Goal: Task Accomplishment & Management: Use online tool/utility

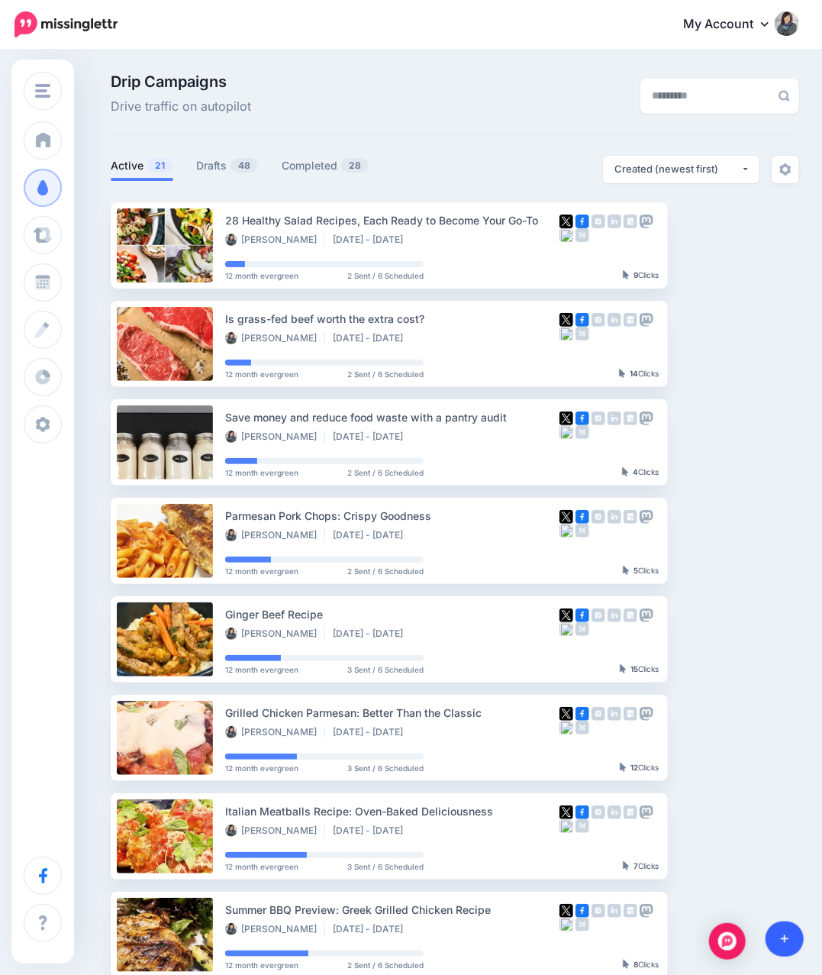
click at [785, 945] on link at bounding box center [785, 938] width 39 height 35
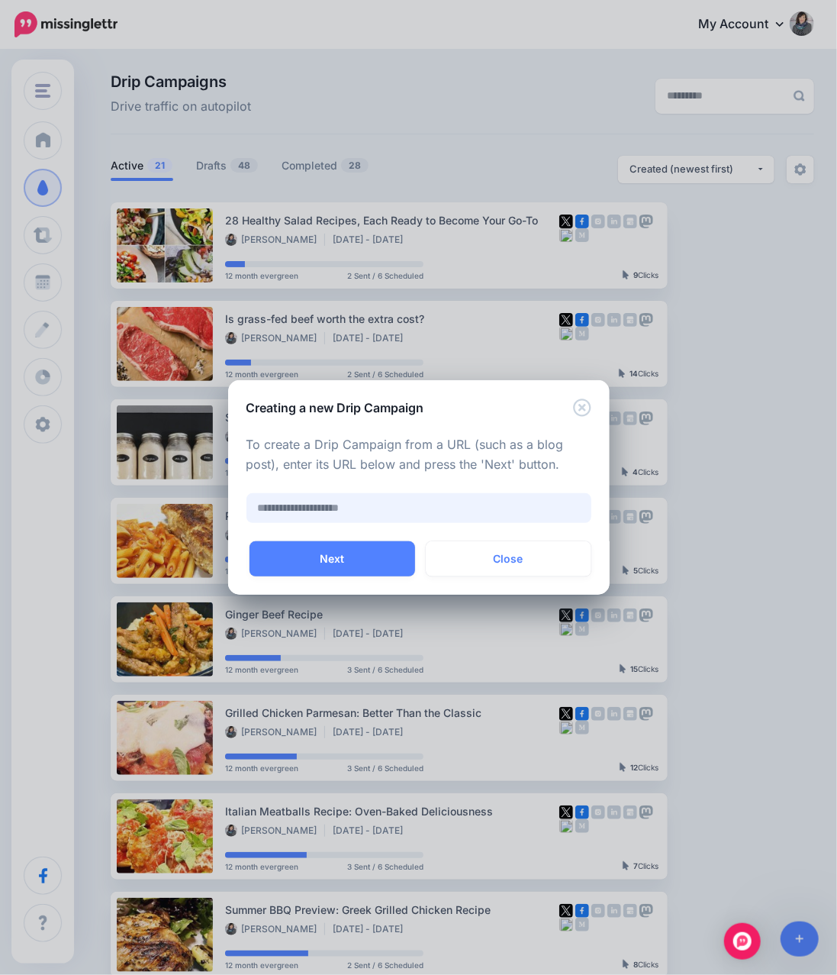
click at [395, 514] on input "text" at bounding box center [419, 508] width 345 height 30
paste input "**********"
type input "**********"
click at [377, 569] on button "Next" at bounding box center [333, 558] width 166 height 35
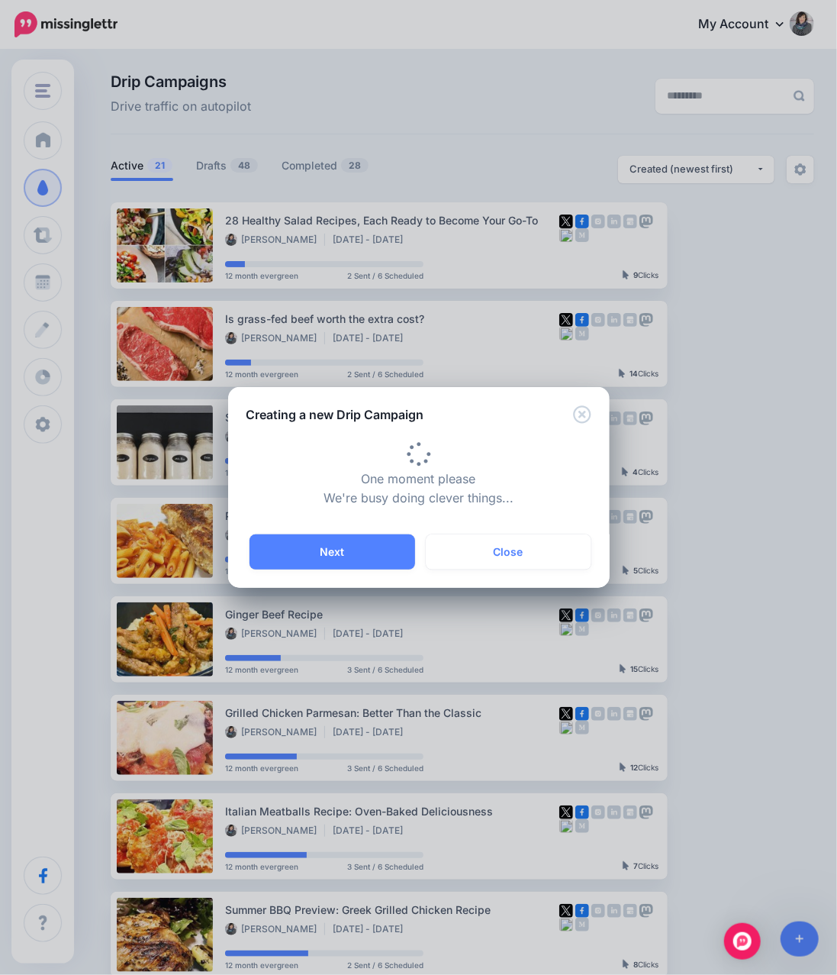
type input "**********"
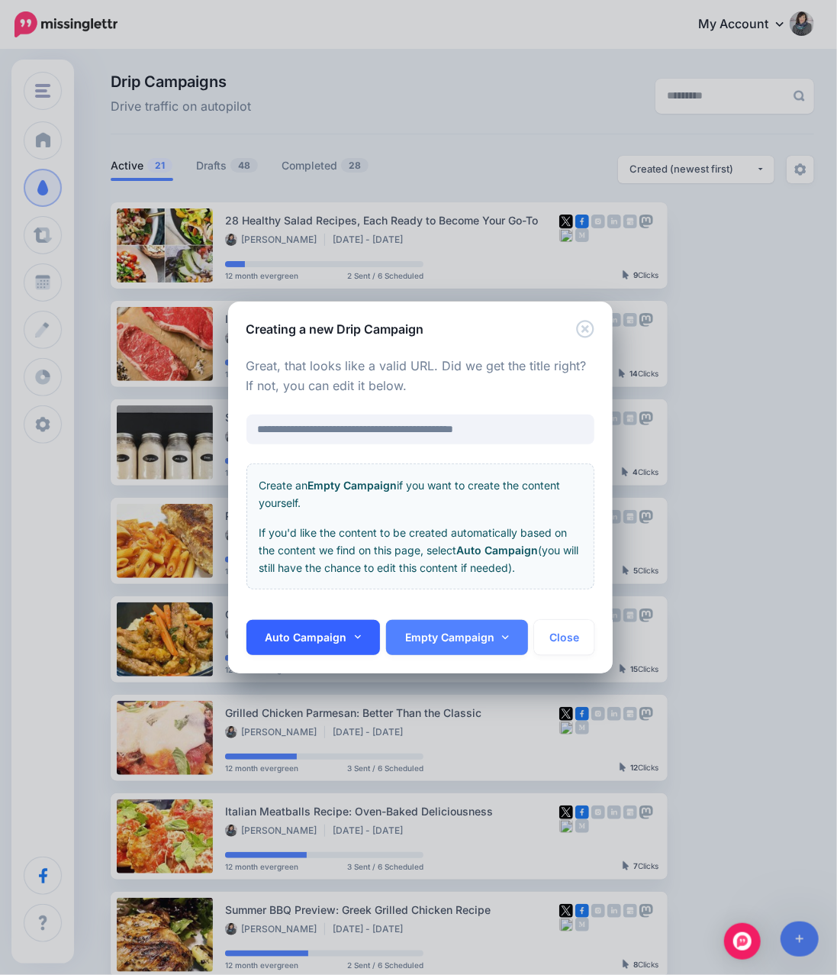
click at [356, 641] on icon at bounding box center [358, 637] width 7 height 11
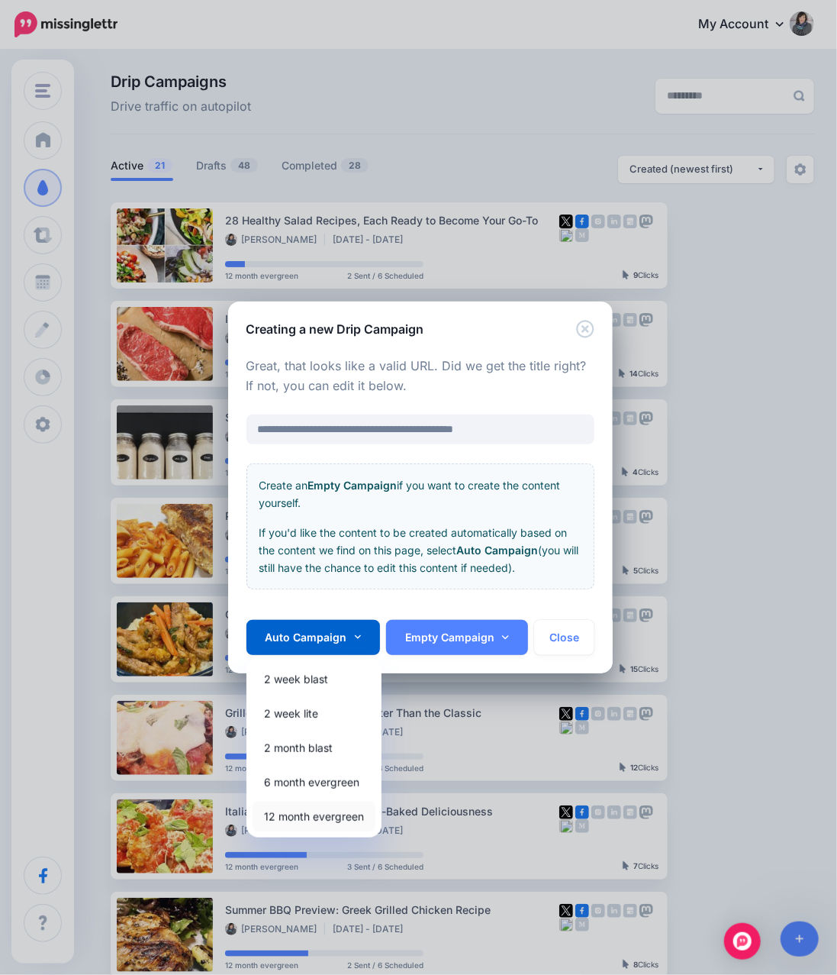
click at [324, 819] on link "12 month evergreen" at bounding box center [314, 816] width 123 height 30
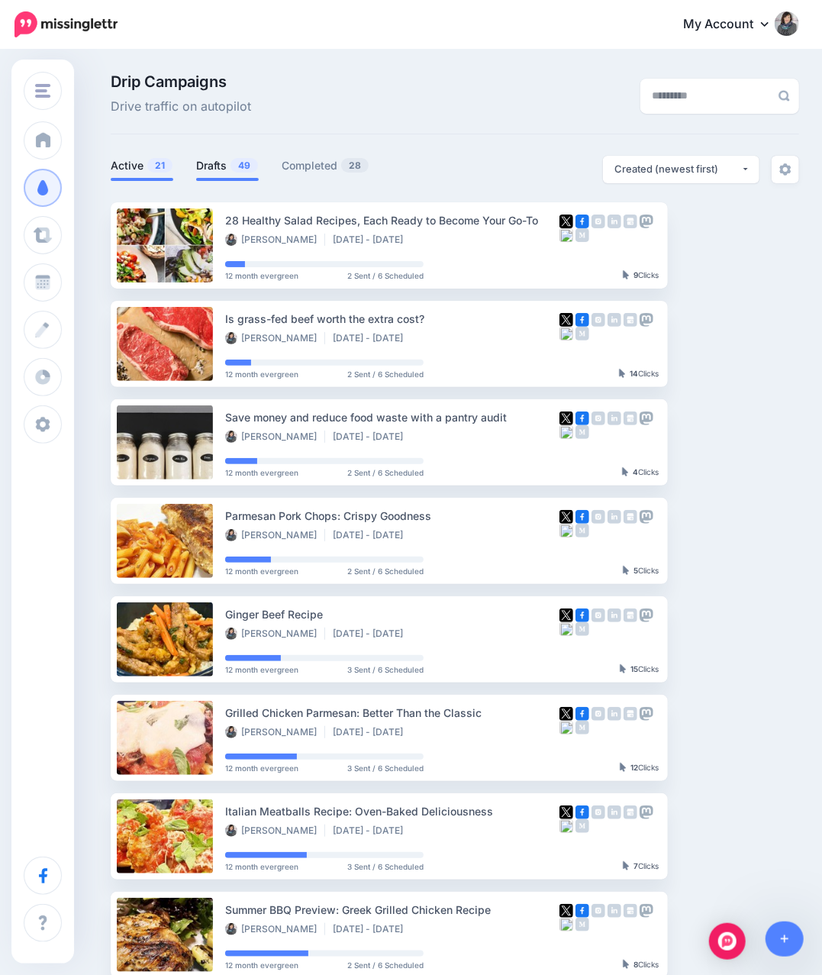
click at [238, 172] on span "49" at bounding box center [244, 165] width 27 height 15
click at [233, 169] on span "49" at bounding box center [244, 165] width 27 height 15
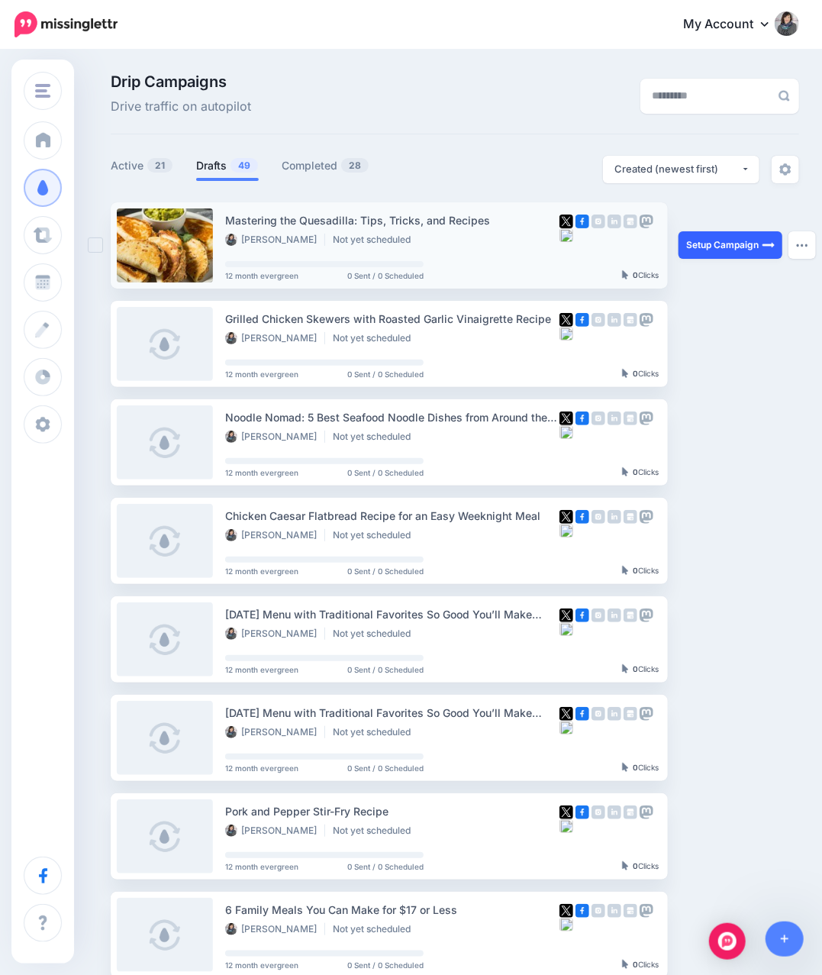
click at [721, 247] on link "Setup Campaign" at bounding box center [731, 244] width 104 height 27
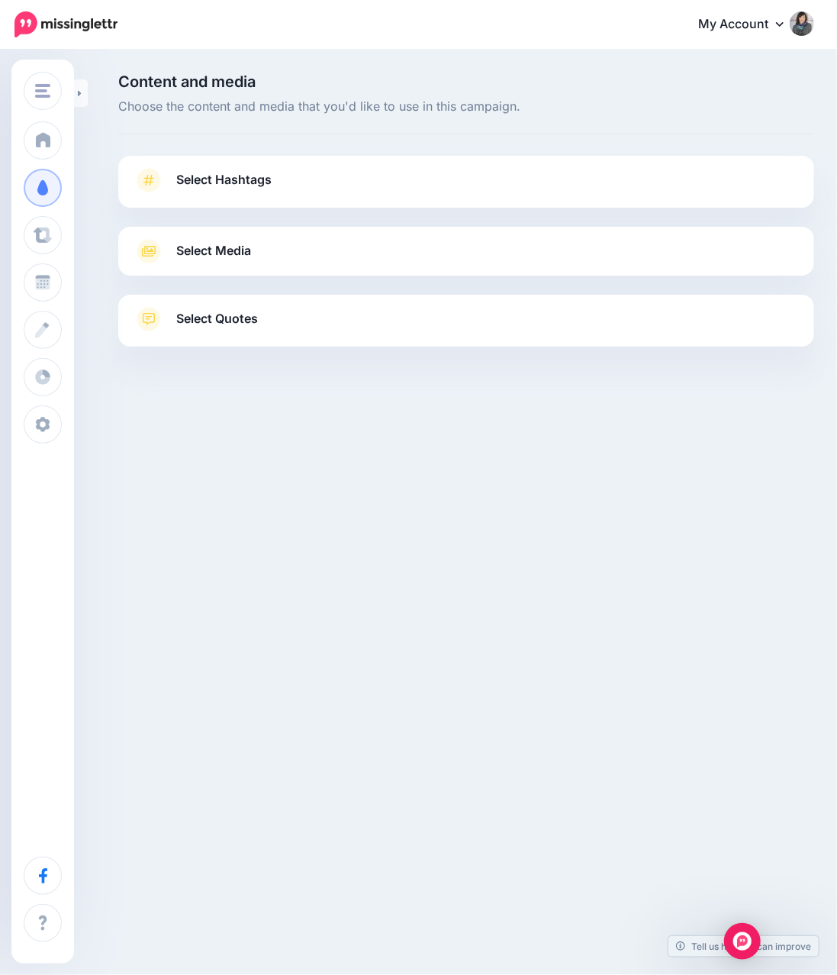
click at [254, 181] on span "Select Hashtags" at bounding box center [223, 179] width 95 height 21
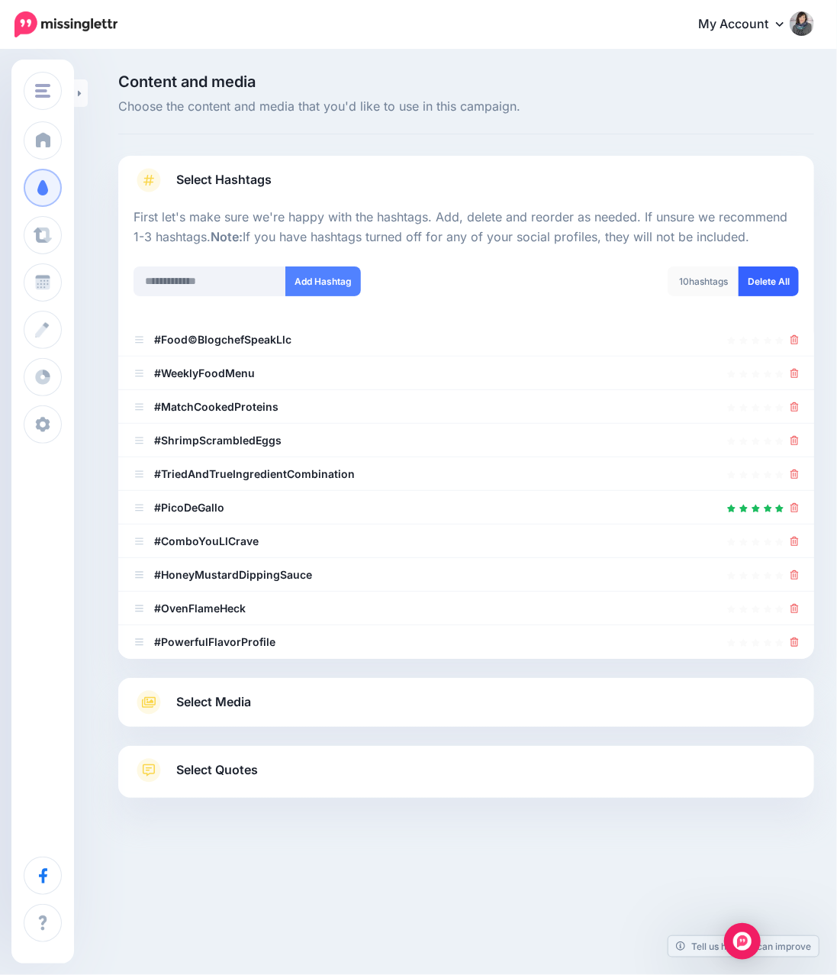
click at [769, 266] on link "Delete All" at bounding box center [769, 281] width 60 height 30
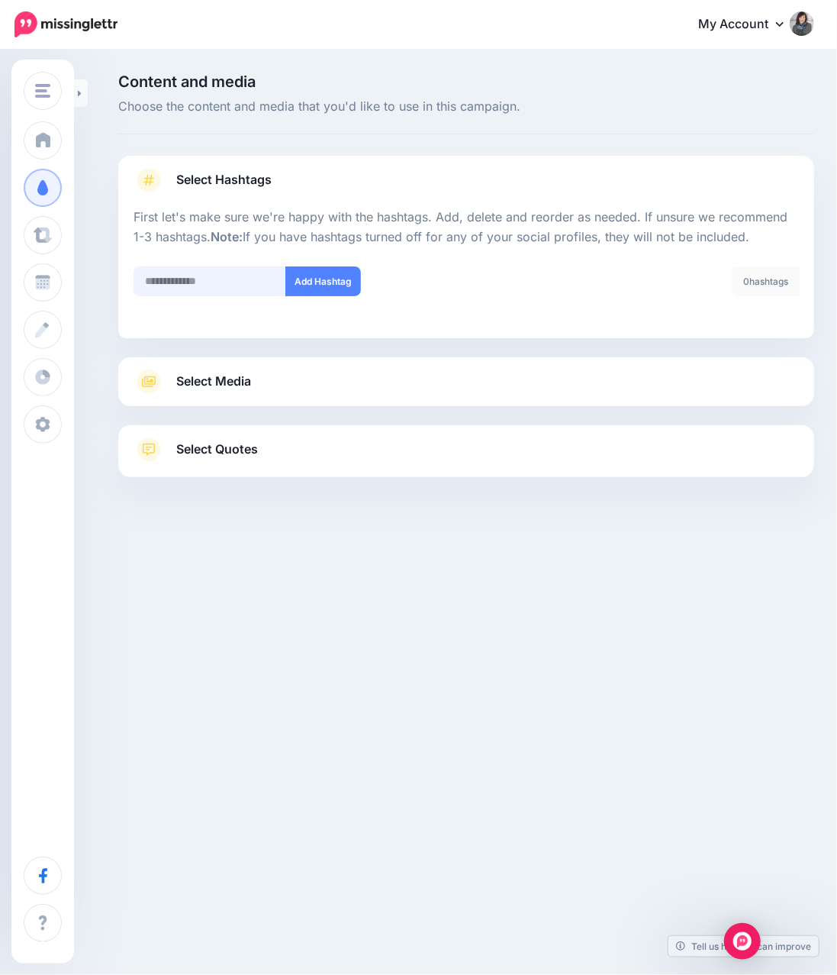
click at [250, 282] on input "text" at bounding box center [210, 281] width 153 height 30
paste input "**********"
type input "**********"
click at [334, 282] on button "Add Hashtag" at bounding box center [323, 281] width 76 height 30
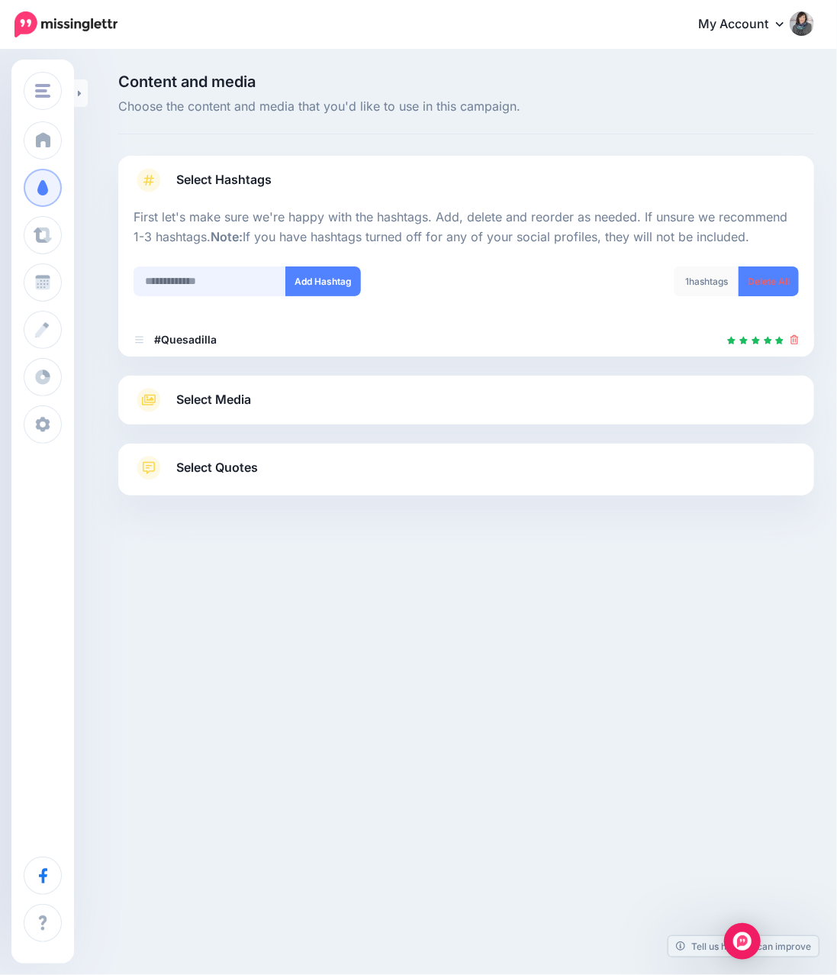
click at [192, 275] on input "text" at bounding box center [210, 281] width 153 height 30
type input "********"
click at [302, 285] on button "Add Hashtag" at bounding box center [323, 281] width 76 height 30
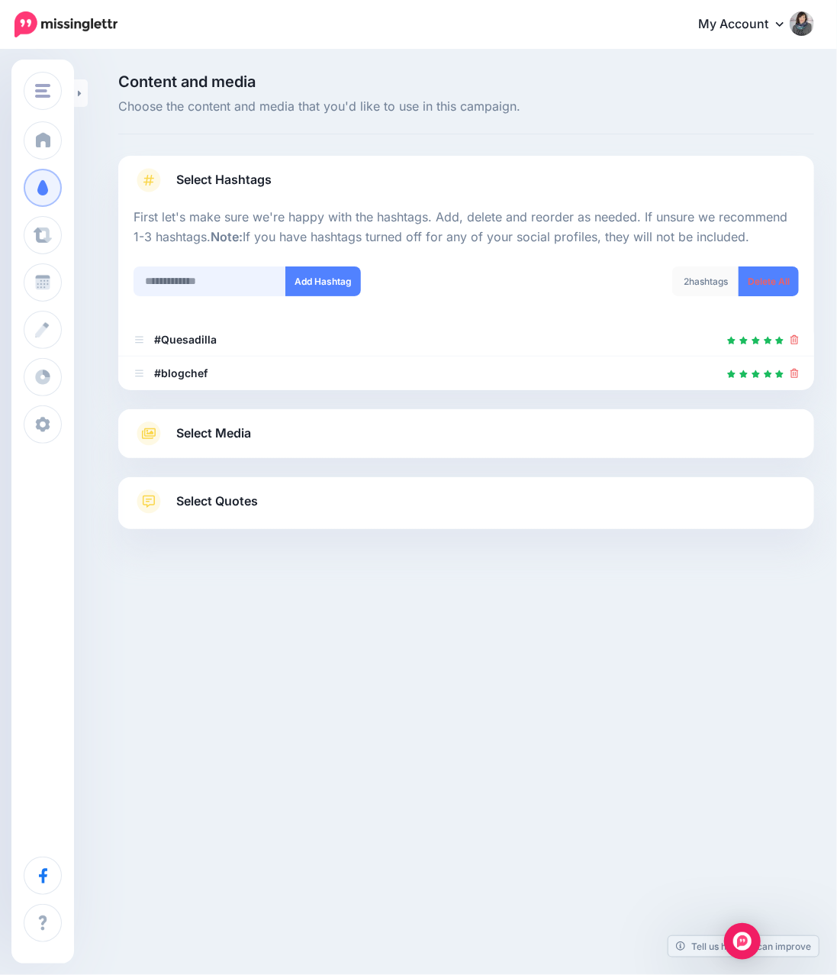
click at [217, 279] on input "text" at bounding box center [210, 281] width 153 height 30
paste input "**********"
click at [156, 279] on input "**********" at bounding box center [210, 281] width 153 height 30
click at [150, 281] on input "**********" at bounding box center [210, 281] width 153 height 30
type input "**********"
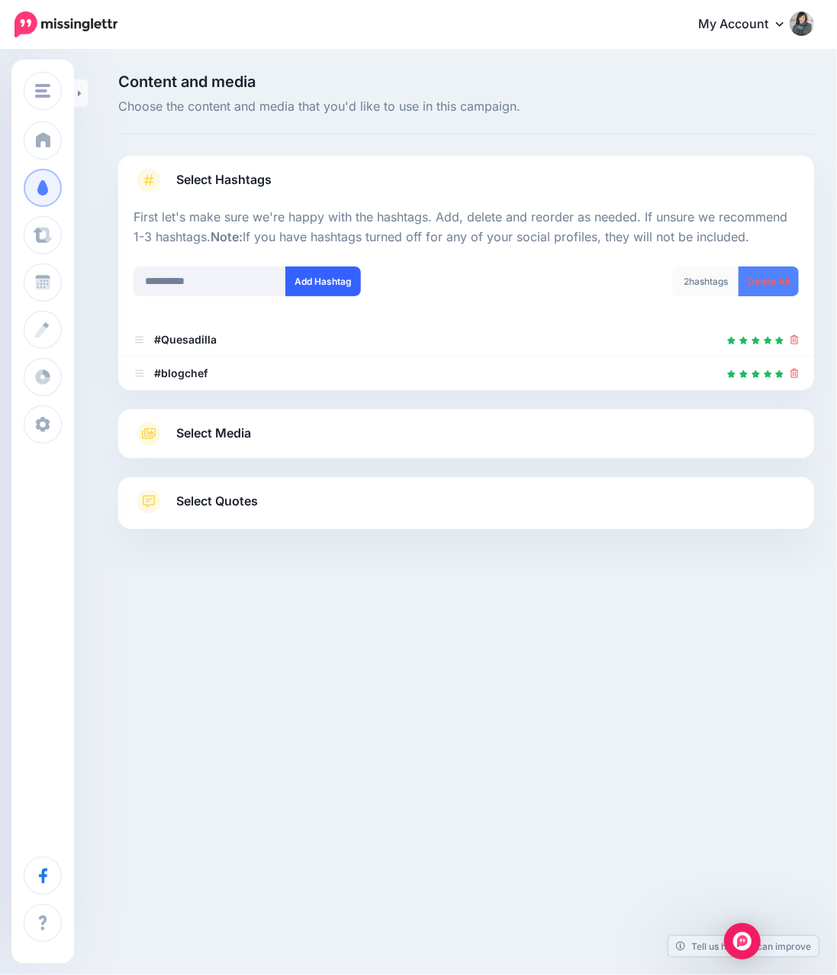
click at [316, 290] on button "Add Hashtag" at bounding box center [323, 281] width 76 height 30
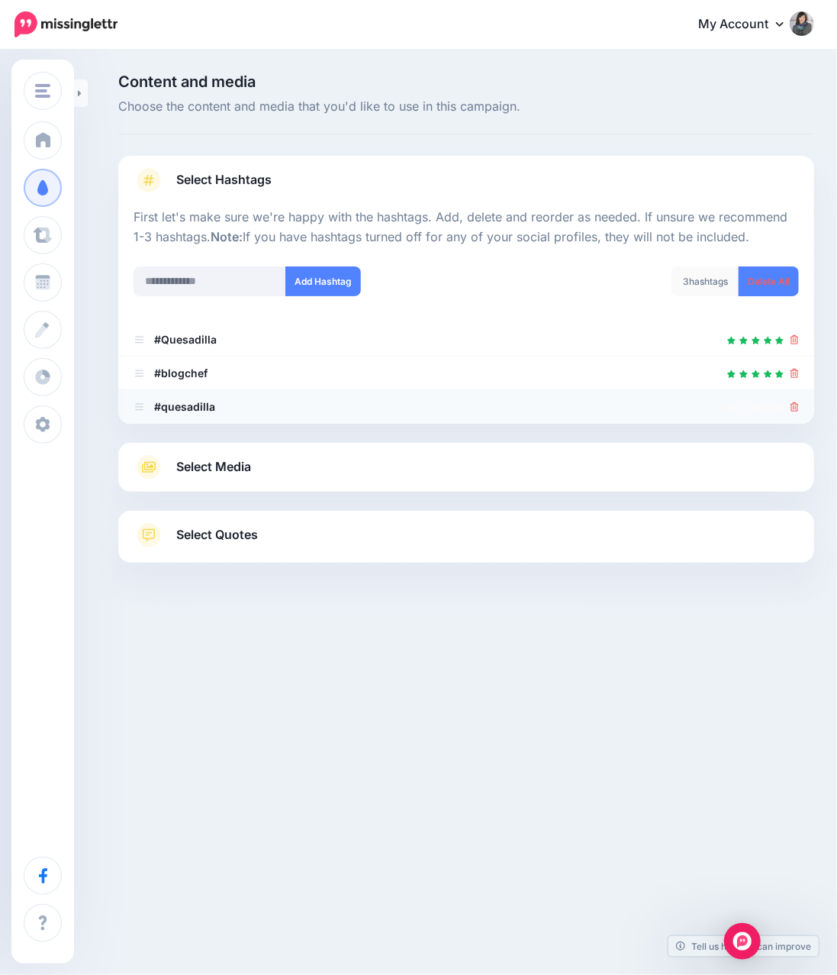
click at [795, 406] on icon at bounding box center [795, 406] width 8 height 9
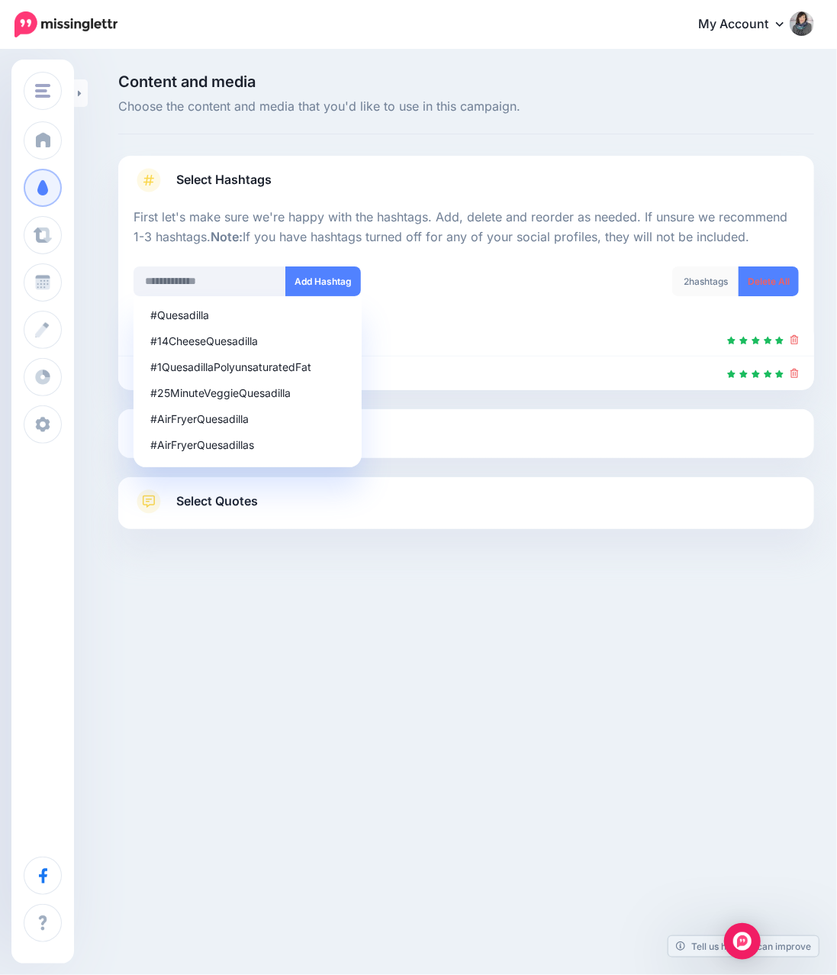
click at [427, 430] on link "Select Media" at bounding box center [467, 433] width 666 height 24
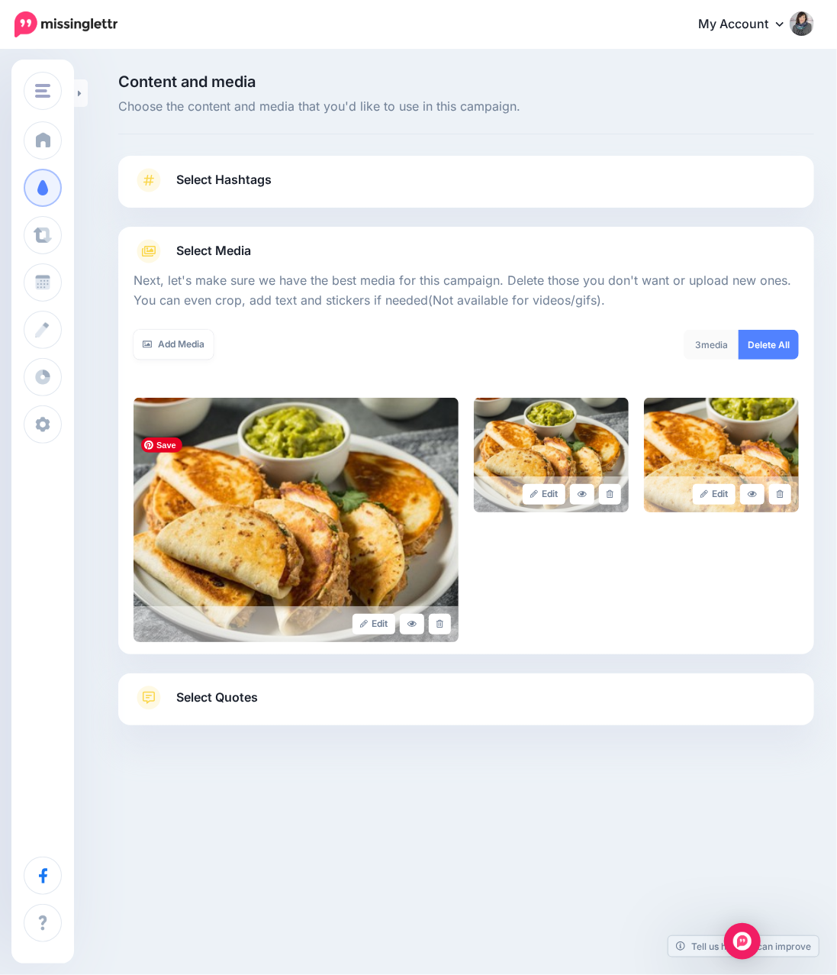
click at [249, 708] on link "Select Quotes" at bounding box center [467, 705] width 666 height 40
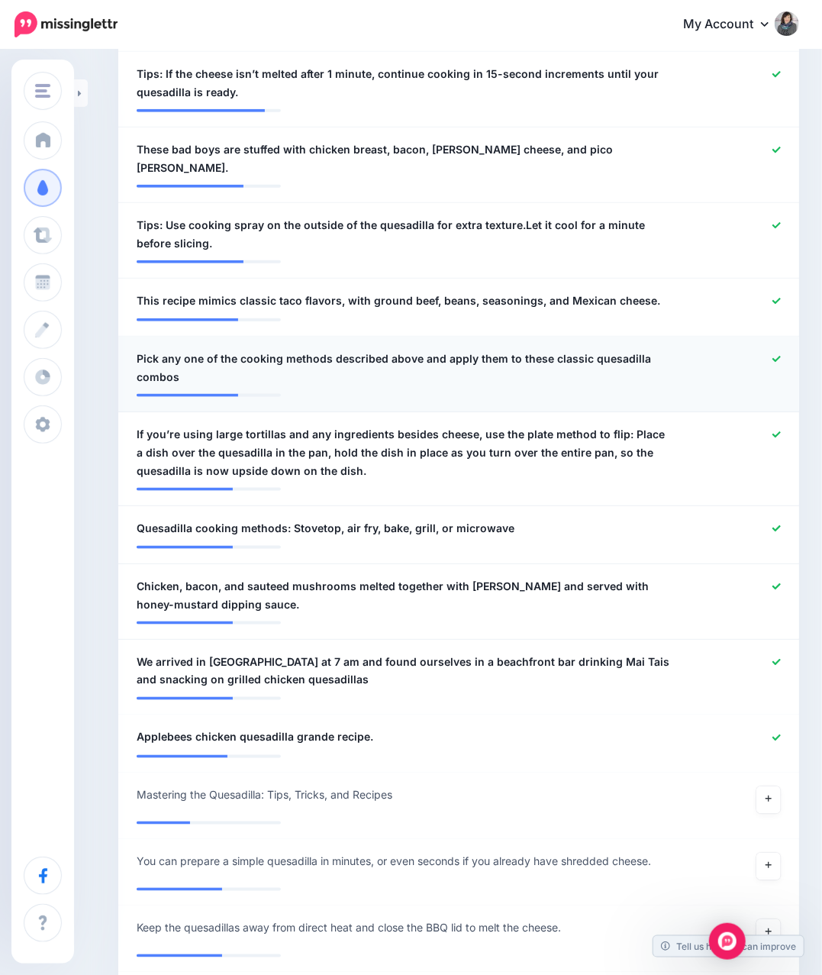
scroll to position [407, 0]
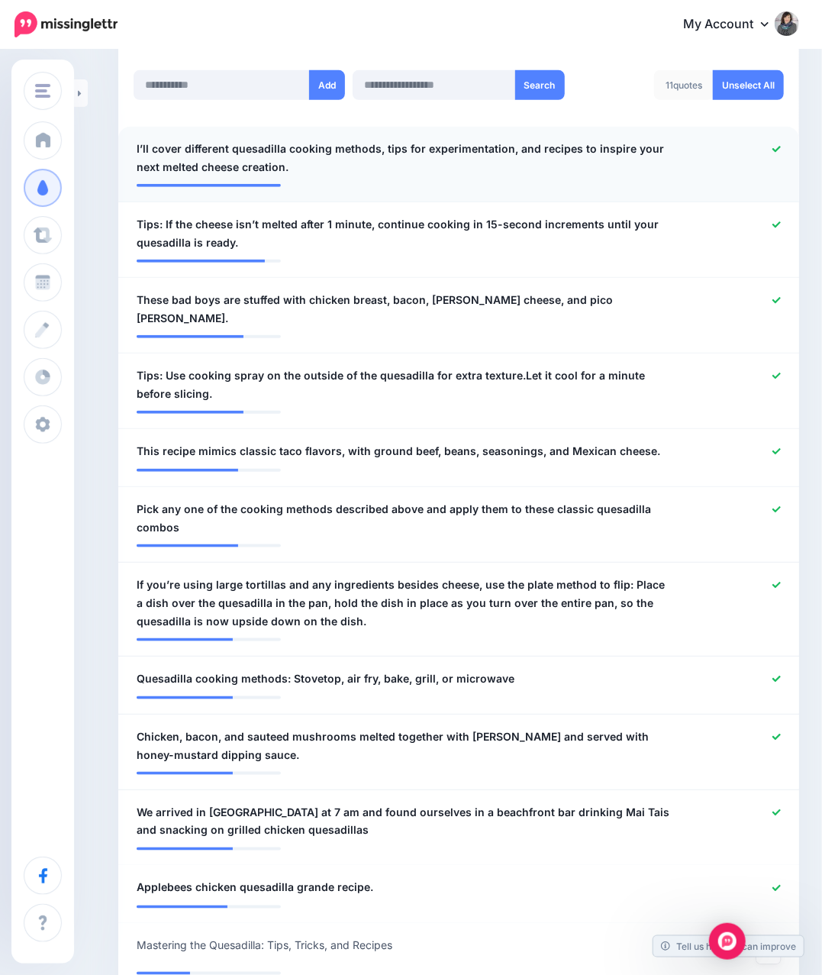
click at [781, 147] on icon at bounding box center [776, 149] width 8 height 6
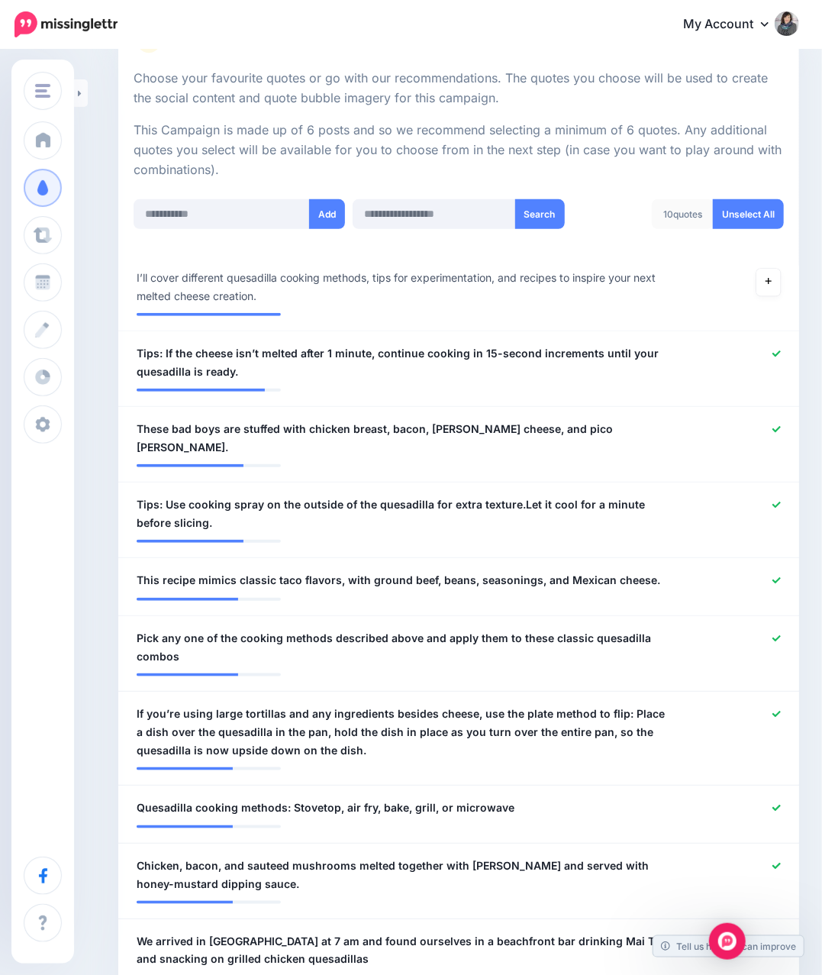
scroll to position [203, 0]
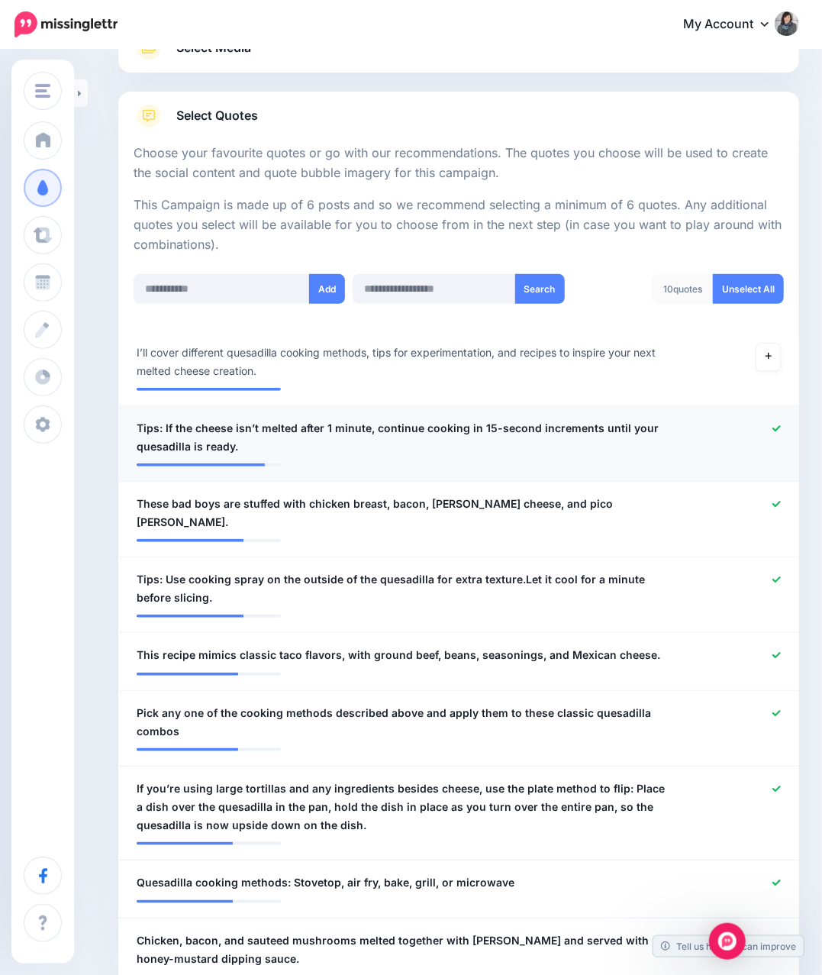
click at [781, 424] on icon at bounding box center [776, 428] width 8 height 8
click at [781, 501] on icon at bounding box center [776, 504] width 8 height 8
click at [781, 575] on icon at bounding box center [776, 579] width 8 height 8
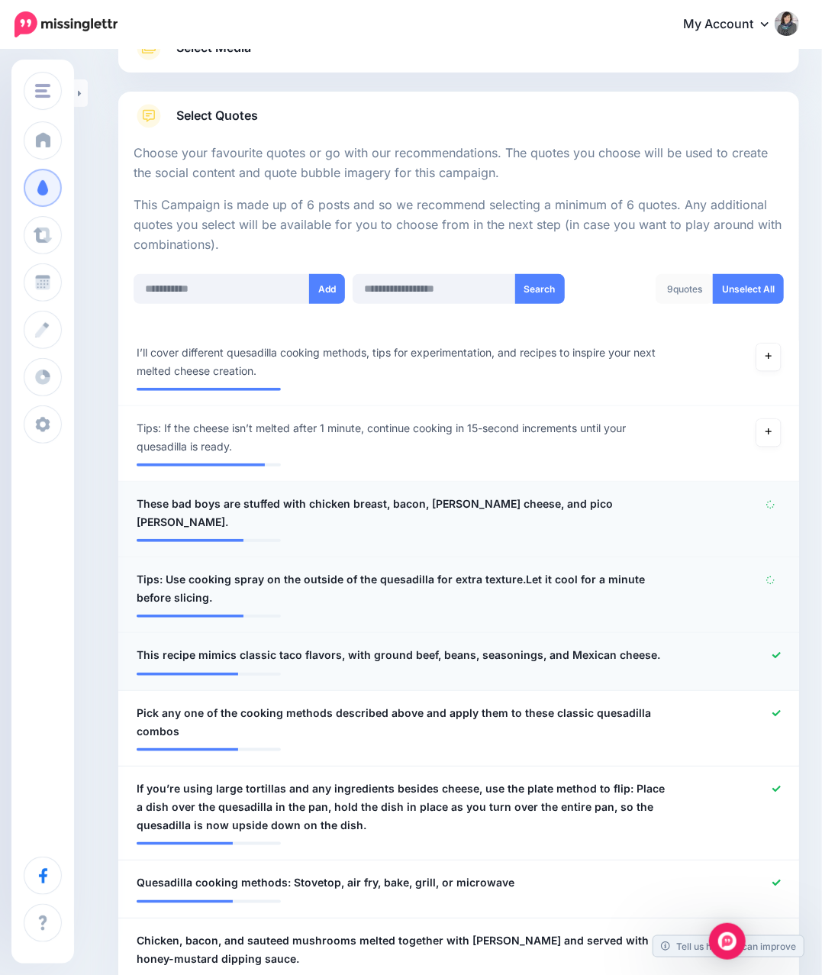
click at [781, 652] on icon at bounding box center [776, 655] width 8 height 6
drag, startPoint x: 789, startPoint y: 692, endPoint x: 760, endPoint y: 694, distance: 29.1
click at [791, 692] on li "**********" at bounding box center [458, 729] width 681 height 76
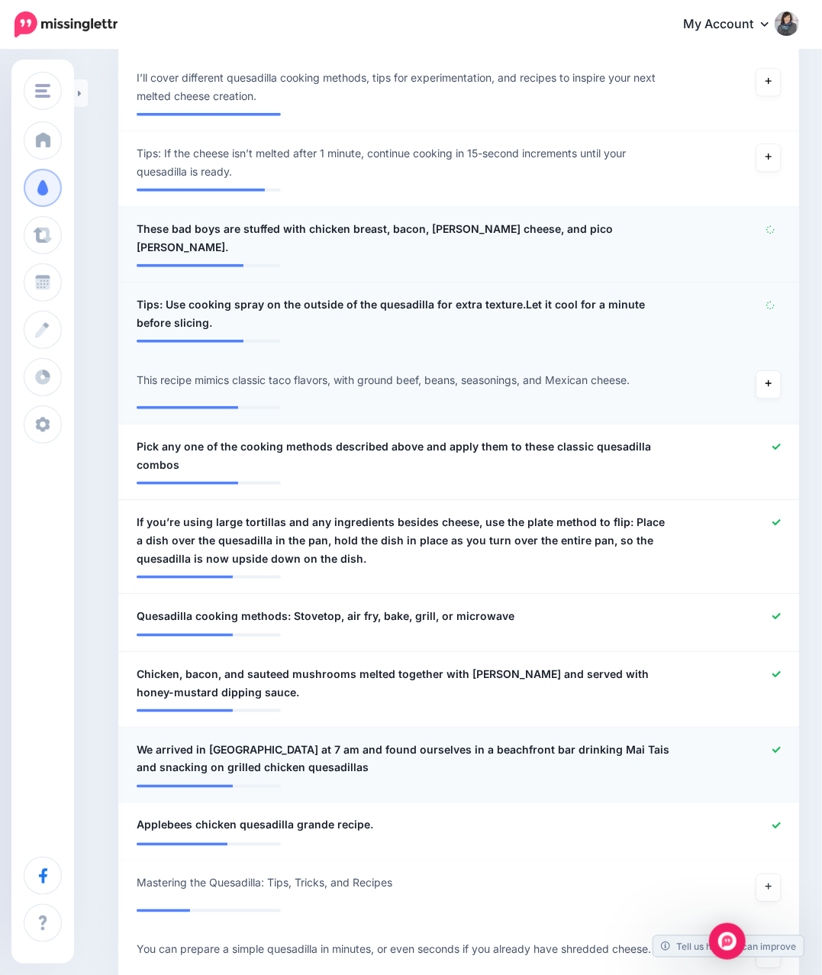
scroll to position [508, 0]
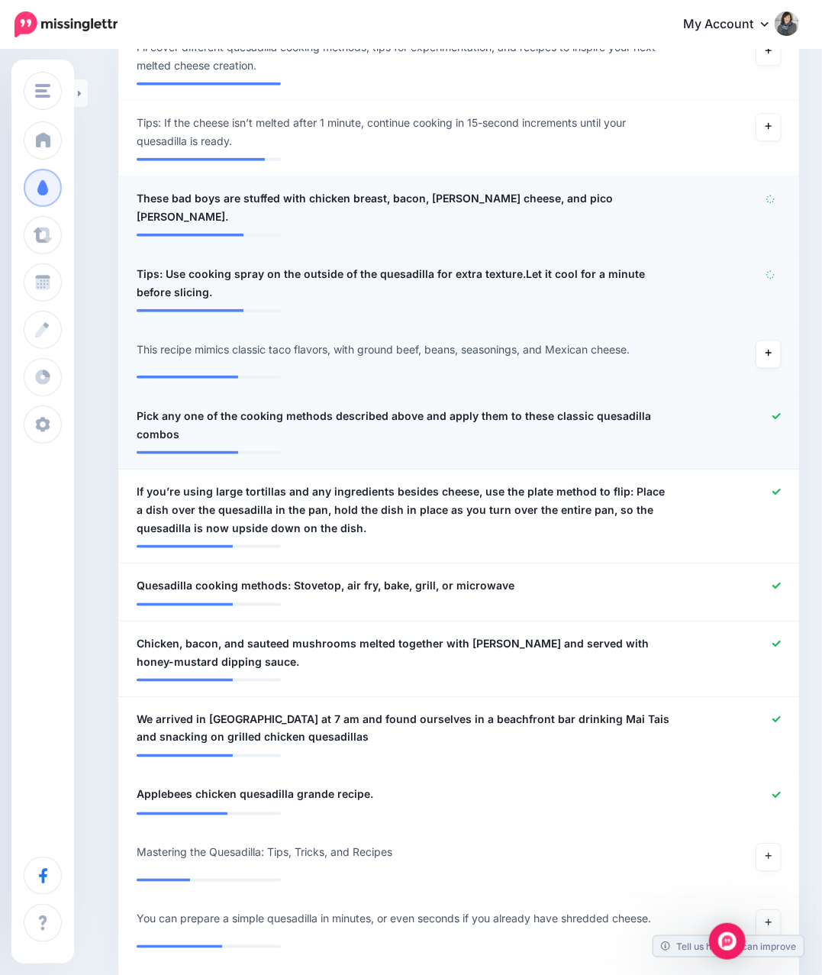
click at [781, 412] on icon at bounding box center [776, 416] width 8 height 8
click at [781, 488] on icon at bounding box center [776, 491] width 8 height 6
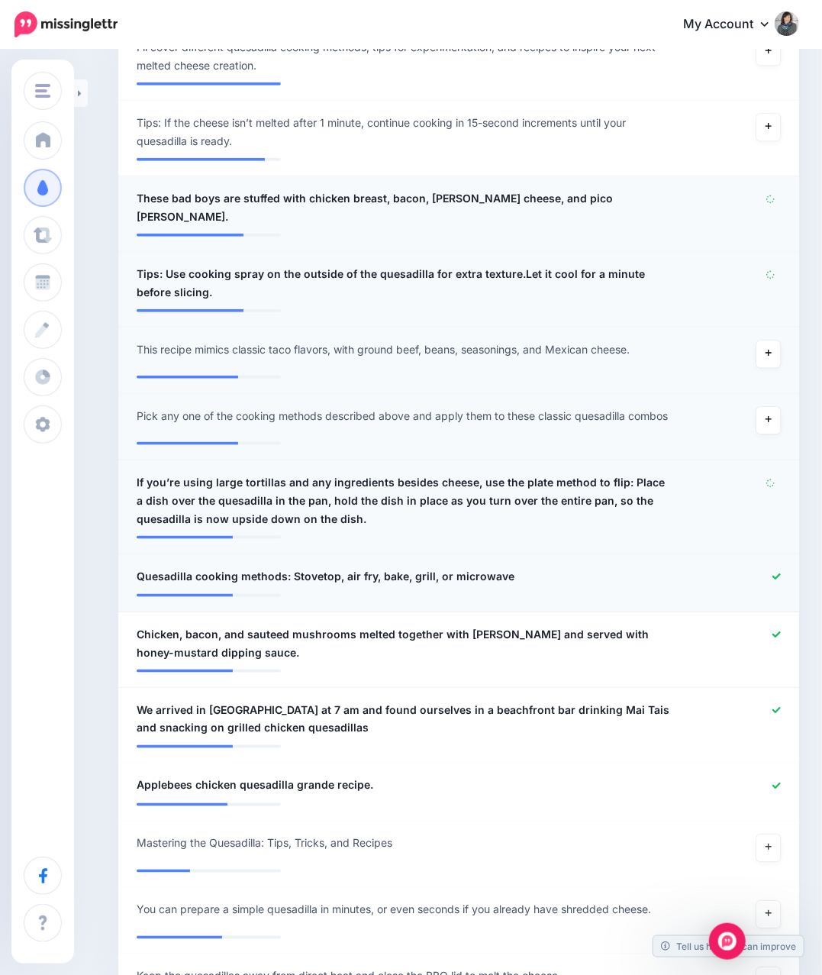
click at [781, 573] on icon at bounding box center [776, 576] width 8 height 6
click at [781, 630] on icon at bounding box center [776, 634] width 8 height 8
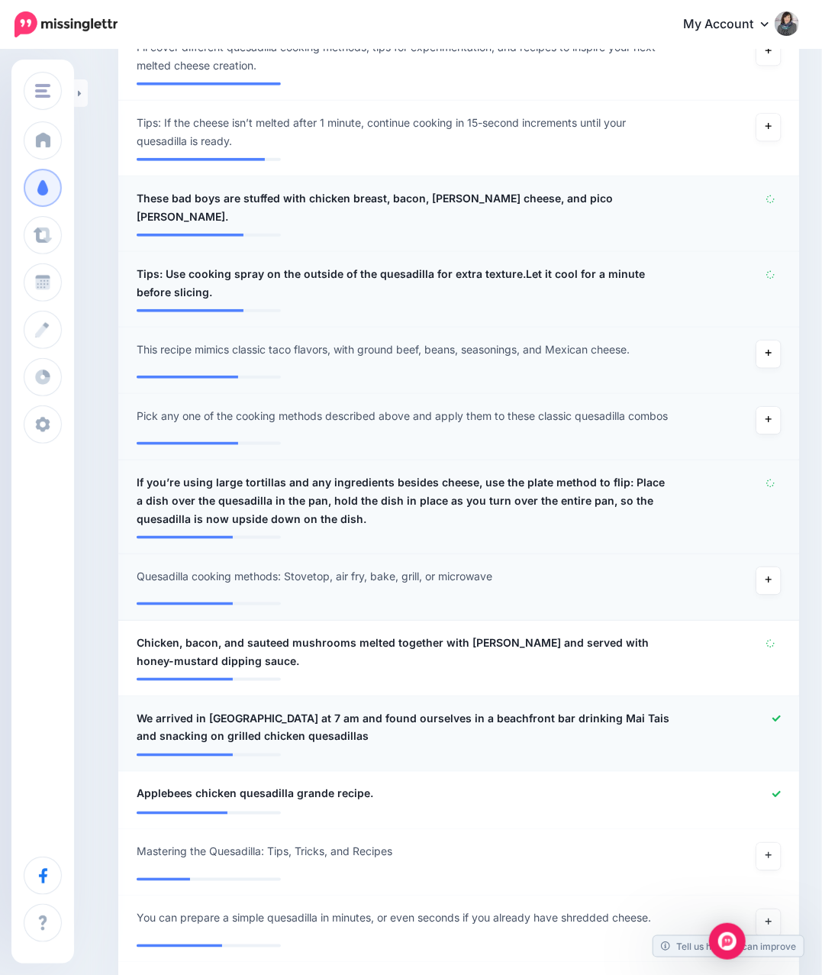
click at [781, 714] on icon at bounding box center [776, 718] width 8 height 8
click at [781, 791] on icon at bounding box center [776, 794] width 8 height 6
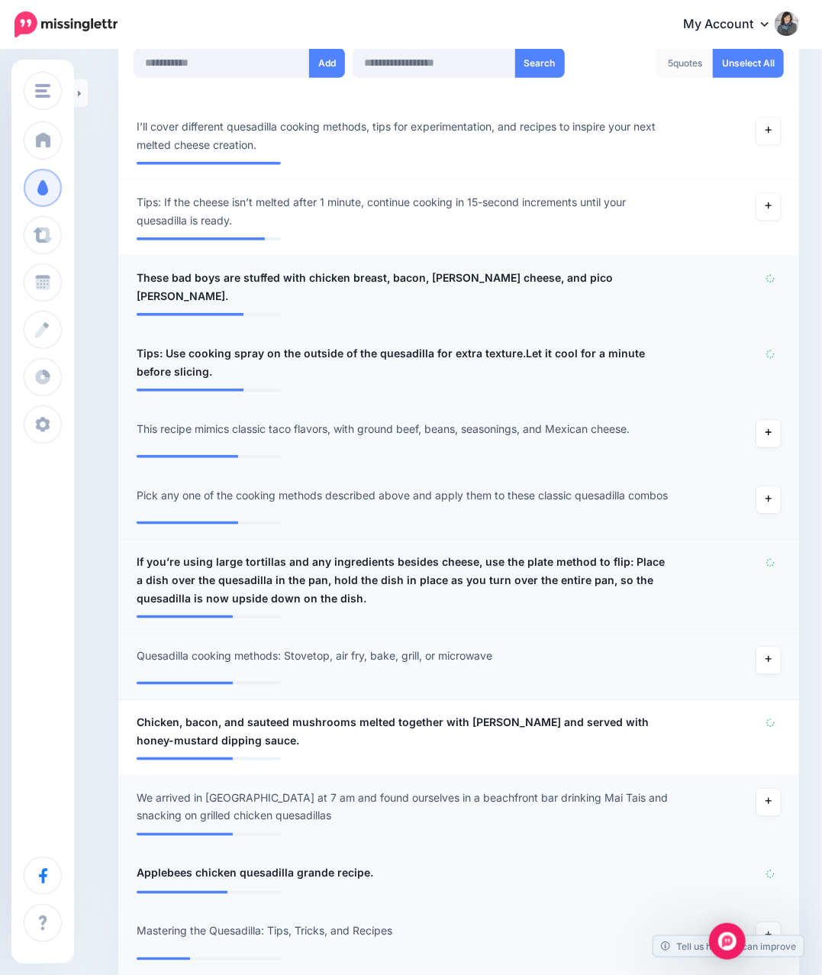
scroll to position [407, 0]
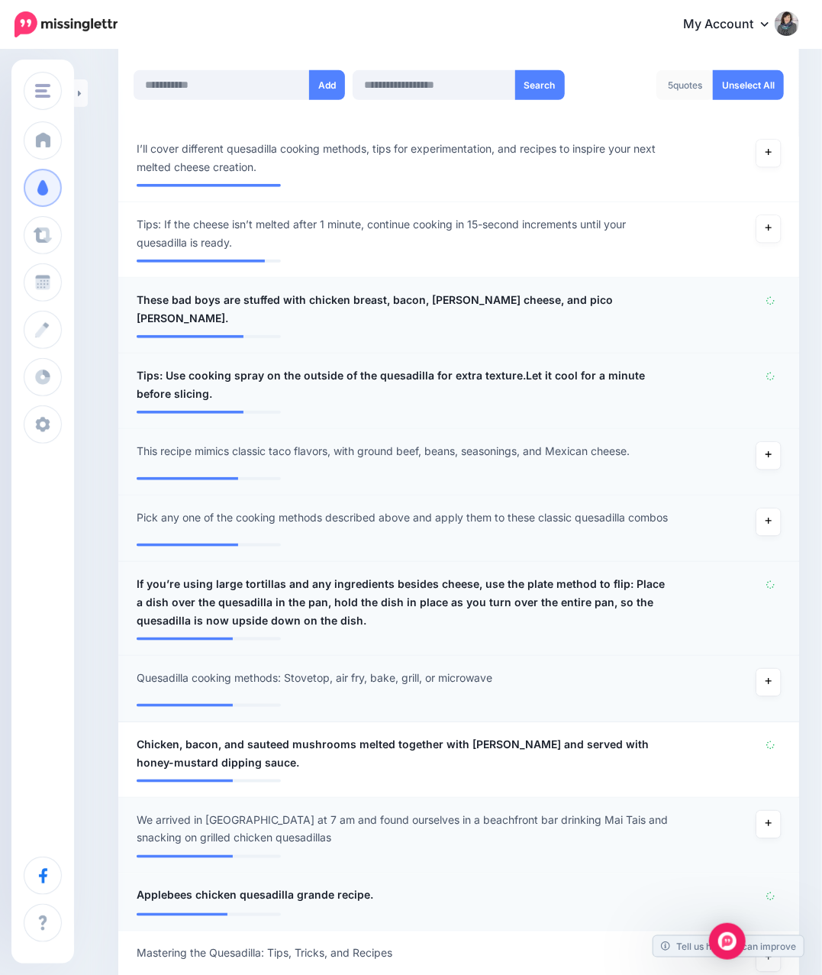
drag, startPoint x: 788, startPoint y: 295, endPoint x: 788, endPoint y: 306, distance: 11.4
click at [776, 296] on icon at bounding box center [770, 300] width 11 height 11
click at [775, 371] on icon at bounding box center [771, 376] width 10 height 10
click at [775, 301] on icon at bounding box center [771, 300] width 10 height 10
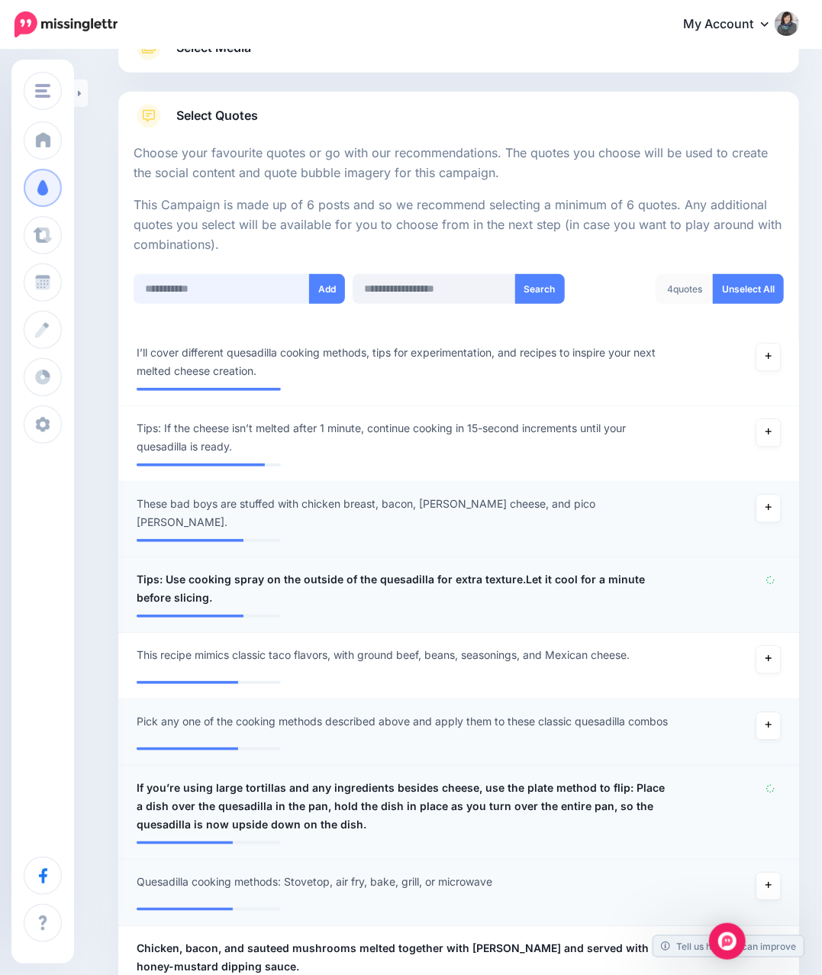
click at [260, 289] on input "text" at bounding box center [222, 289] width 176 height 30
paste input "**********"
type input "**********"
drag, startPoint x: 324, startPoint y: 288, endPoint x: 285, endPoint y: 316, distance: 48.7
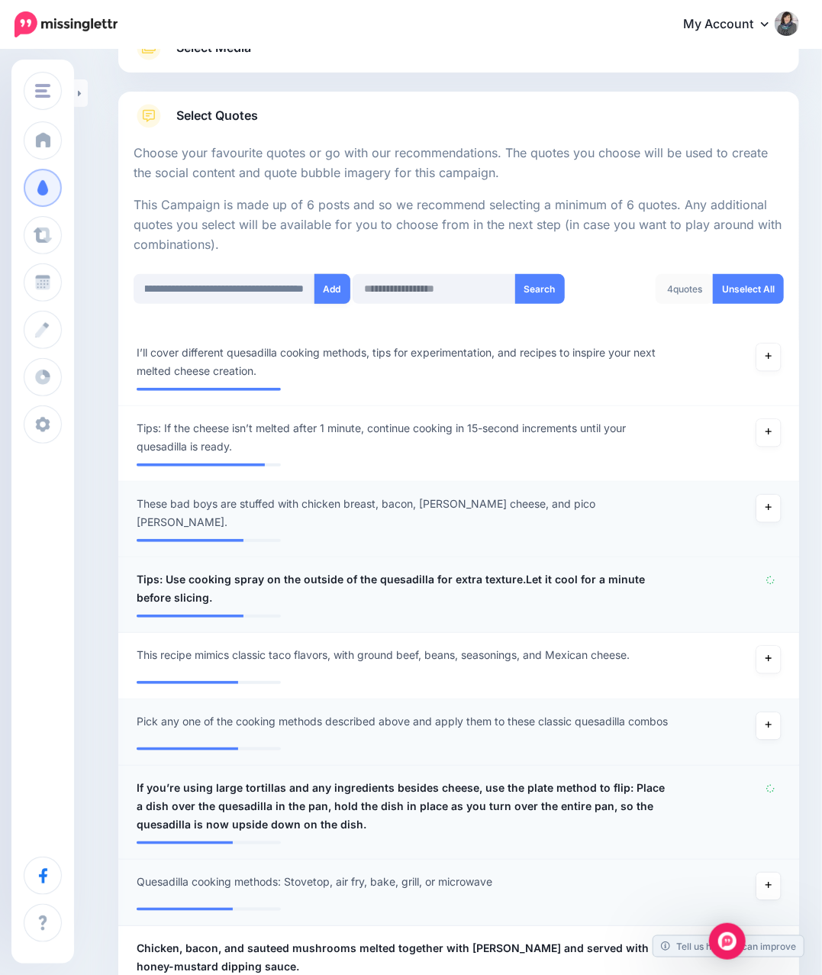
click at [324, 288] on button "Add" at bounding box center [332, 289] width 36 height 30
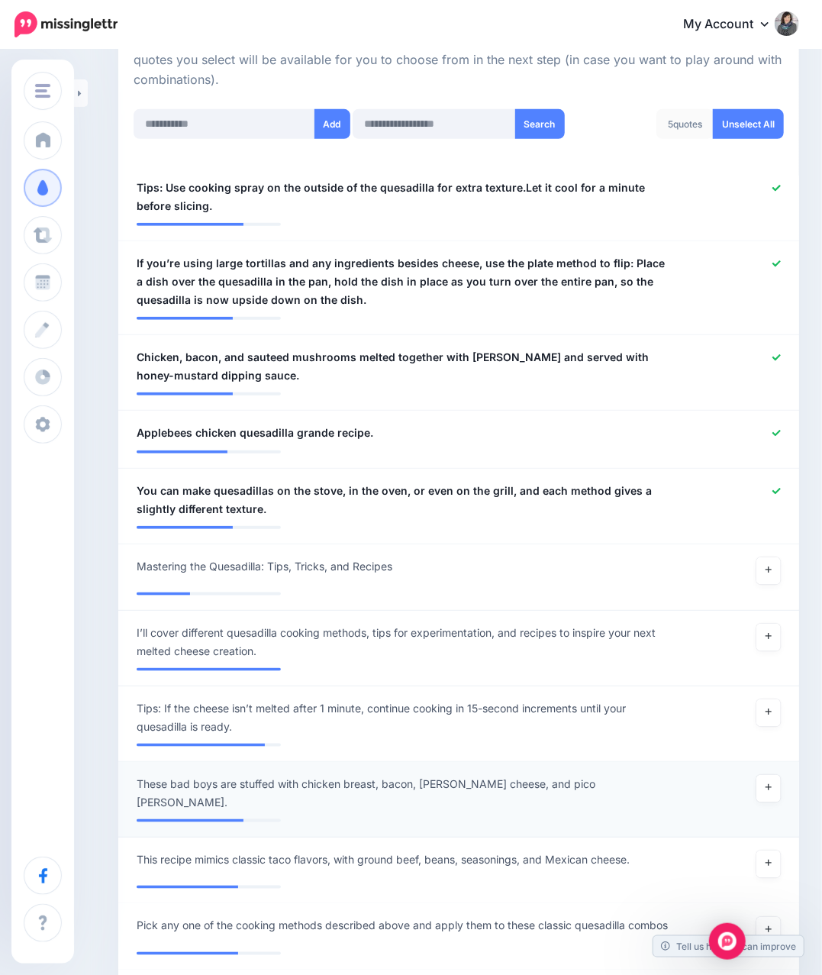
scroll to position [227, 0]
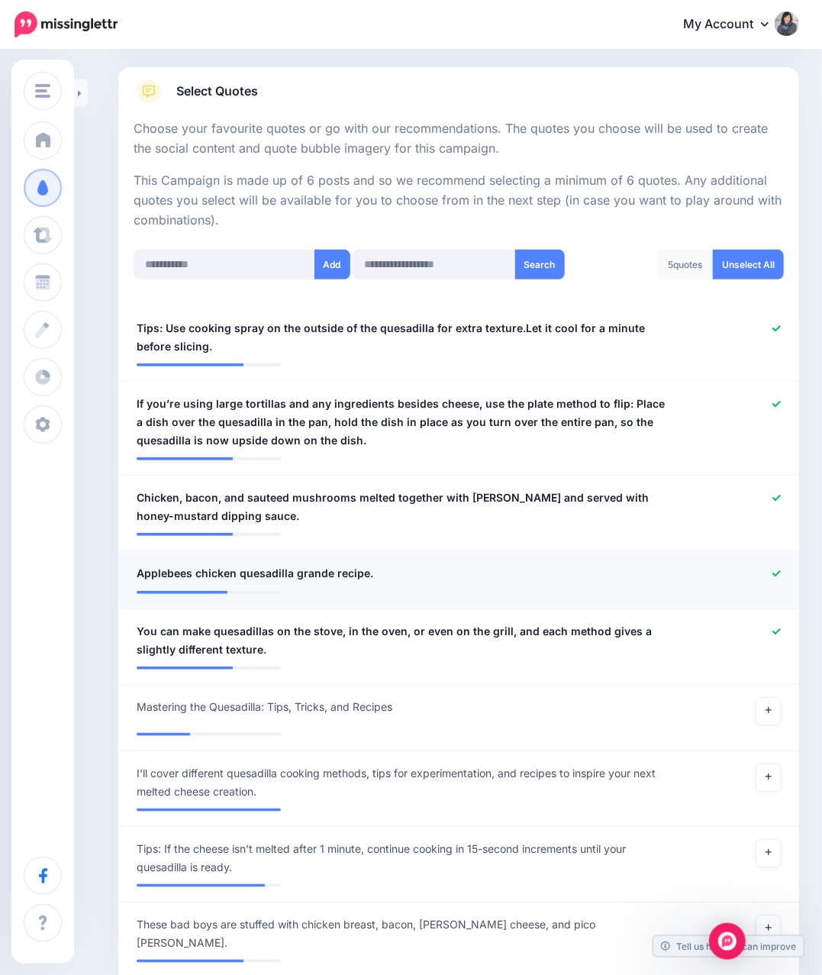
click at [781, 569] on icon at bounding box center [776, 573] width 8 height 8
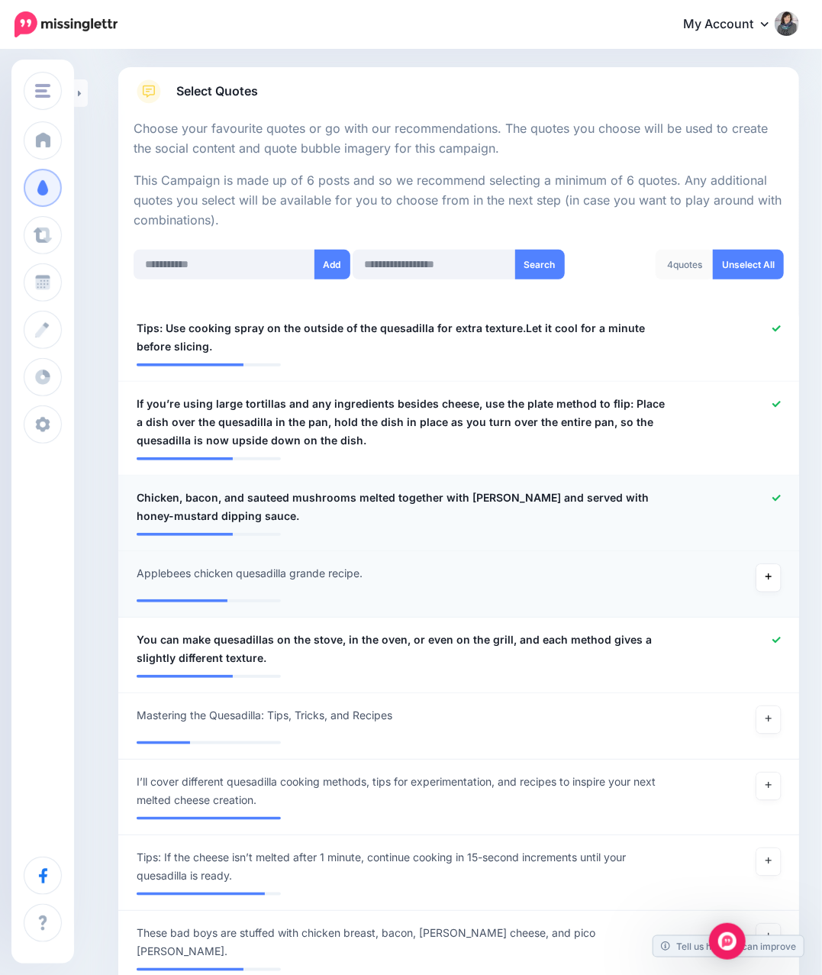
click at [786, 495] on div at bounding box center [736, 506] width 111 height 37
click at [781, 498] on icon at bounding box center [776, 498] width 8 height 6
click at [781, 403] on icon at bounding box center [776, 404] width 8 height 6
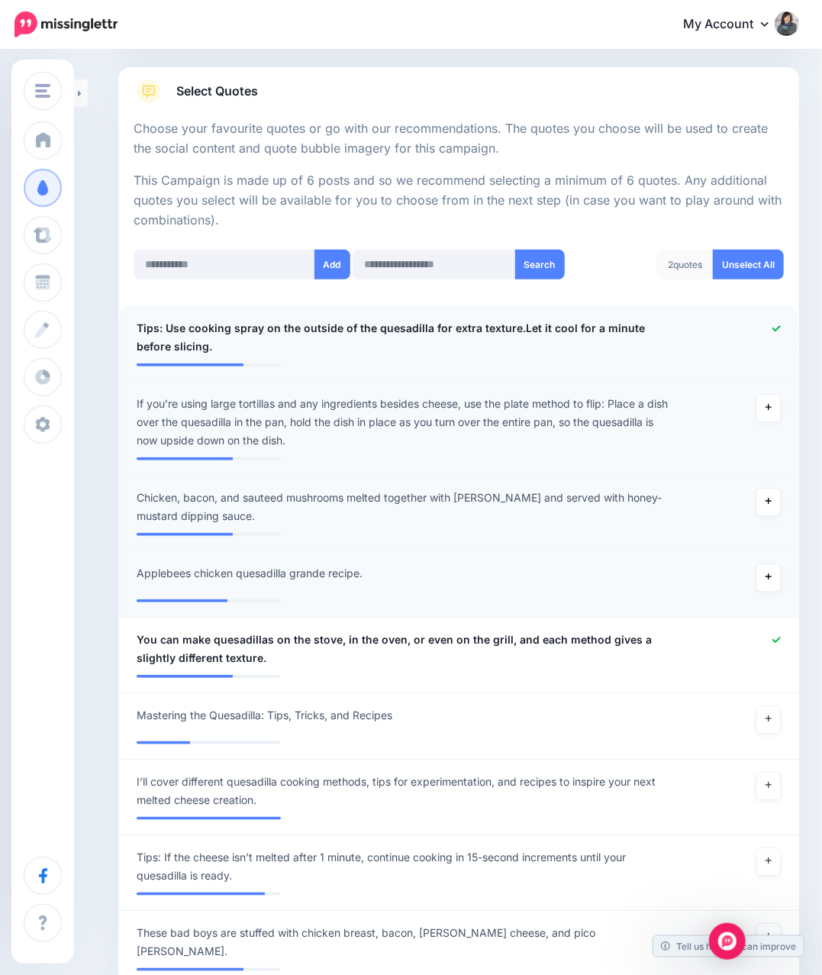
click at [781, 327] on icon at bounding box center [776, 328] width 8 height 8
click at [278, 269] on input "text" at bounding box center [225, 265] width 182 height 30
paste input "**********"
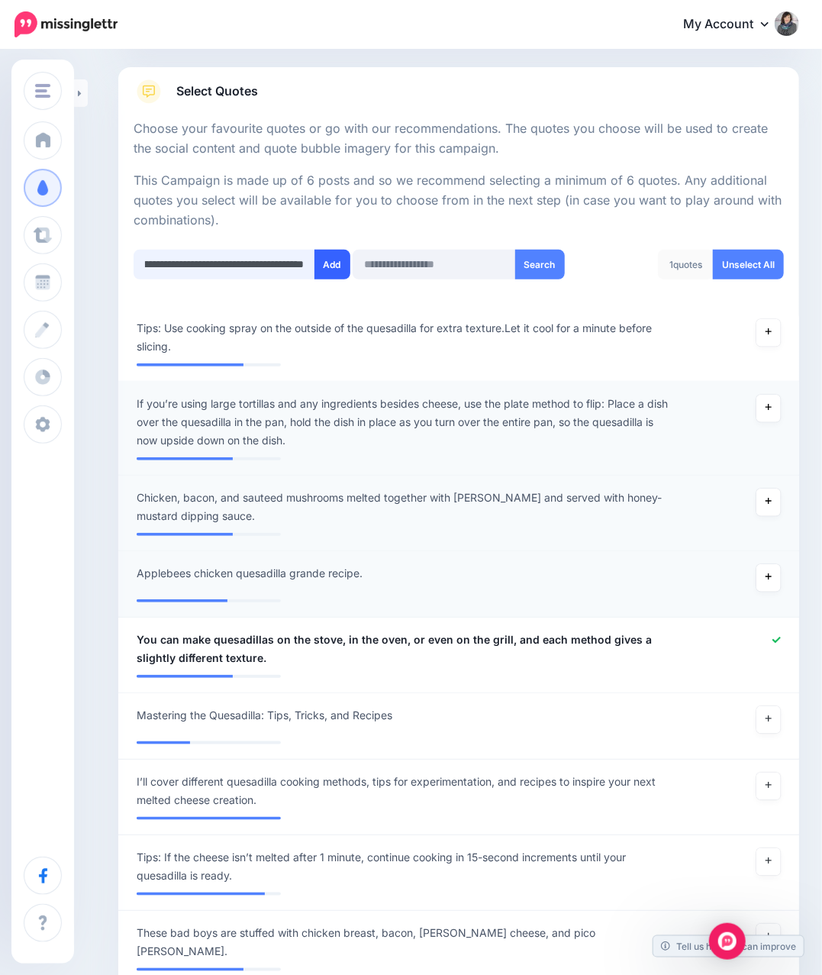
type input "**********"
click at [334, 267] on button "Add" at bounding box center [332, 265] width 36 height 30
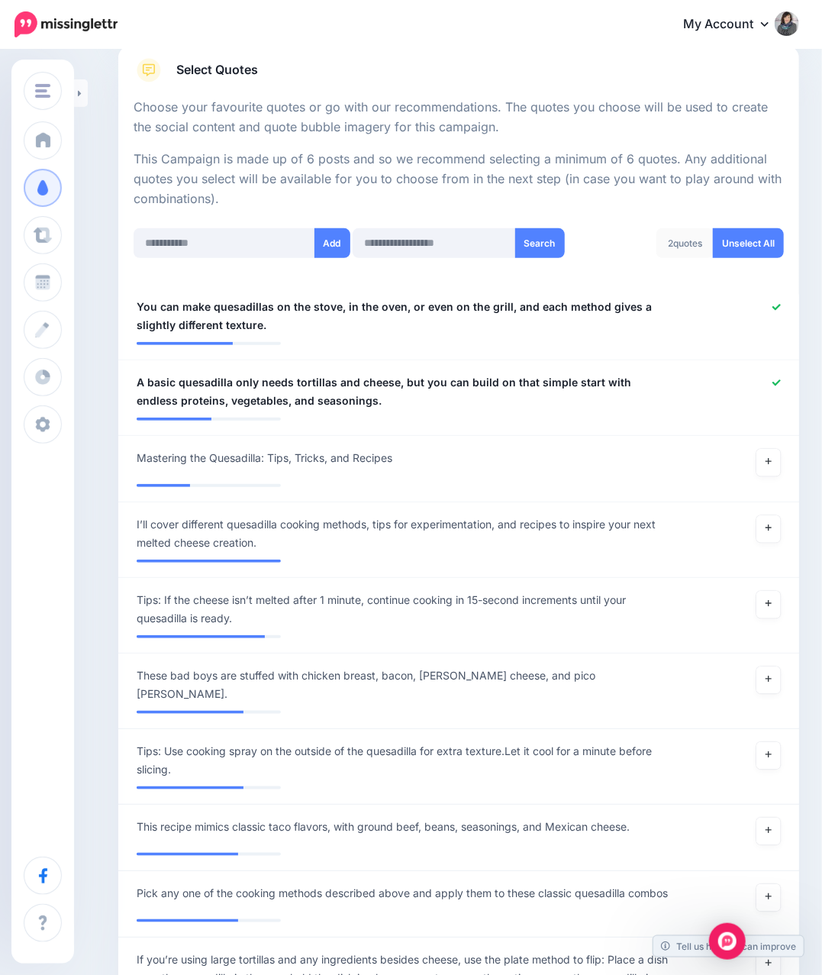
scroll to position [227, 0]
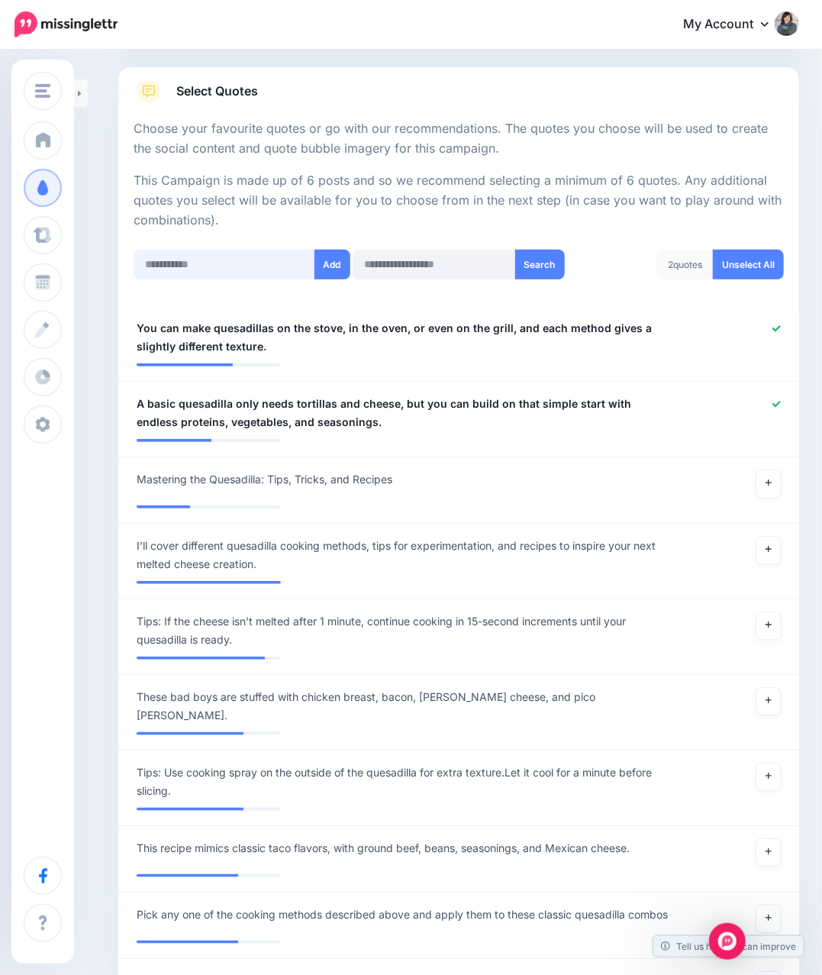
click at [246, 266] on input "text" at bounding box center [225, 265] width 182 height 30
paste input "**********"
type input "**********"
click at [330, 272] on button "Add" at bounding box center [332, 265] width 36 height 30
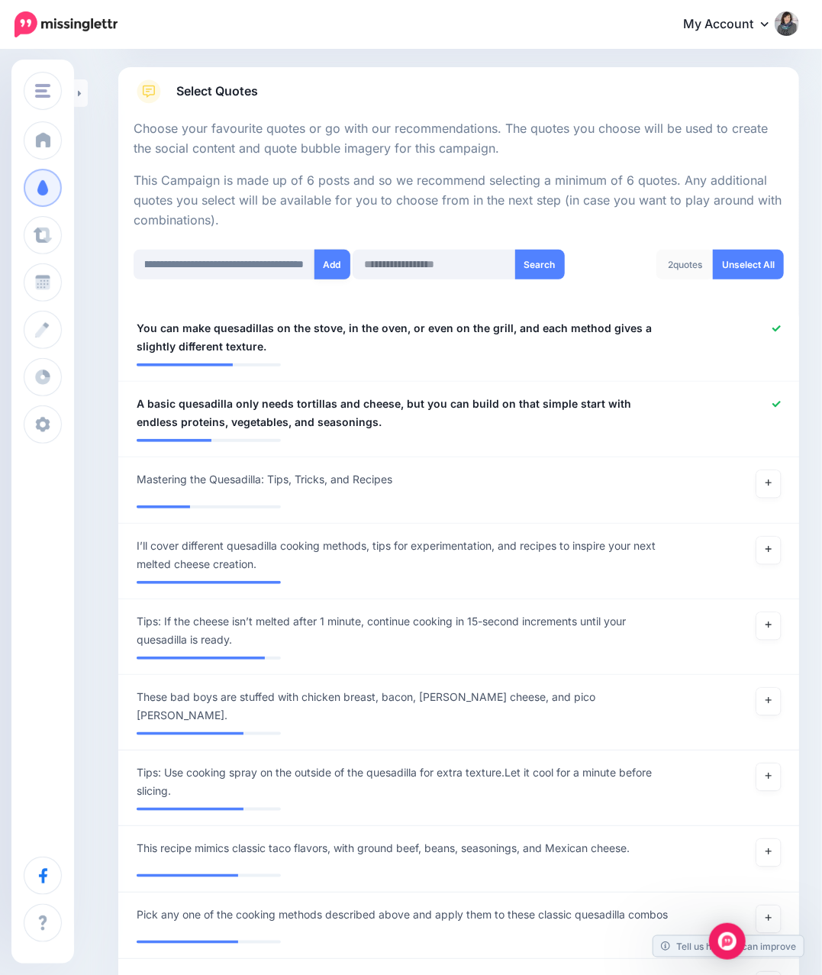
scroll to position [0, 0]
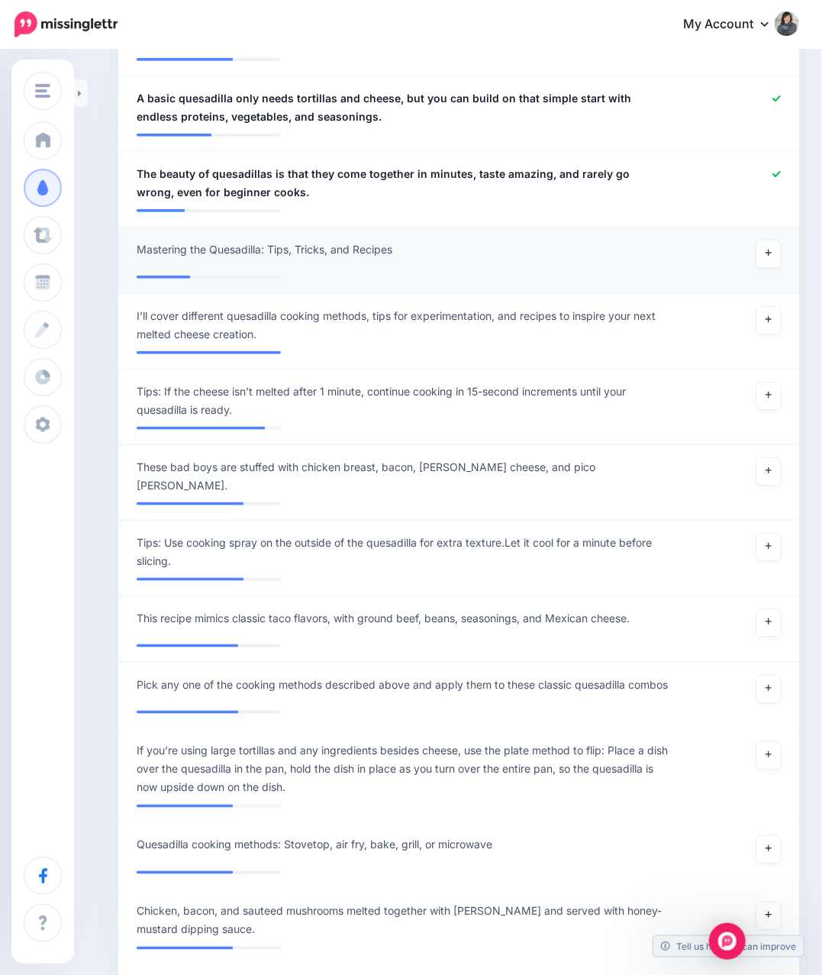
click at [211, 266] on div "**********" at bounding box center [403, 253] width 556 height 27
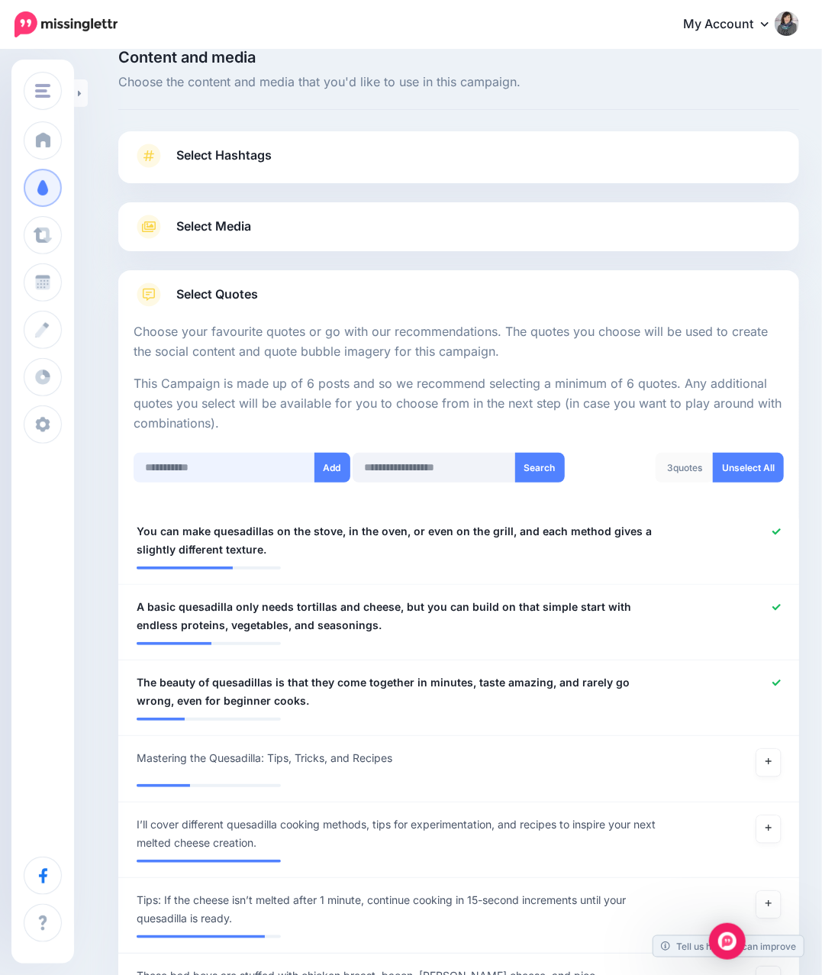
click at [220, 474] on input "text" at bounding box center [225, 468] width 182 height 30
paste input "**********"
type input "**********"
click at [322, 471] on button "Add" at bounding box center [332, 468] width 36 height 30
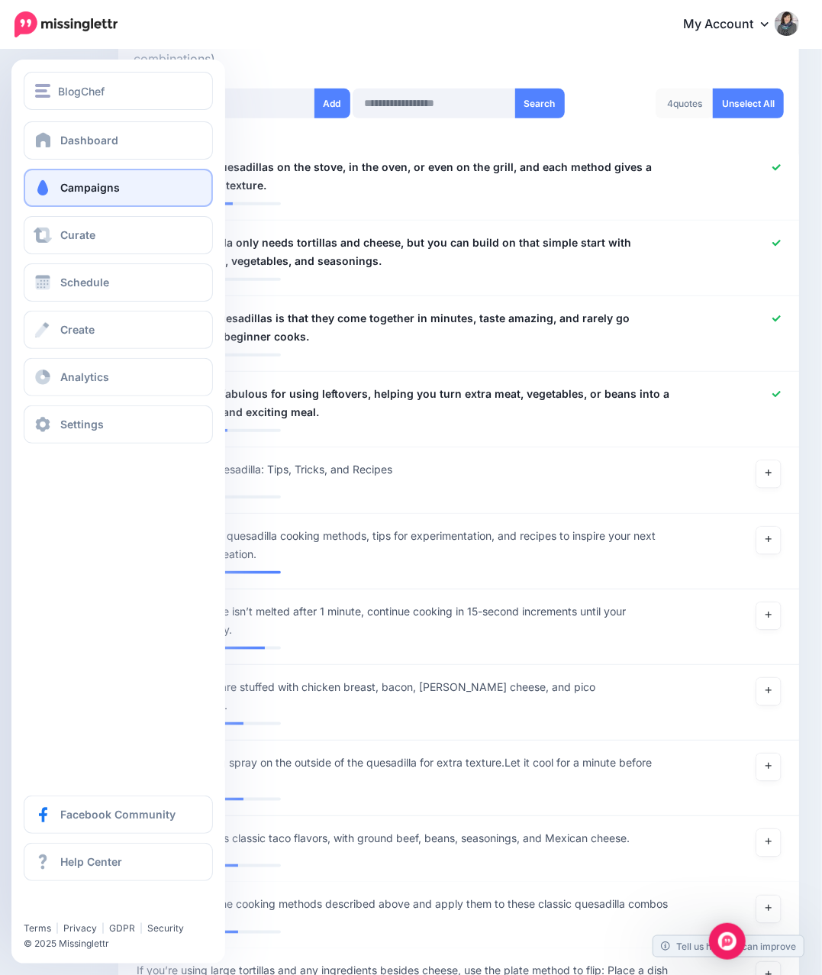
scroll to position [330, 0]
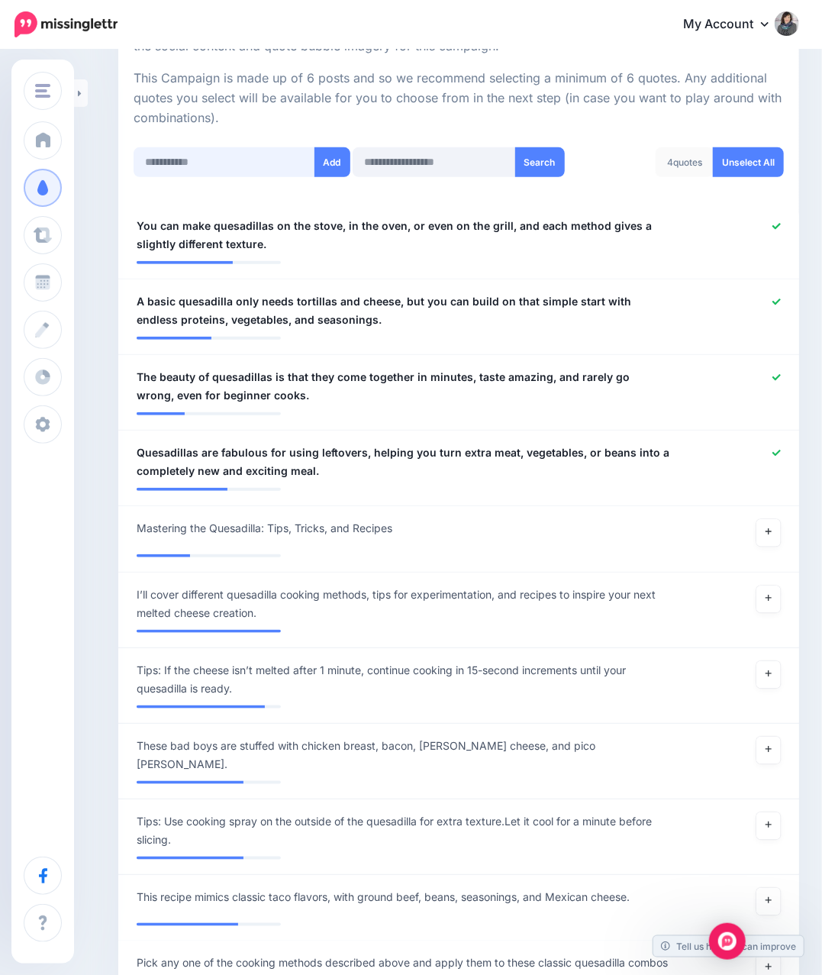
click at [239, 156] on input "text" at bounding box center [225, 162] width 182 height 30
paste input "**********"
type input "**********"
click at [318, 166] on button "Add" at bounding box center [332, 162] width 36 height 30
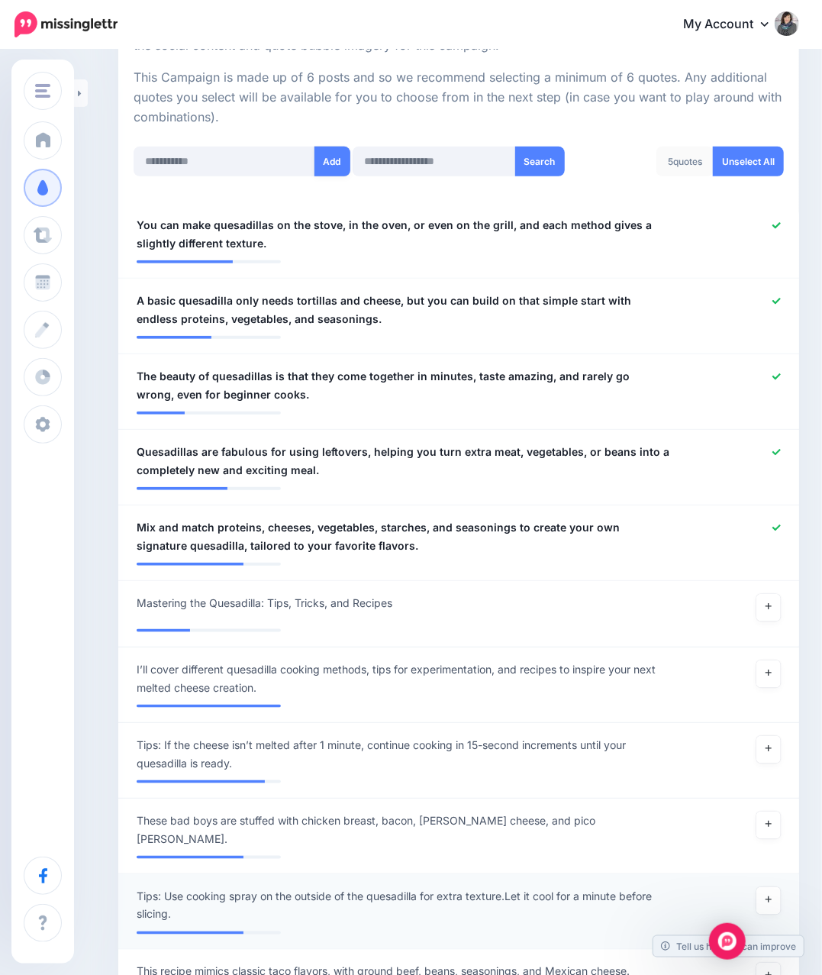
scroll to position [330, 0]
click at [235, 168] on input "text" at bounding box center [225, 162] width 182 height 30
paste input "**********"
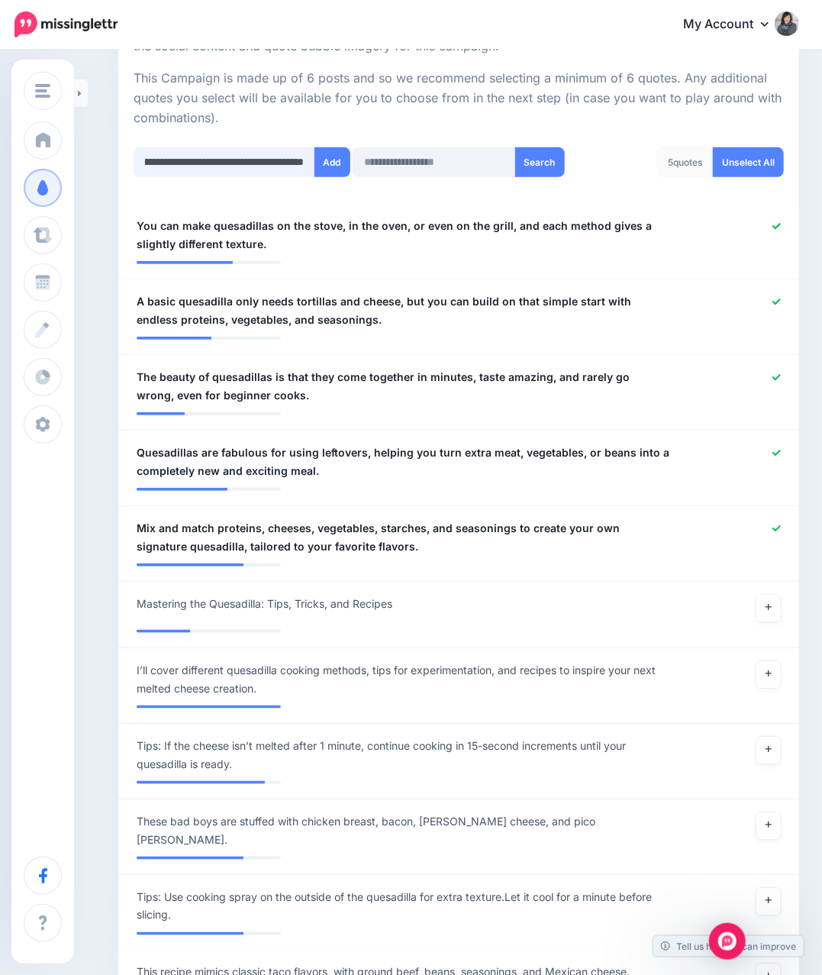
scroll to position [0, 459]
type input "**********"
click at [333, 163] on button "Add" at bounding box center [332, 162] width 36 height 30
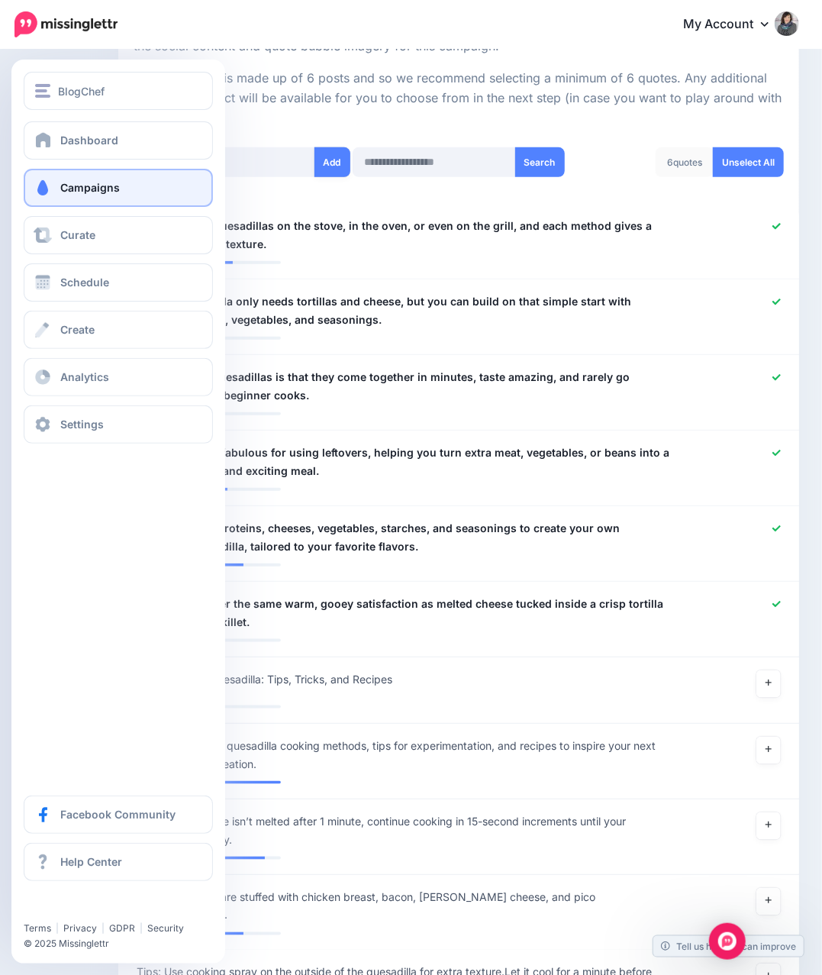
scroll to position [533, 0]
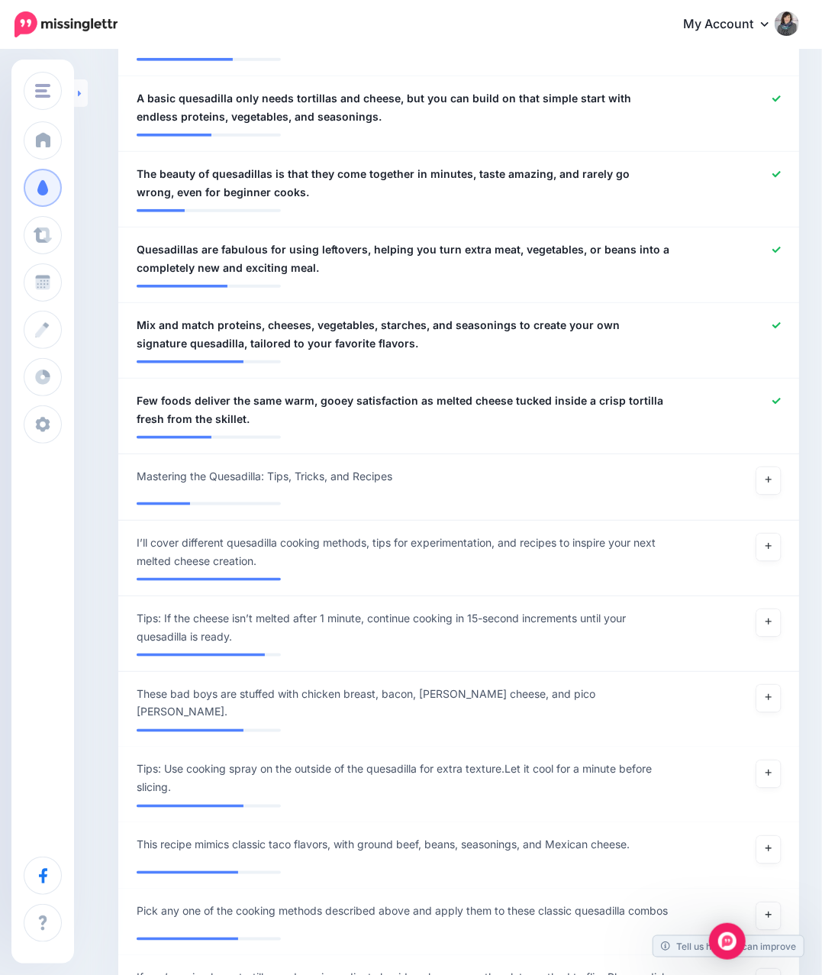
click at [84, 96] on link at bounding box center [81, 92] width 14 height 27
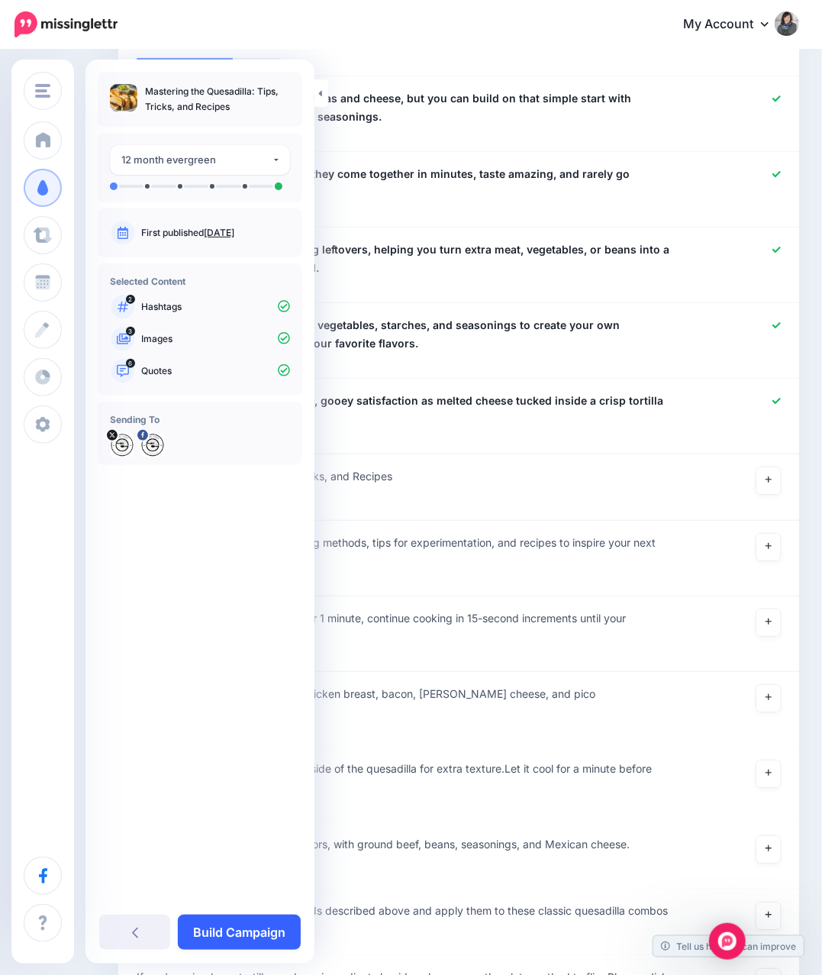
click at [232, 929] on link "Build Campaign" at bounding box center [239, 931] width 123 height 35
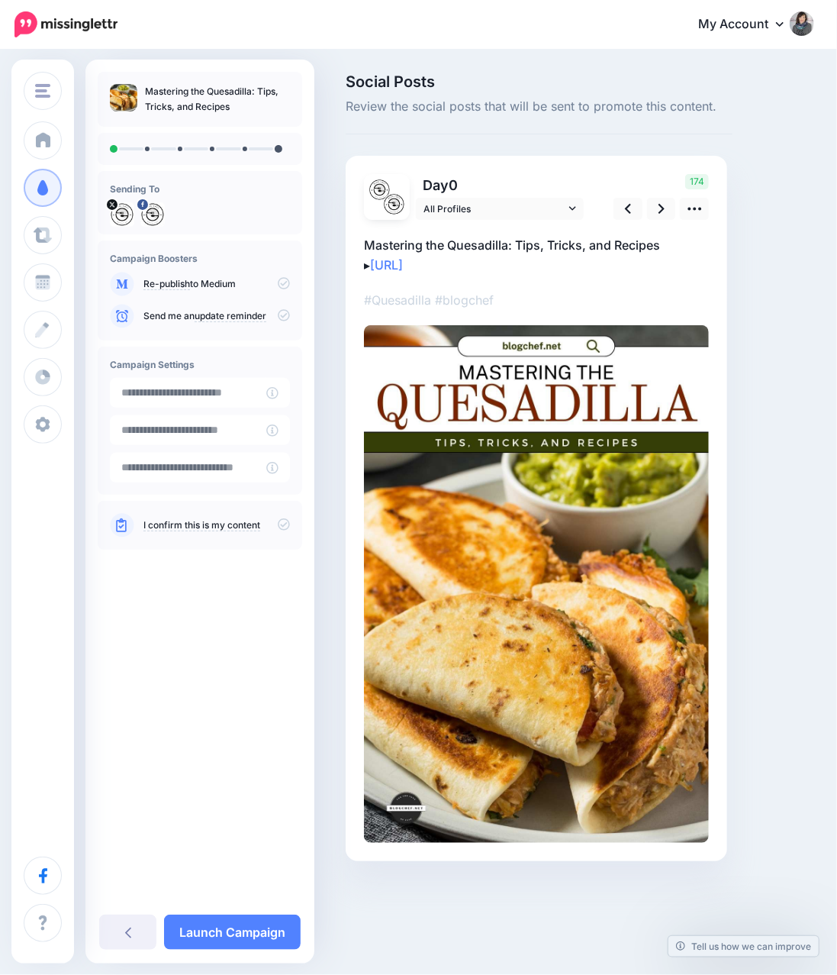
click at [284, 526] on icon at bounding box center [284, 524] width 12 height 12
click at [700, 206] on icon at bounding box center [695, 209] width 16 height 16
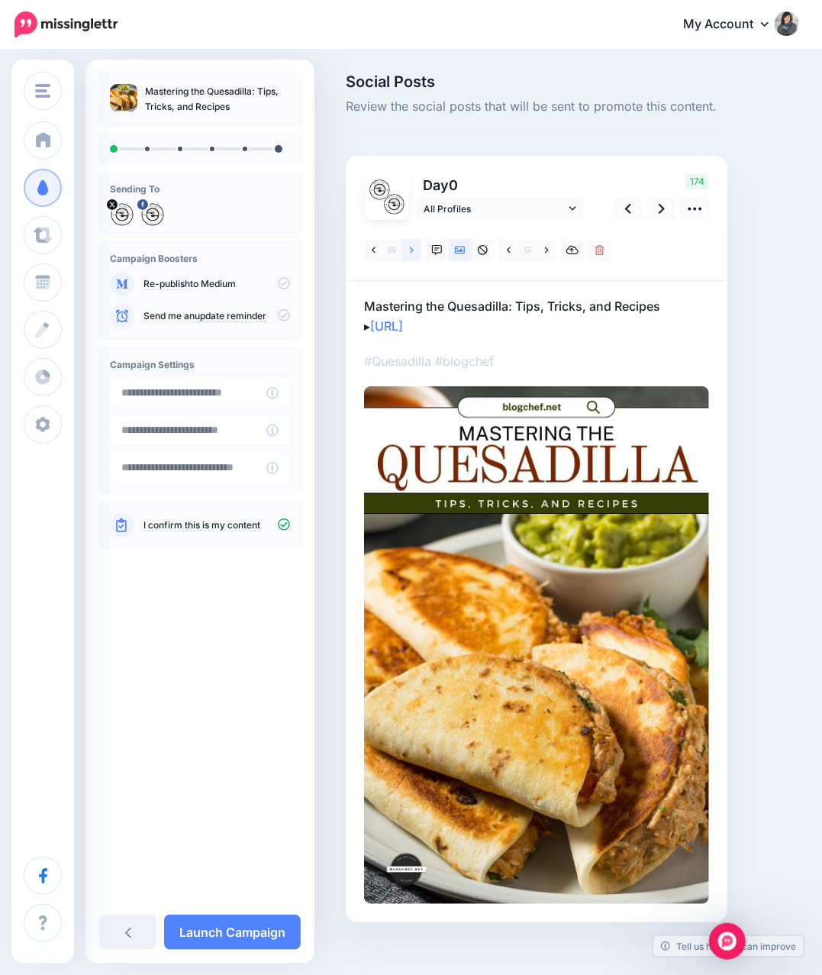
click at [411, 254] on icon at bounding box center [412, 250] width 4 height 11
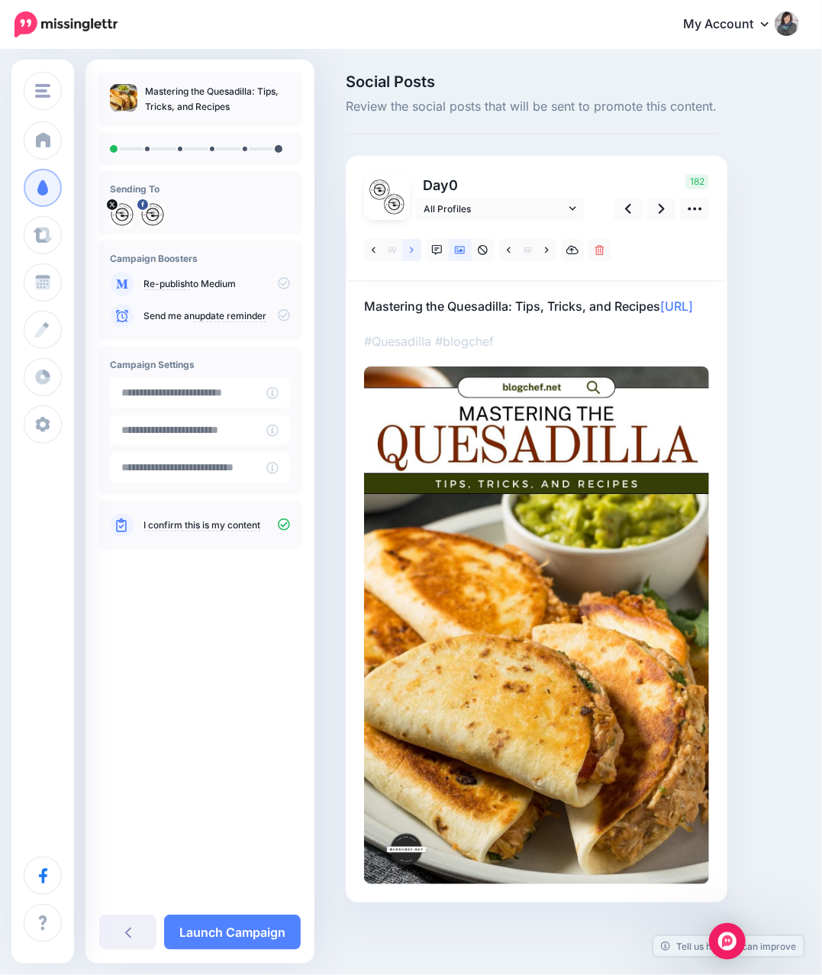
click at [416, 254] on link at bounding box center [411, 250] width 19 height 22
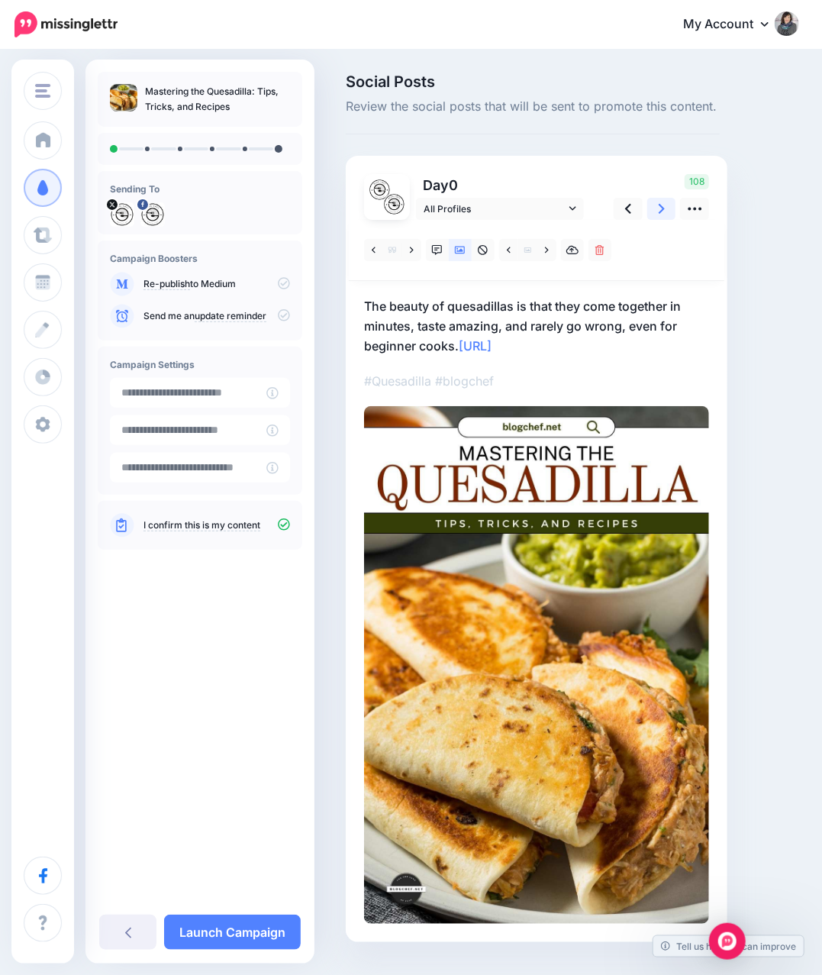
click at [661, 211] on icon at bounding box center [662, 209] width 6 height 10
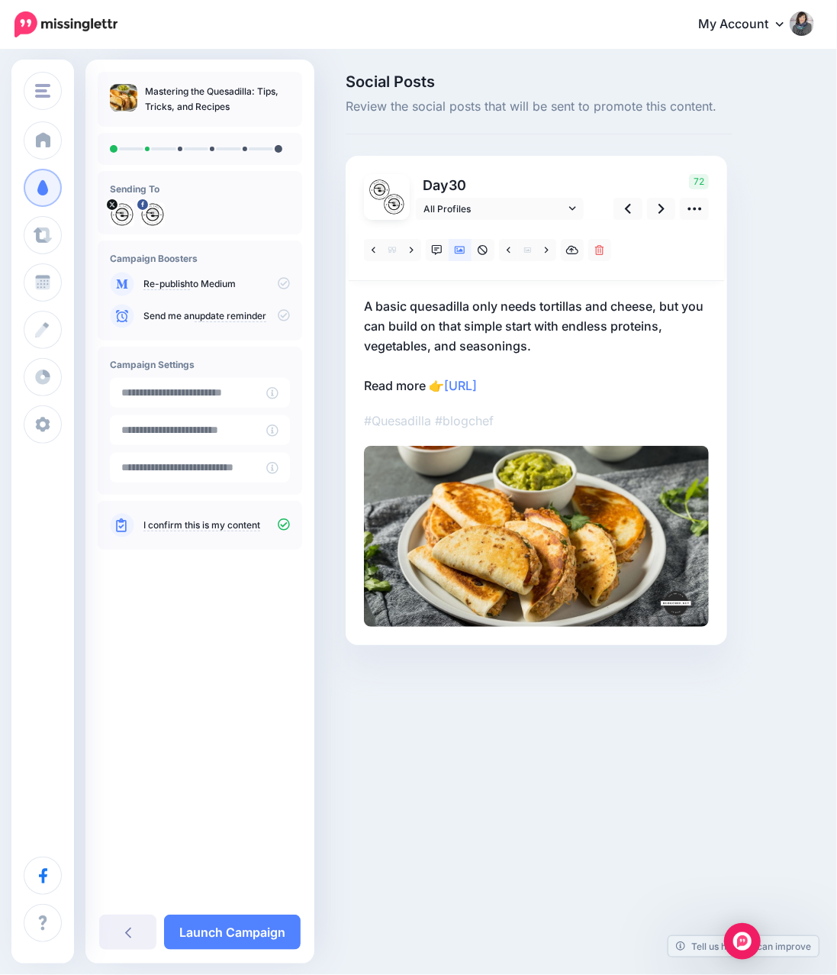
drag, startPoint x: 584, startPoint y: 379, endPoint x: 353, endPoint y: 385, distance: 231.4
click at [353, 385] on div "Day 30 All Profiles 72" at bounding box center [537, 400] width 382 height 489
copy p "Read more 👉 https://lttr.ai/Ai4zm"
drag, startPoint x: 636, startPoint y: 214, endPoint x: 617, endPoint y: 245, distance: 36.3
click at [635, 214] on link at bounding box center [628, 209] width 29 height 22
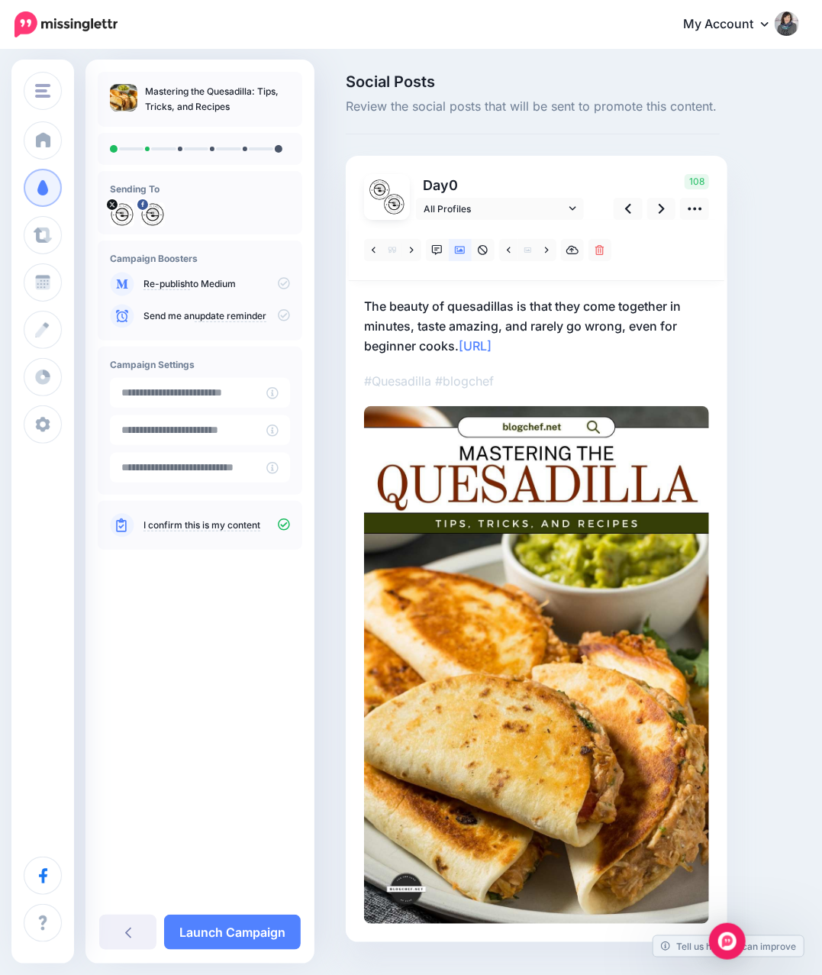
click at [605, 345] on p "The beauty of quesadillas is that they come together in minutes, taste amazing,…" at bounding box center [536, 326] width 345 height 60
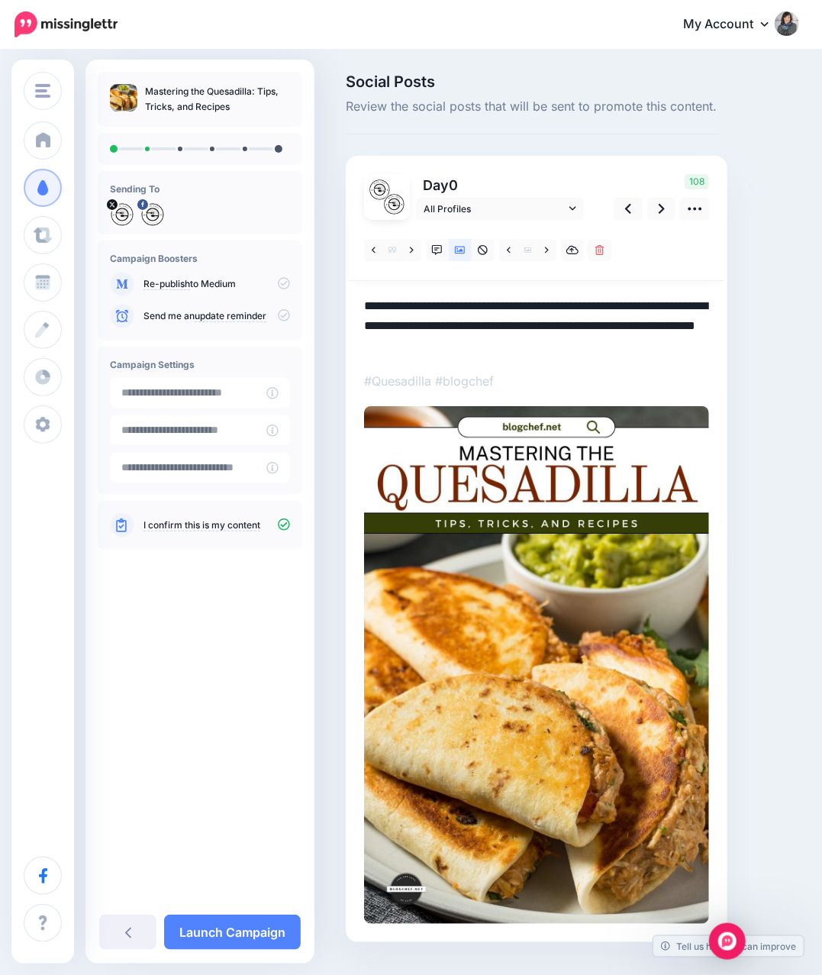
drag, startPoint x: 605, startPoint y: 345, endPoint x: 464, endPoint y: 355, distance: 141.5
click at [463, 357] on div at bounding box center [536, 572] width 345 height 704
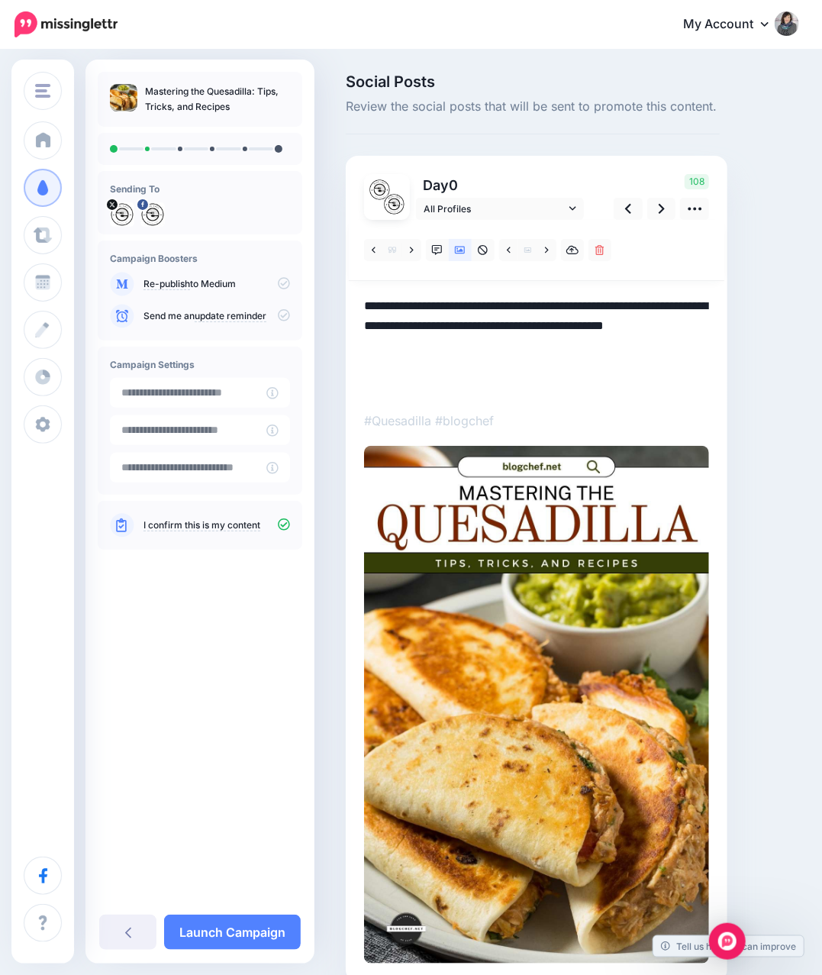
paste textarea "**********"
click at [761, 337] on div "Social Posts Review the social posts that will be sent to promote this content.…" at bounding box center [572, 550] width 476 height 953
click at [640, 256] on div at bounding box center [537, 250] width 376 height 61
click at [655, 208] on link at bounding box center [661, 209] width 29 height 22
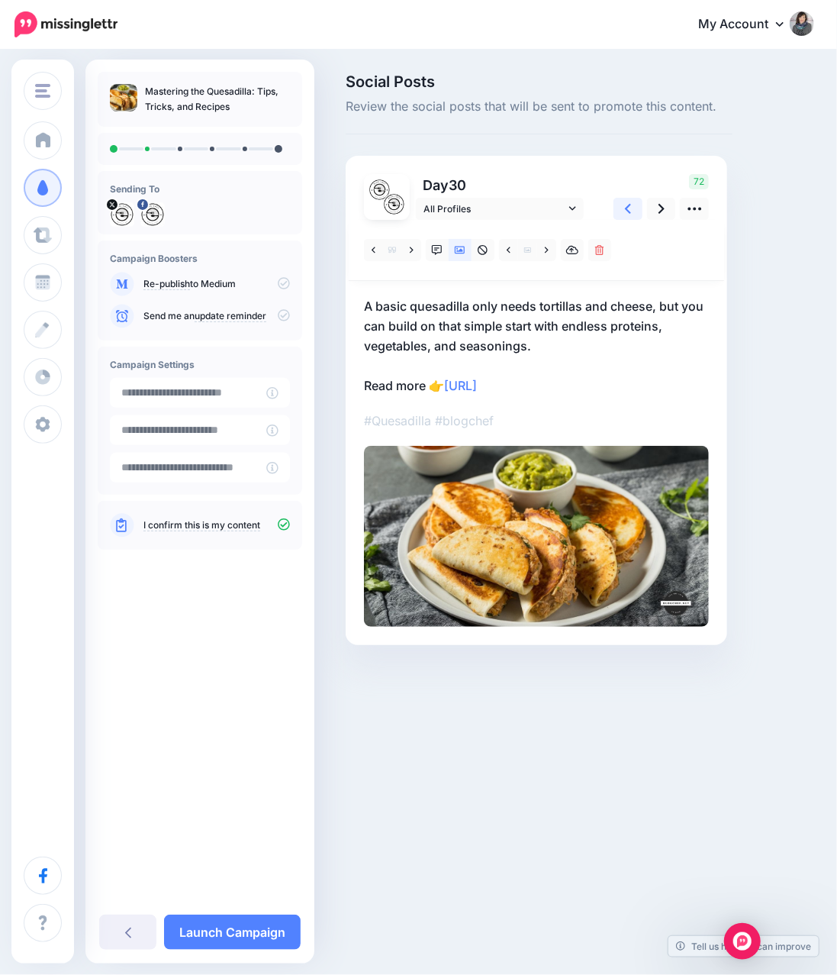
click at [633, 211] on link at bounding box center [628, 209] width 29 height 22
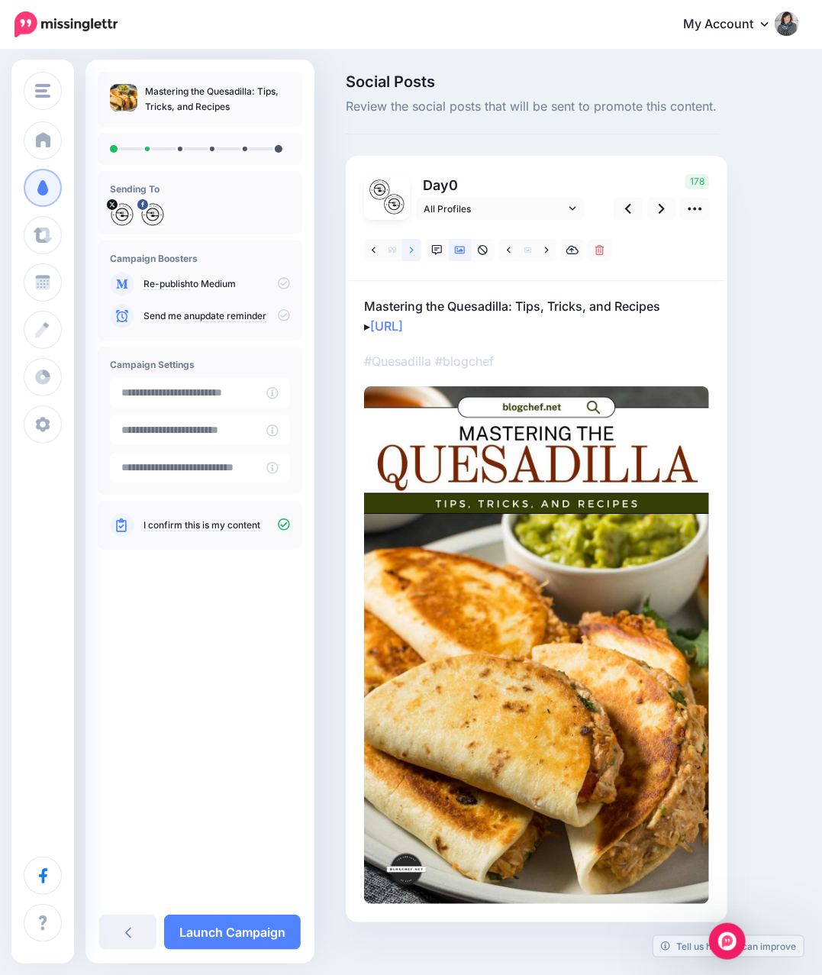
click at [404, 251] on link at bounding box center [411, 250] width 19 height 22
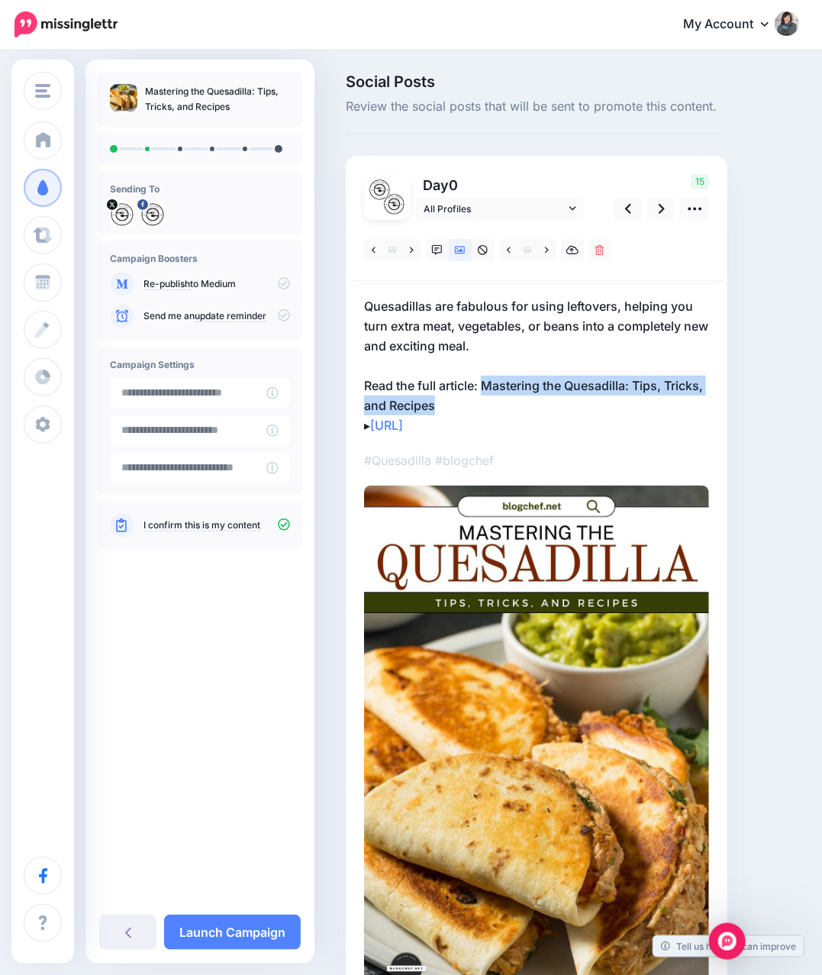
drag, startPoint x: 486, startPoint y: 385, endPoint x: 504, endPoint y: 398, distance: 22.3
click at [504, 398] on p "Quesadillas are fabulous for using leftovers, helping you turn extra meat, vege…" at bounding box center [536, 365] width 345 height 139
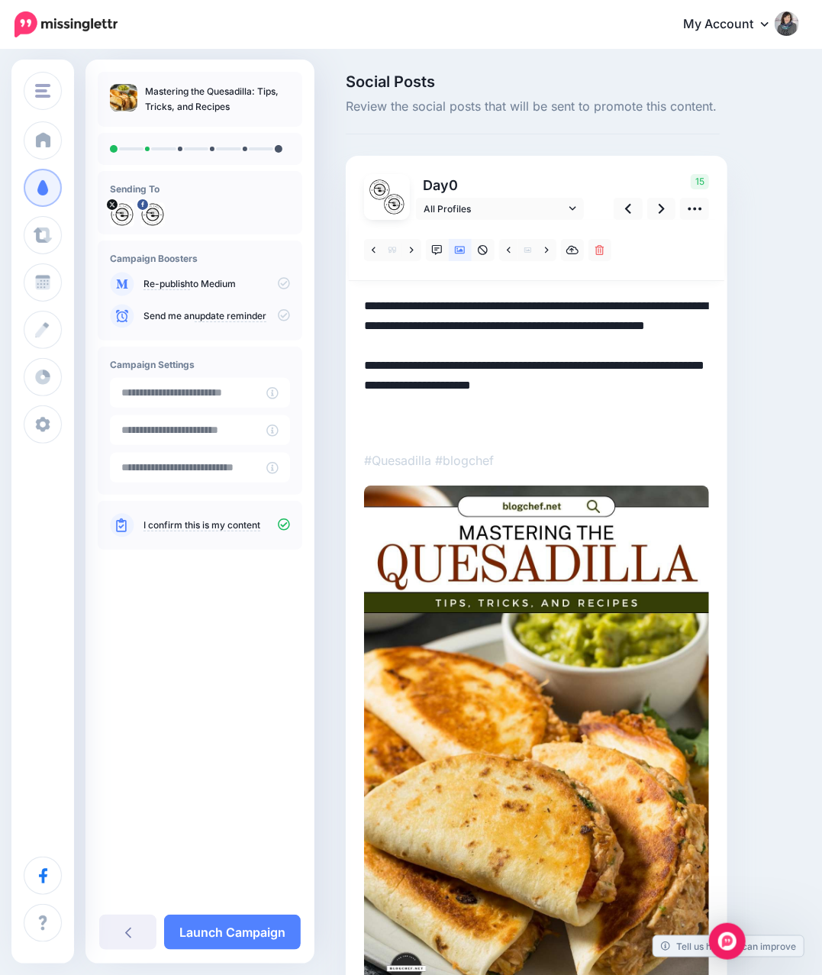
drag, startPoint x: 487, startPoint y: 380, endPoint x: 507, endPoint y: 404, distance: 30.9
click at [507, 404] on textarea "**********" at bounding box center [536, 365] width 345 height 139
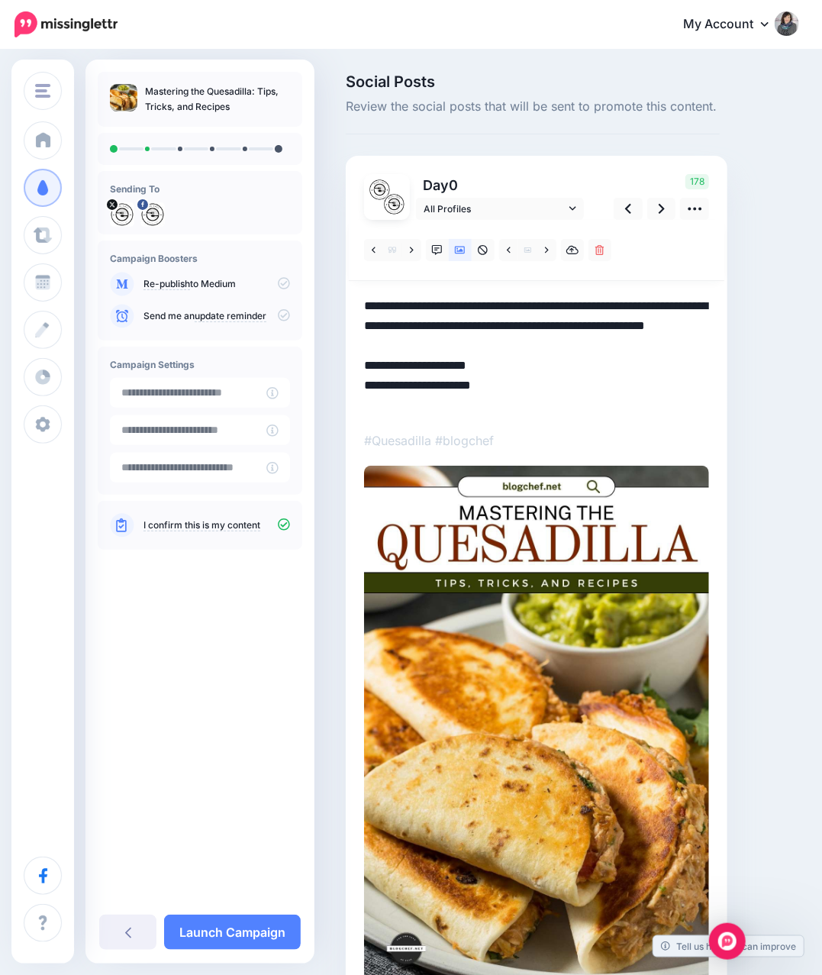
type textarea "**********"
click at [731, 379] on div "Social Posts Review the social posts that will be sent to promote this content.…" at bounding box center [532, 560] width 397 height 973
click at [656, 211] on link at bounding box center [661, 209] width 29 height 22
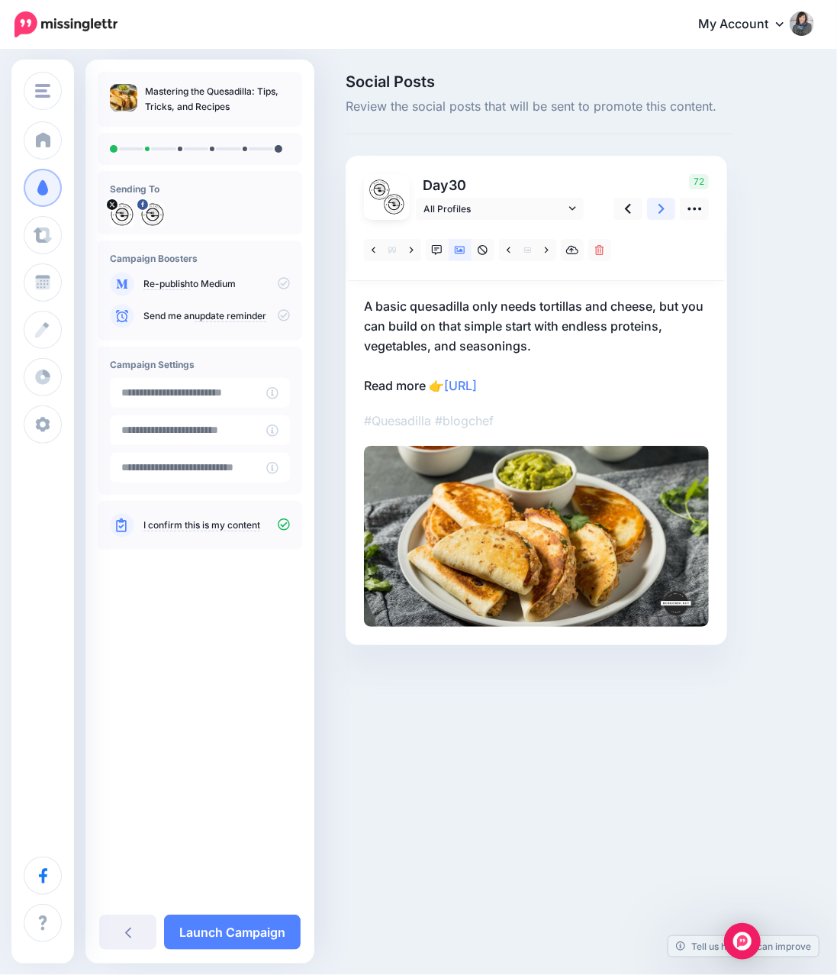
click at [656, 211] on link at bounding box center [661, 209] width 29 height 22
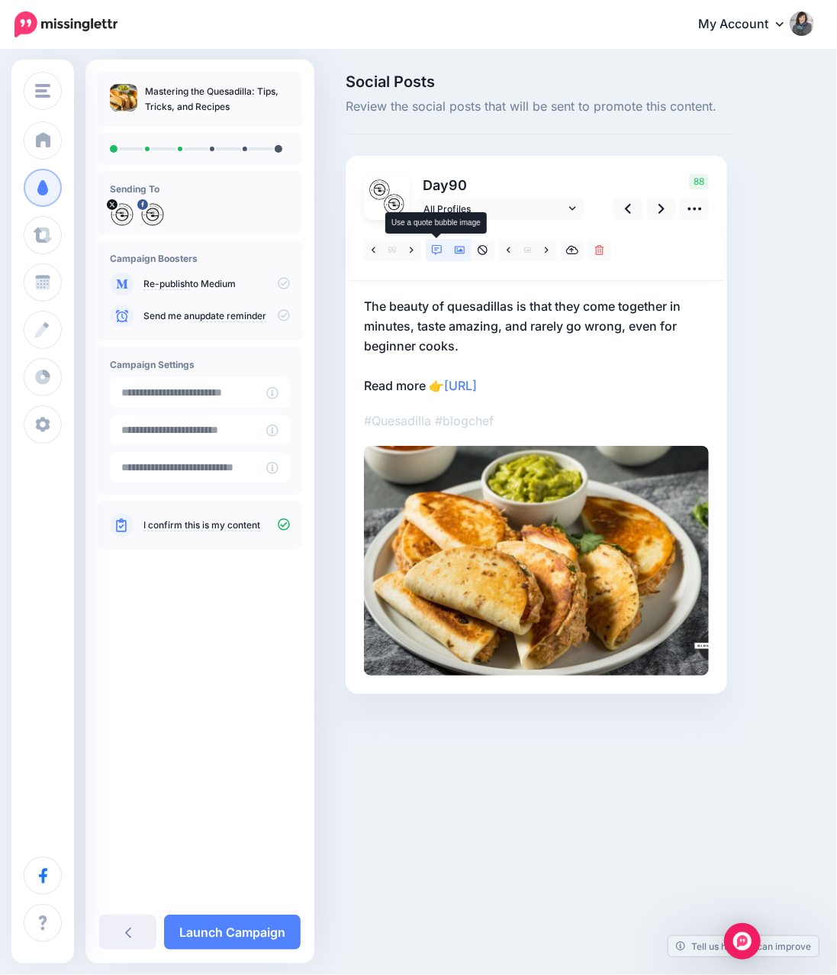
click at [437, 251] on icon at bounding box center [437, 250] width 11 height 11
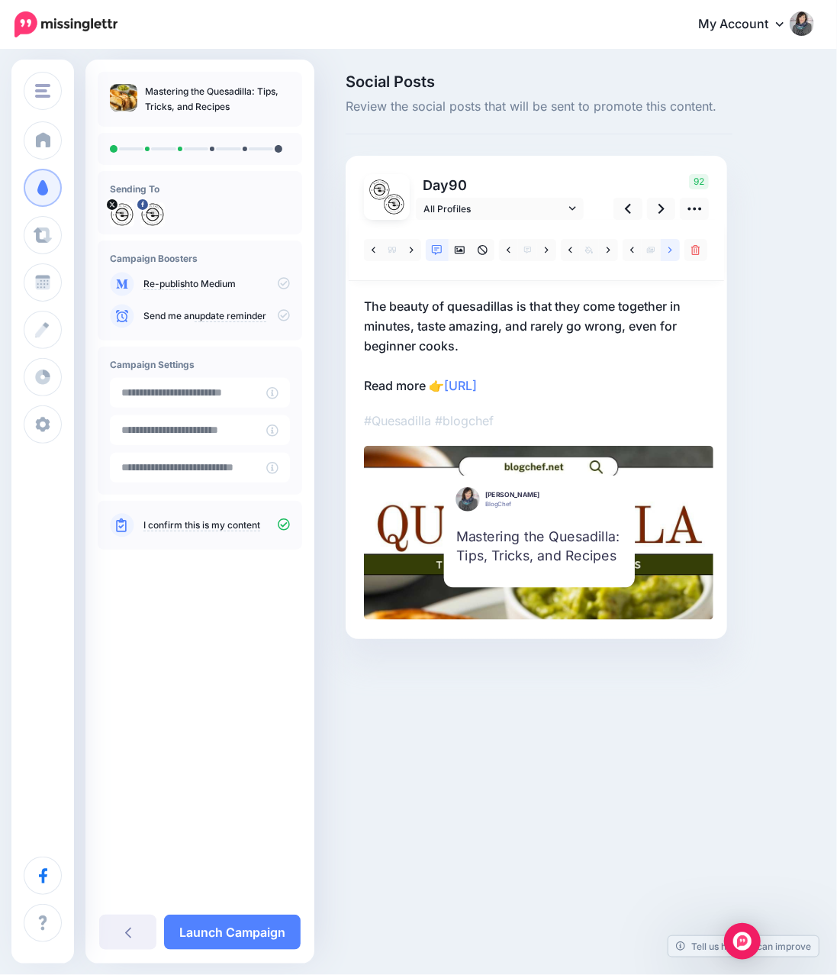
click at [676, 248] on link at bounding box center [670, 250] width 19 height 22
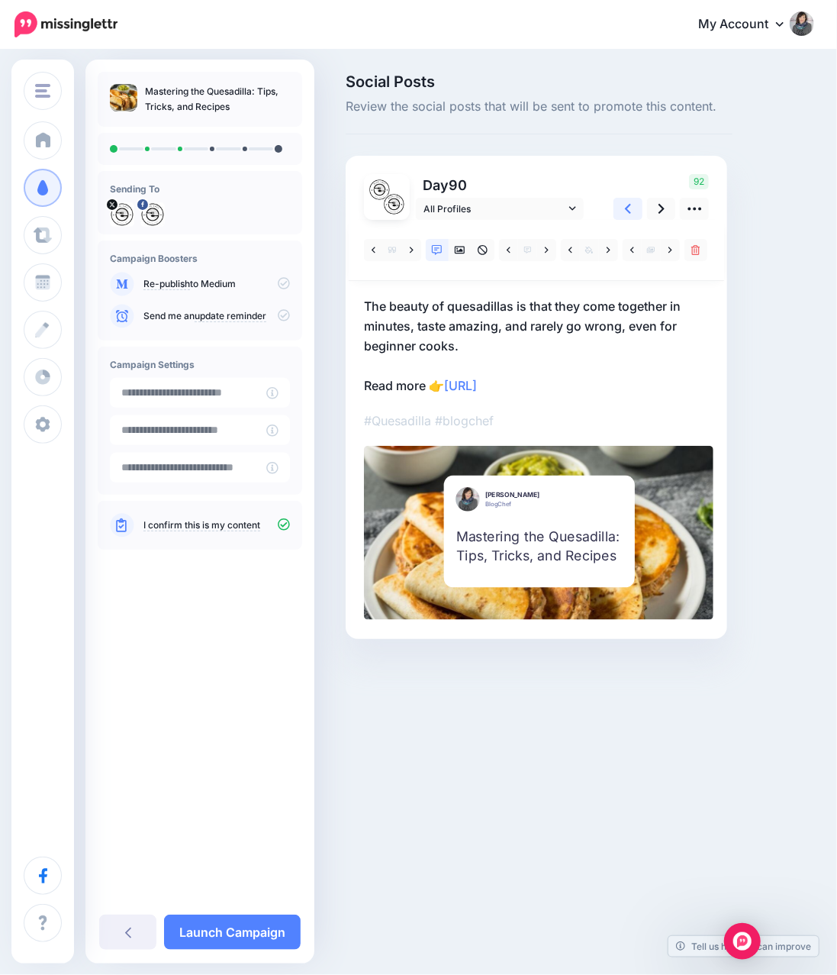
click at [633, 209] on link at bounding box center [628, 209] width 29 height 22
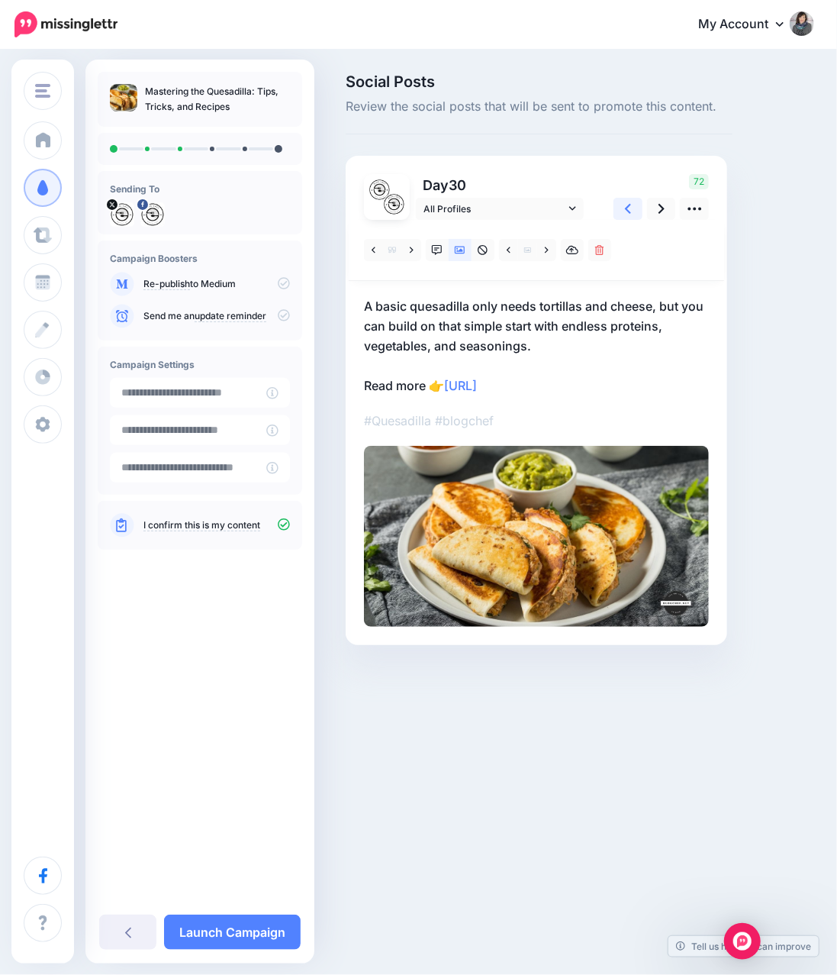
click at [633, 209] on link at bounding box center [628, 209] width 29 height 22
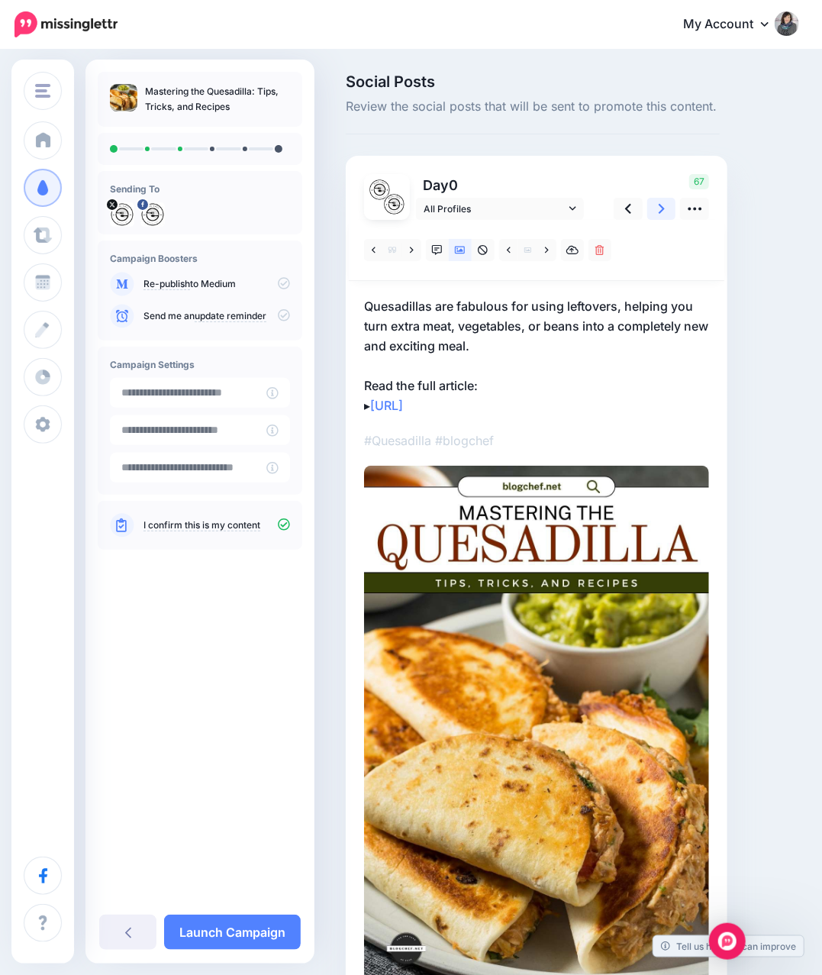
click at [652, 208] on link at bounding box center [661, 209] width 29 height 22
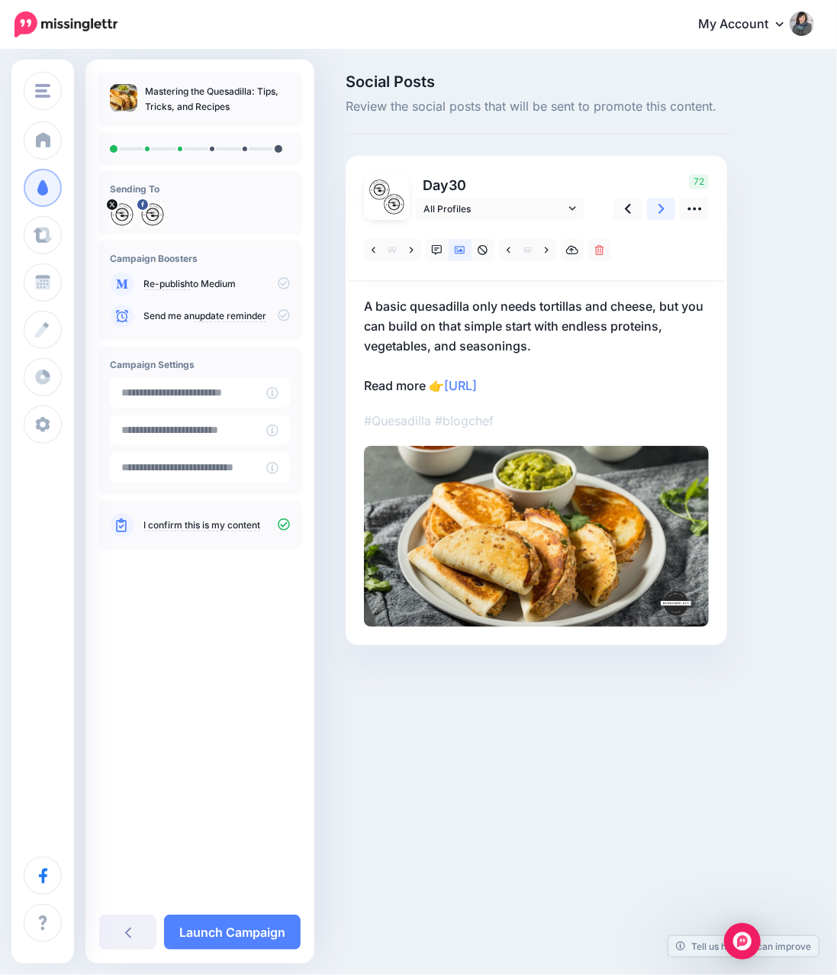
click at [652, 208] on link at bounding box center [661, 209] width 29 height 22
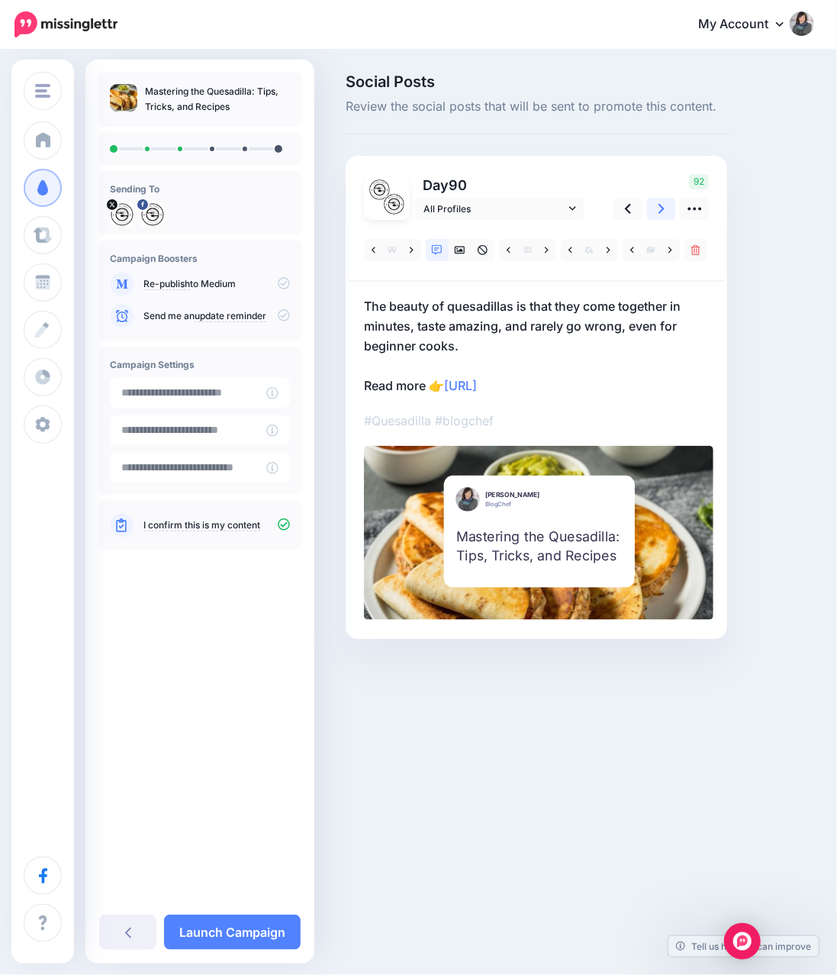
click at [652, 208] on link at bounding box center [661, 209] width 29 height 22
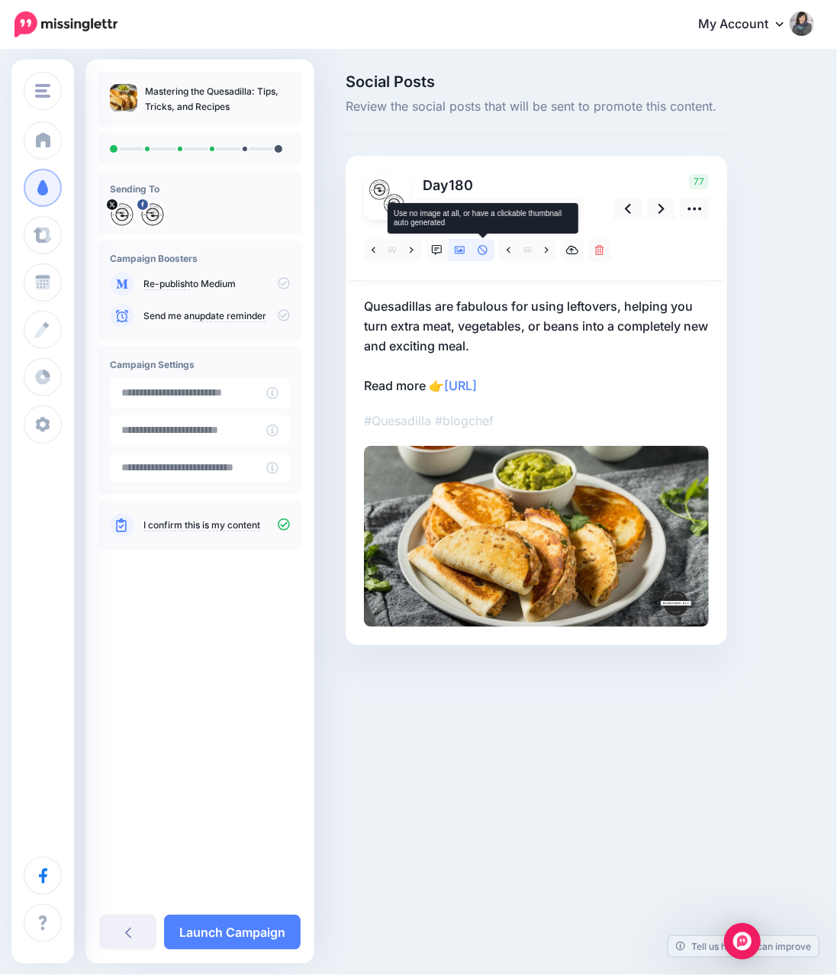
click at [480, 251] on icon at bounding box center [483, 250] width 11 height 11
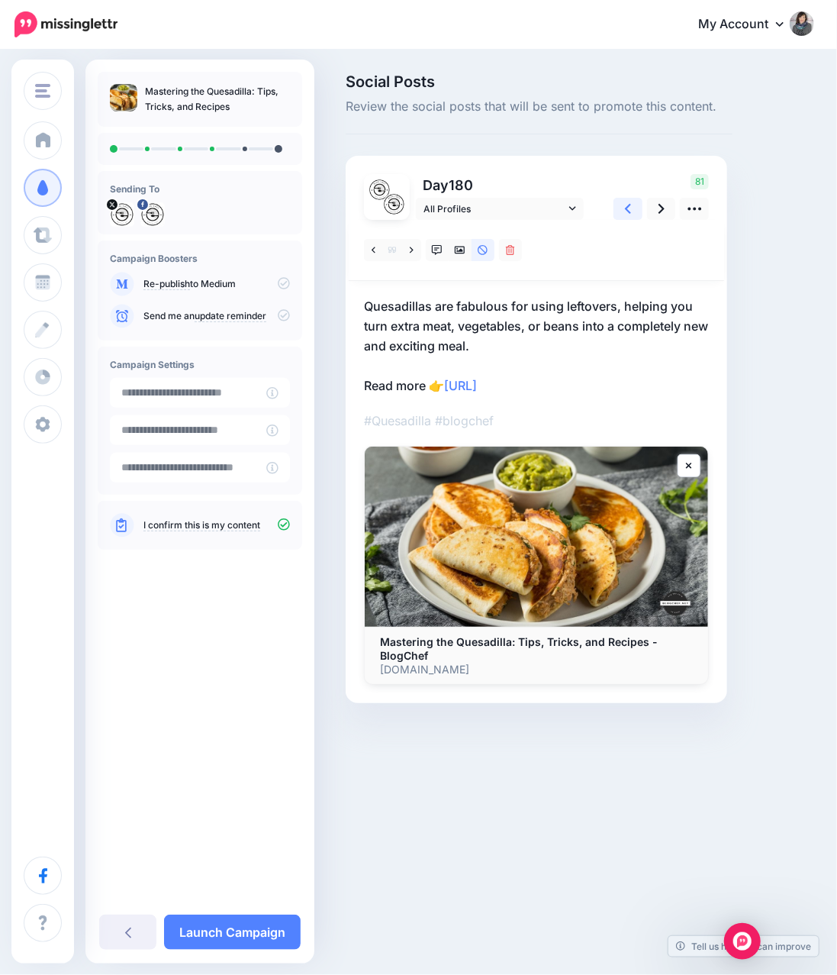
click at [633, 211] on link at bounding box center [628, 209] width 29 height 22
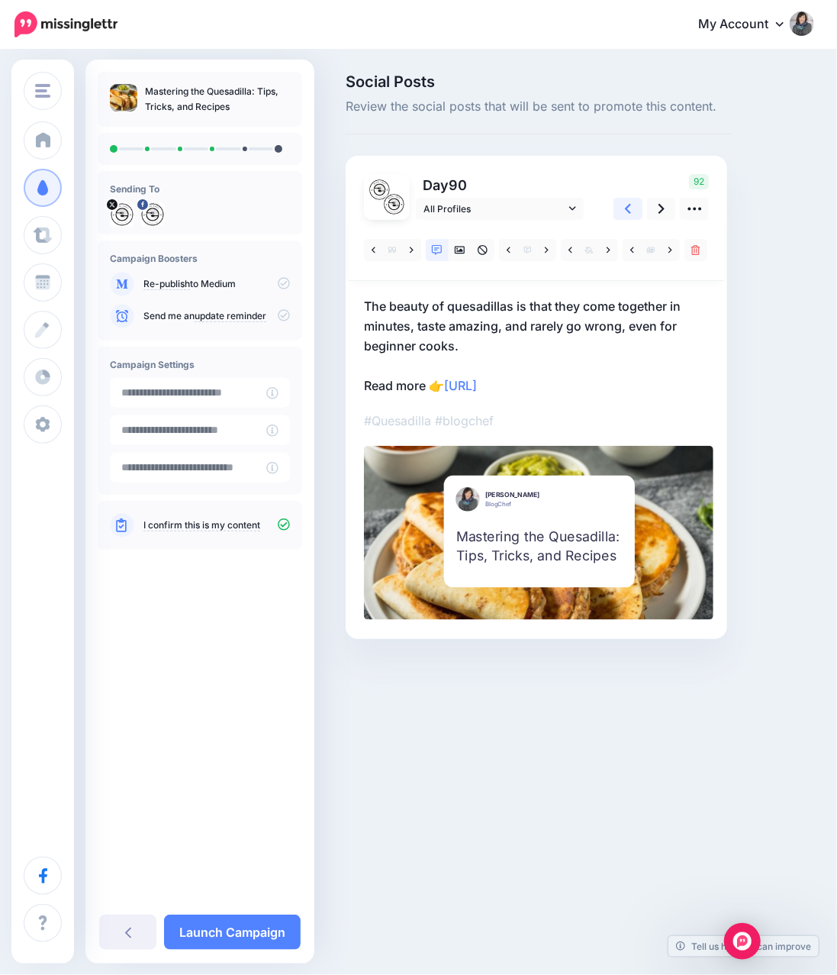
click at [633, 211] on link at bounding box center [628, 209] width 29 height 22
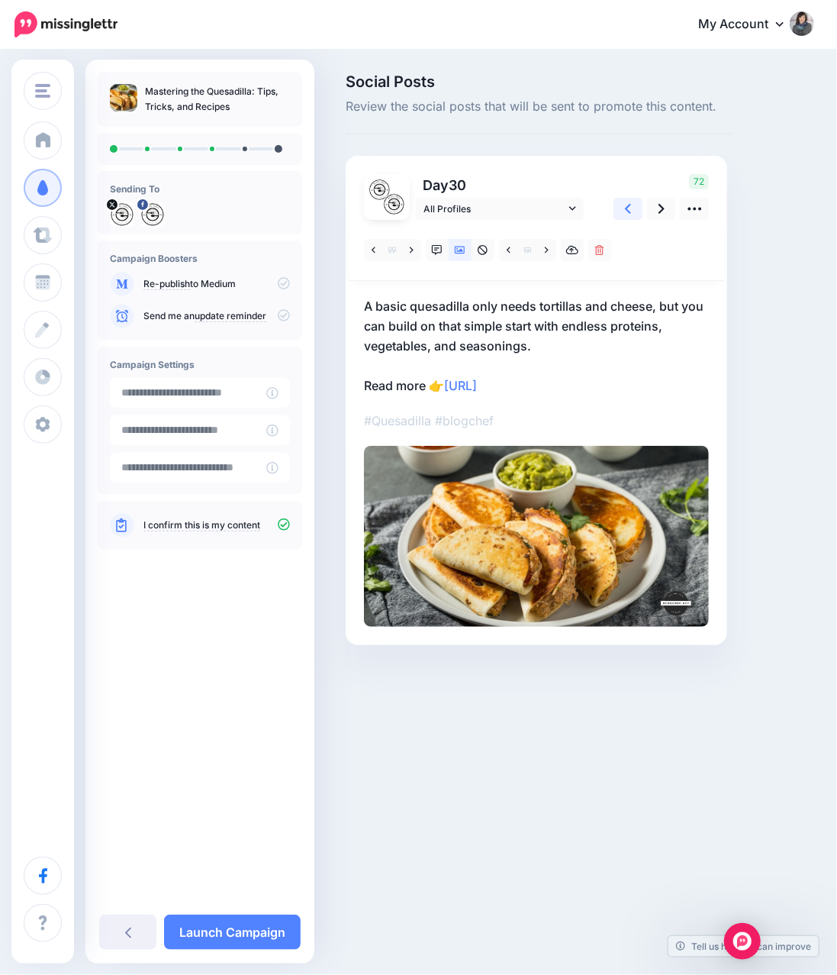
click at [633, 211] on link at bounding box center [628, 209] width 29 height 22
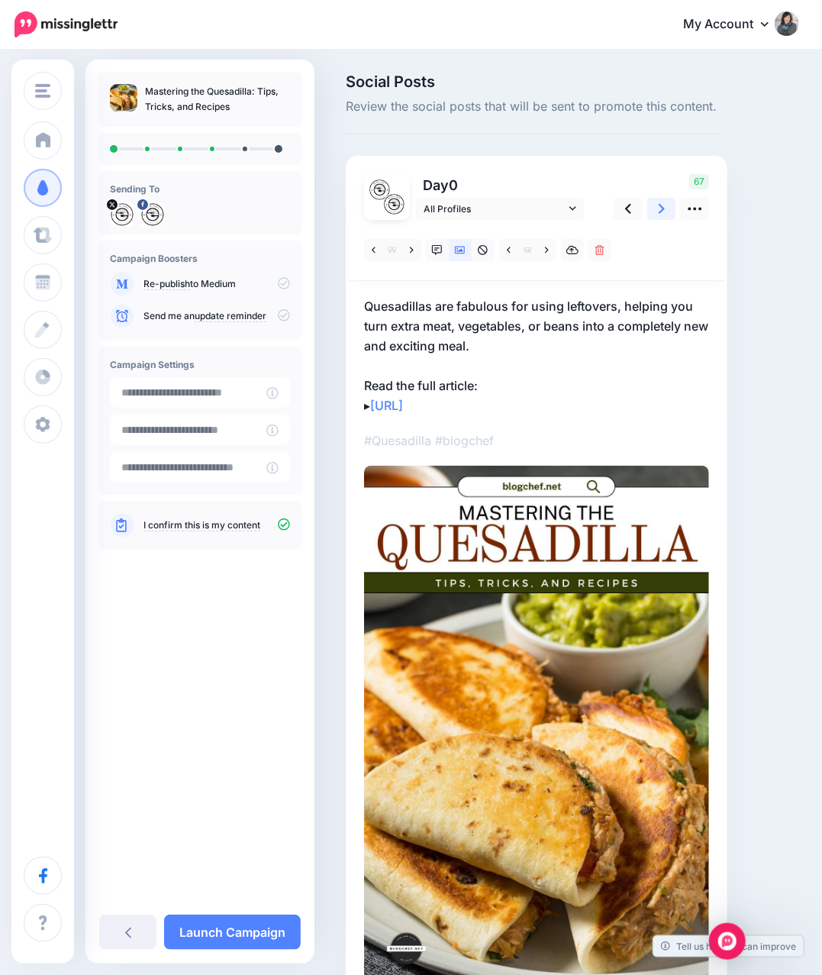
click at [664, 214] on link at bounding box center [661, 209] width 29 height 22
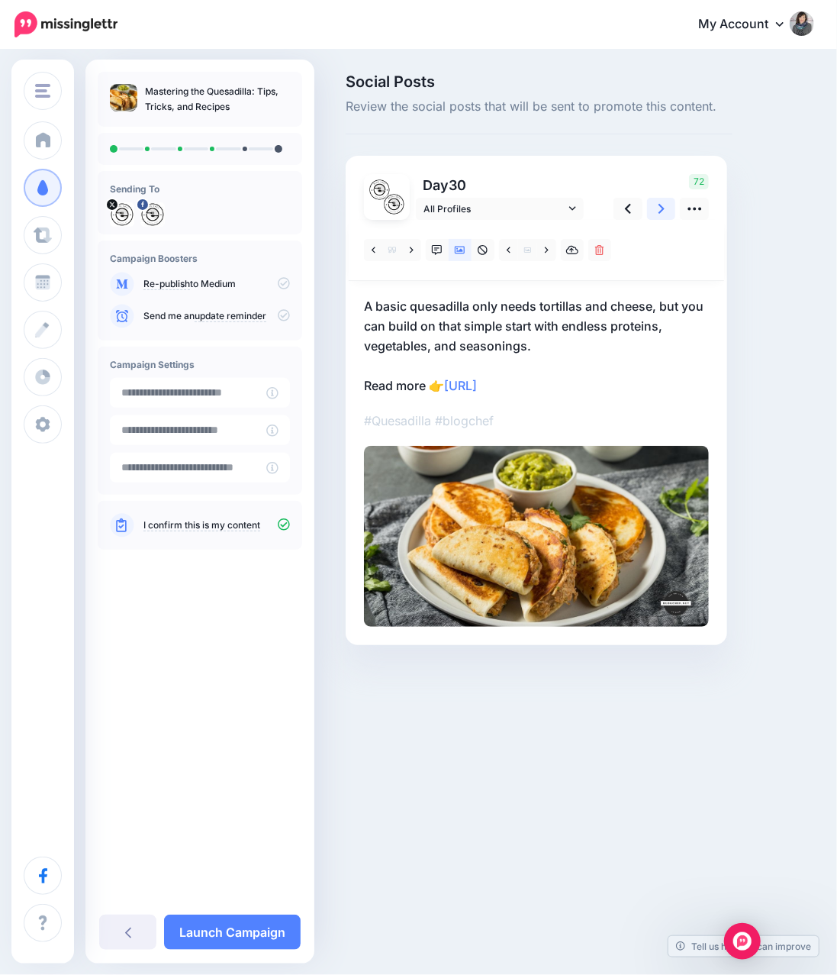
click at [664, 214] on link at bounding box center [661, 209] width 29 height 22
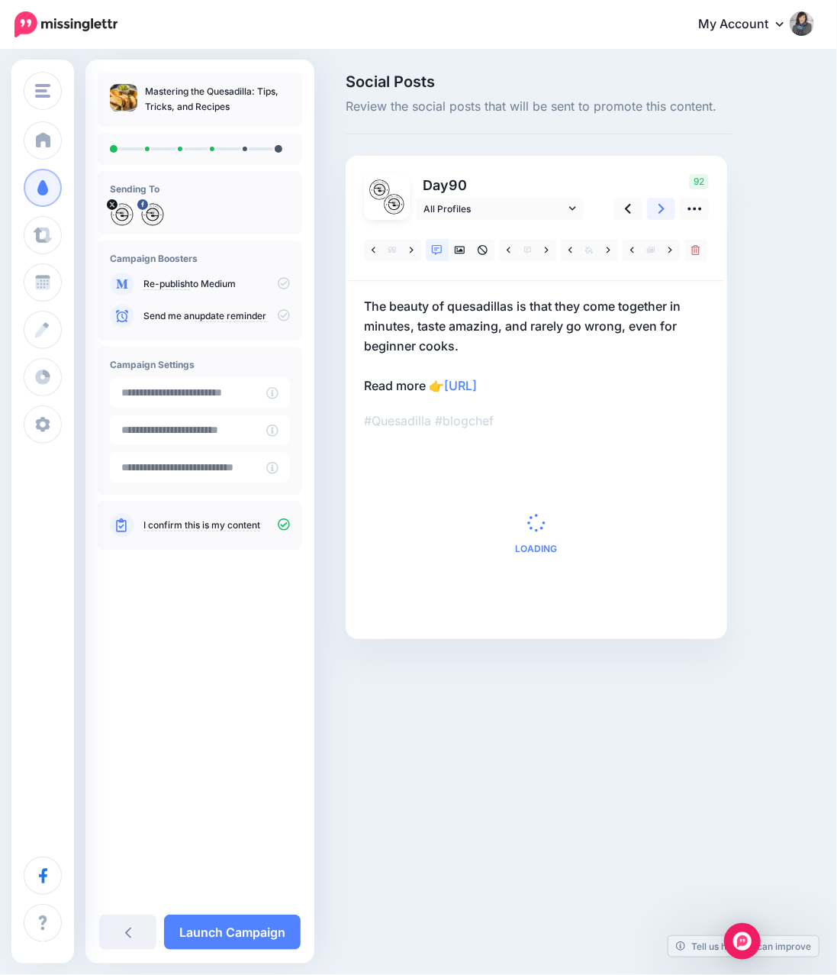
click at [664, 214] on link at bounding box center [661, 209] width 29 height 22
click at [413, 253] on icon at bounding box center [412, 250] width 4 height 11
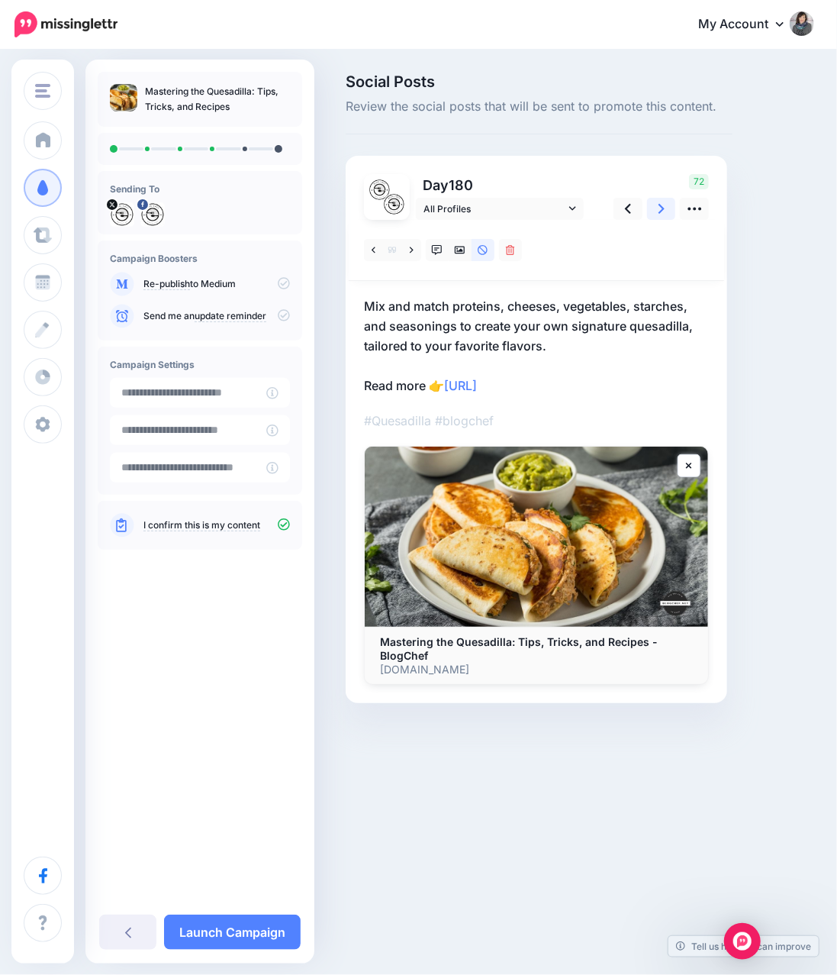
click at [663, 214] on icon at bounding box center [662, 209] width 6 height 16
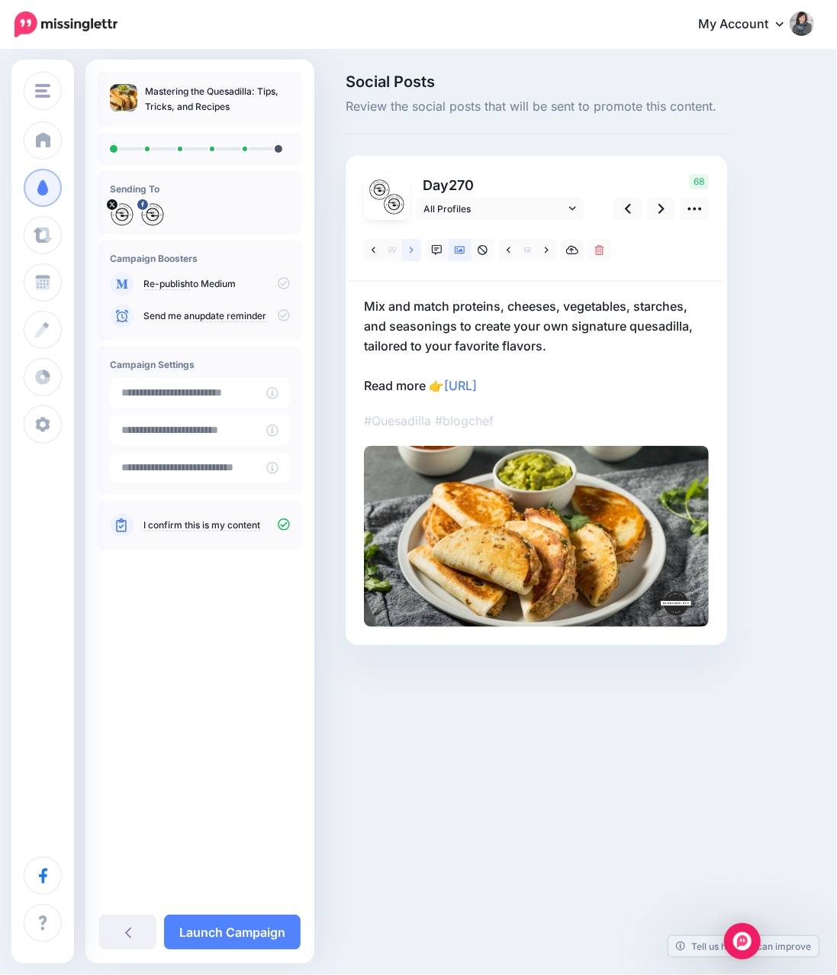
click at [418, 256] on link at bounding box center [411, 250] width 19 height 22
click at [545, 253] on icon at bounding box center [547, 250] width 4 height 11
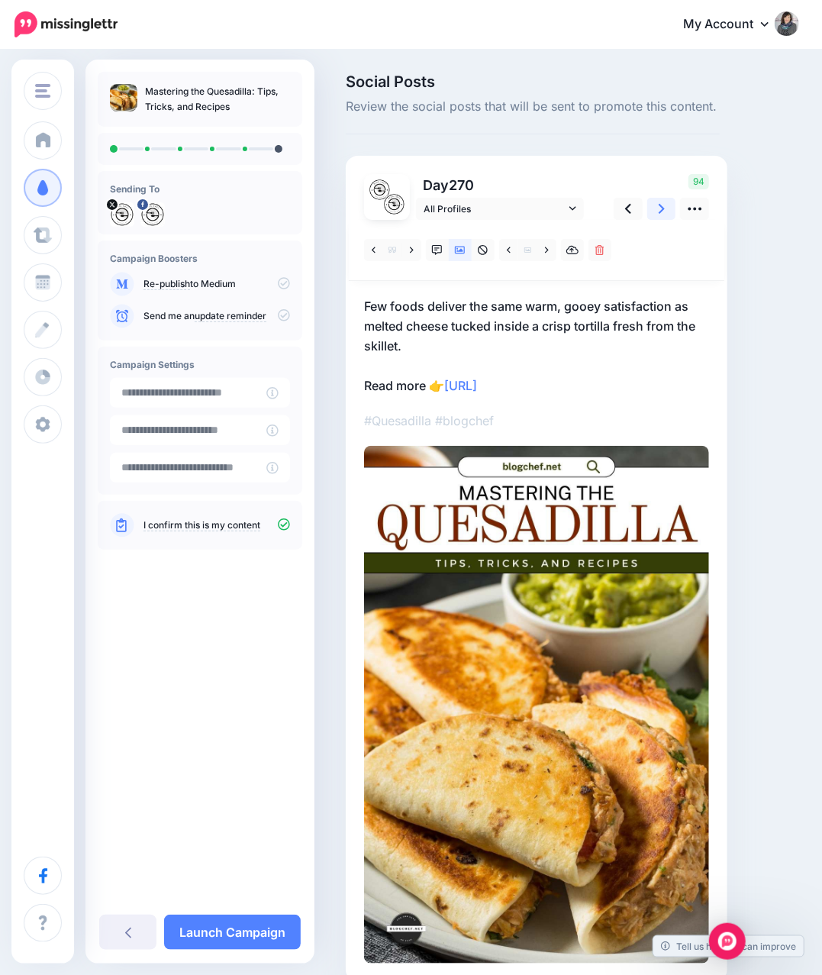
click at [656, 220] on link at bounding box center [661, 209] width 29 height 22
click at [412, 253] on icon at bounding box center [412, 250] width 4 height 11
click at [443, 252] on link at bounding box center [437, 250] width 23 height 22
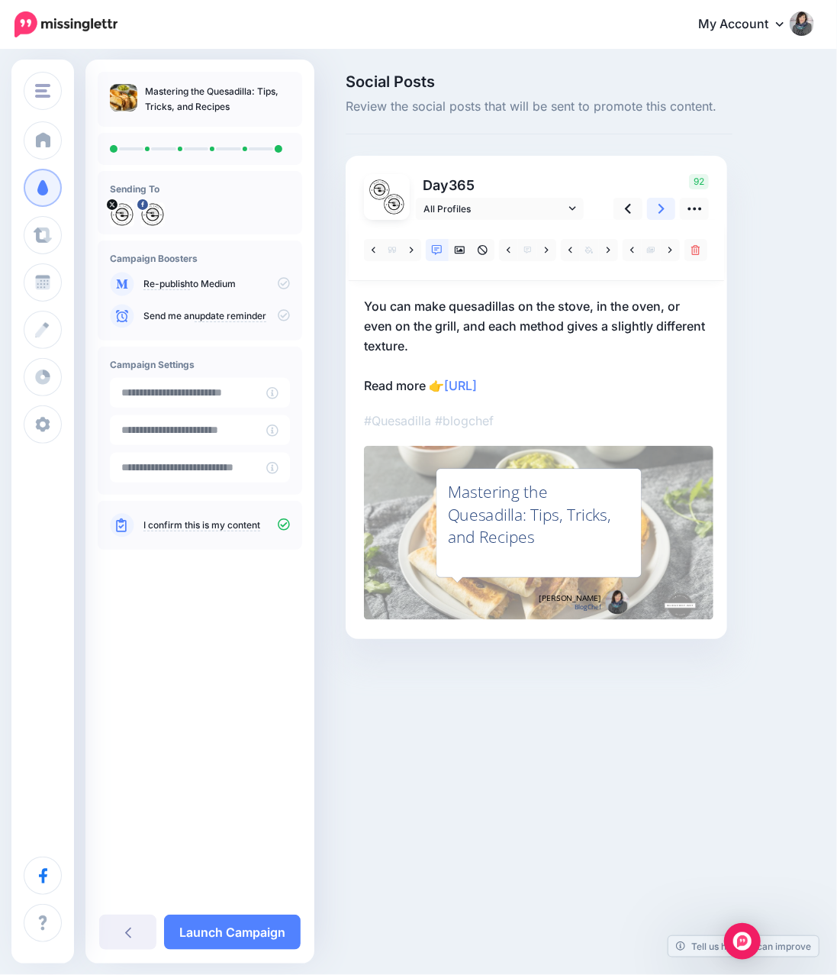
click at [662, 217] on icon at bounding box center [662, 209] width 6 height 16
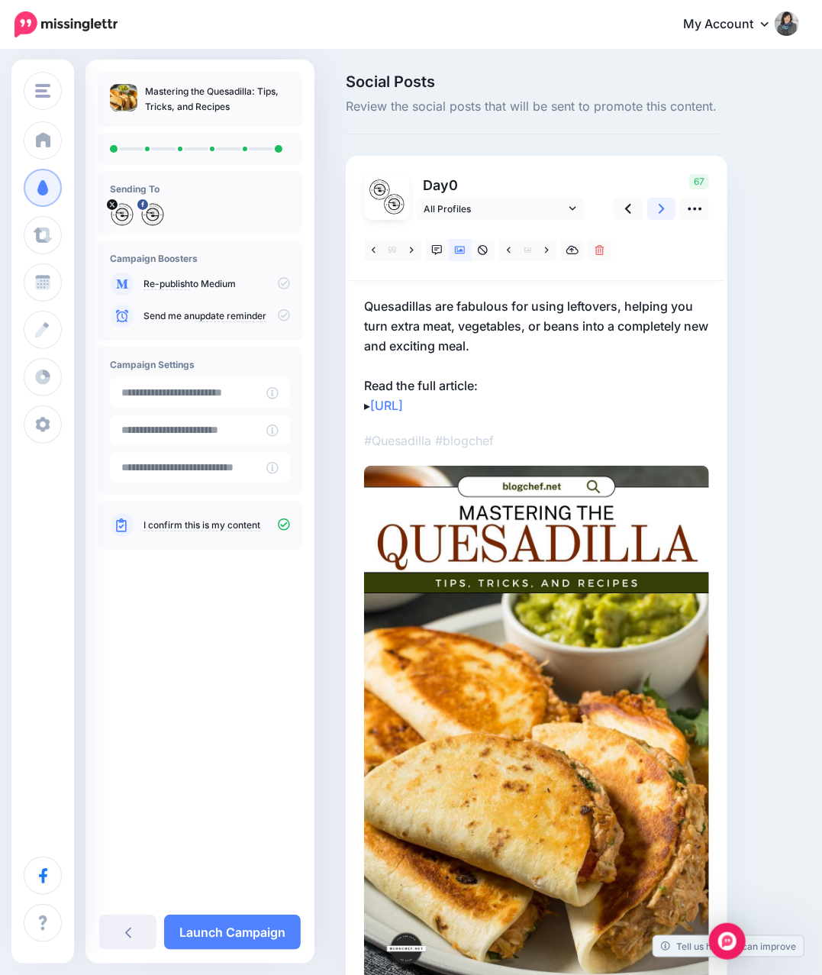
click at [662, 217] on icon at bounding box center [662, 209] width 6 height 16
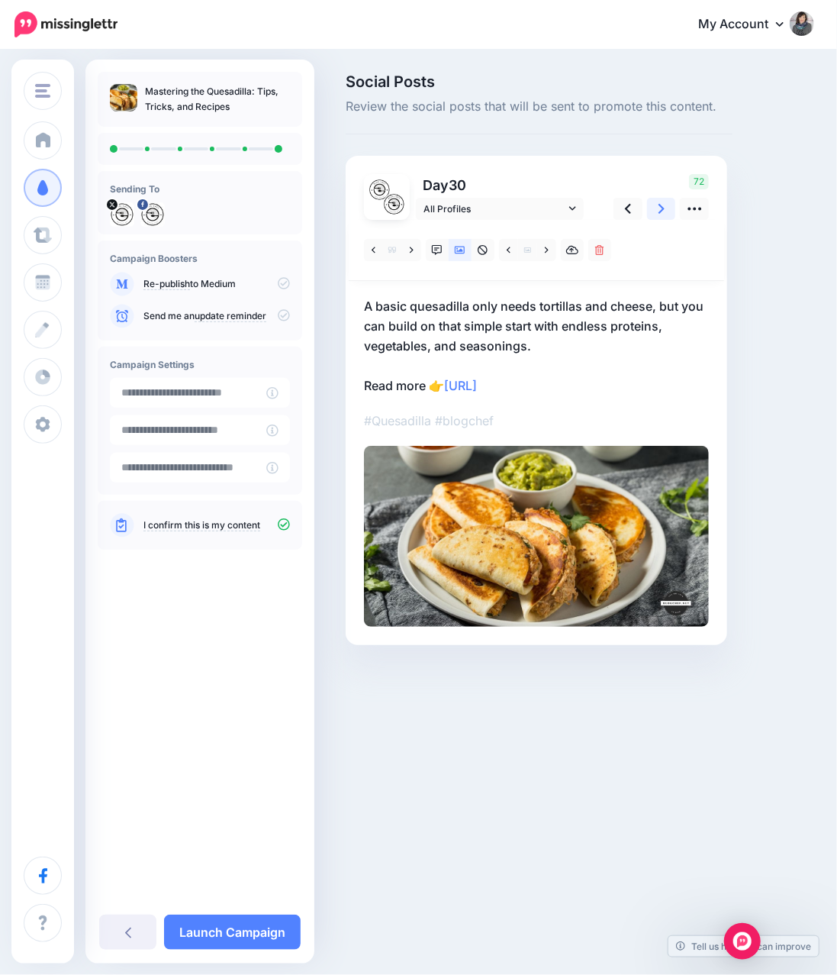
click at [662, 217] on icon at bounding box center [662, 209] width 6 height 16
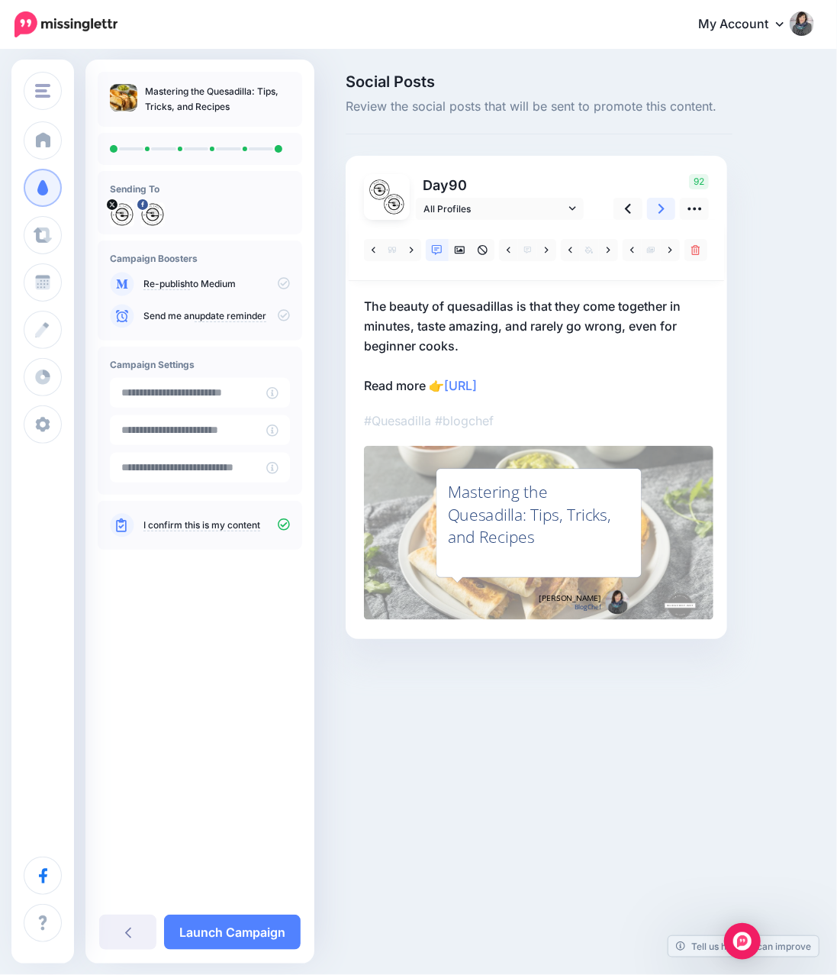
click at [662, 217] on icon at bounding box center [662, 209] width 6 height 16
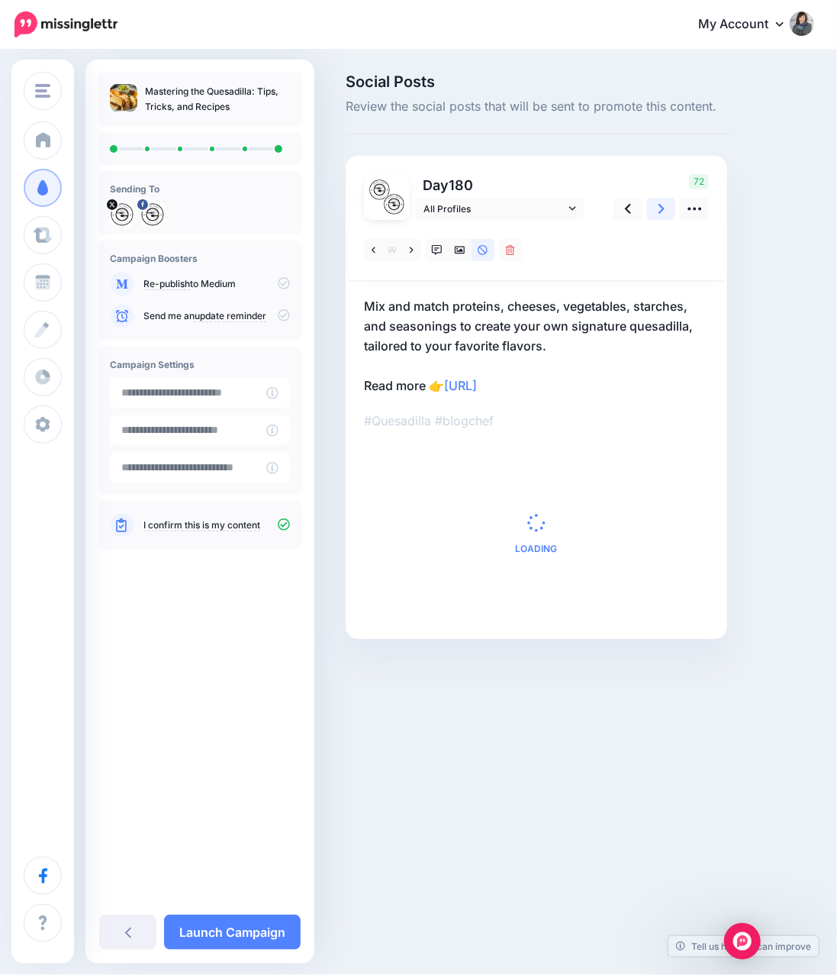
click at [662, 217] on icon at bounding box center [662, 209] width 6 height 16
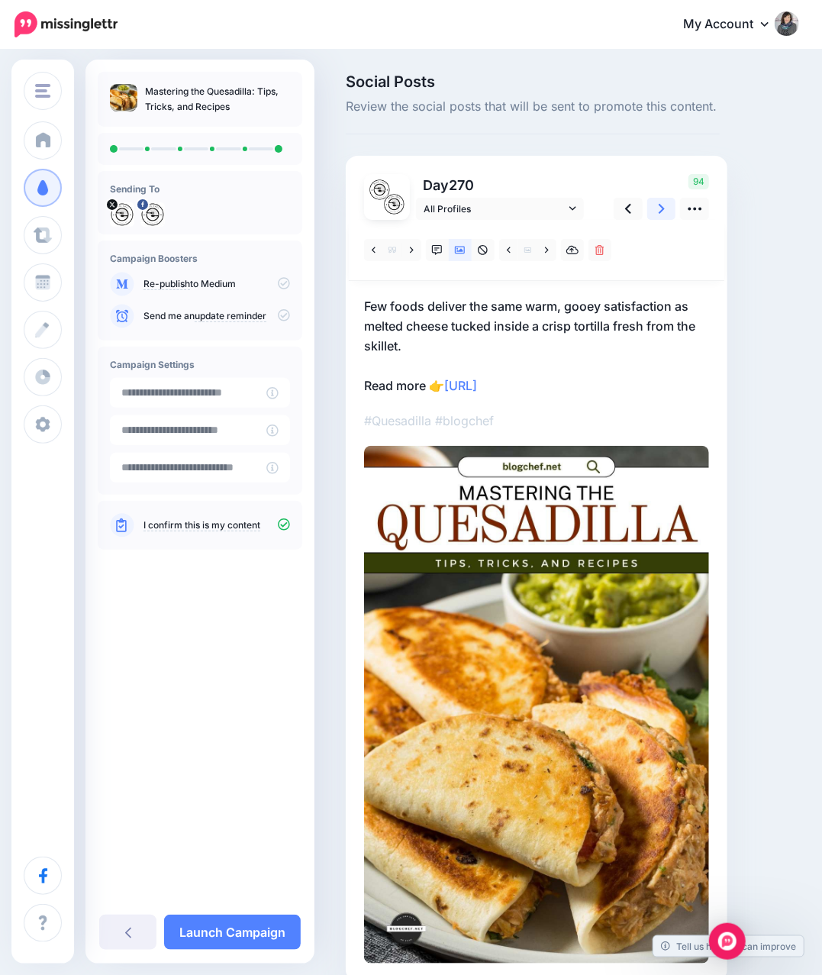
click at [662, 217] on icon at bounding box center [662, 209] width 6 height 16
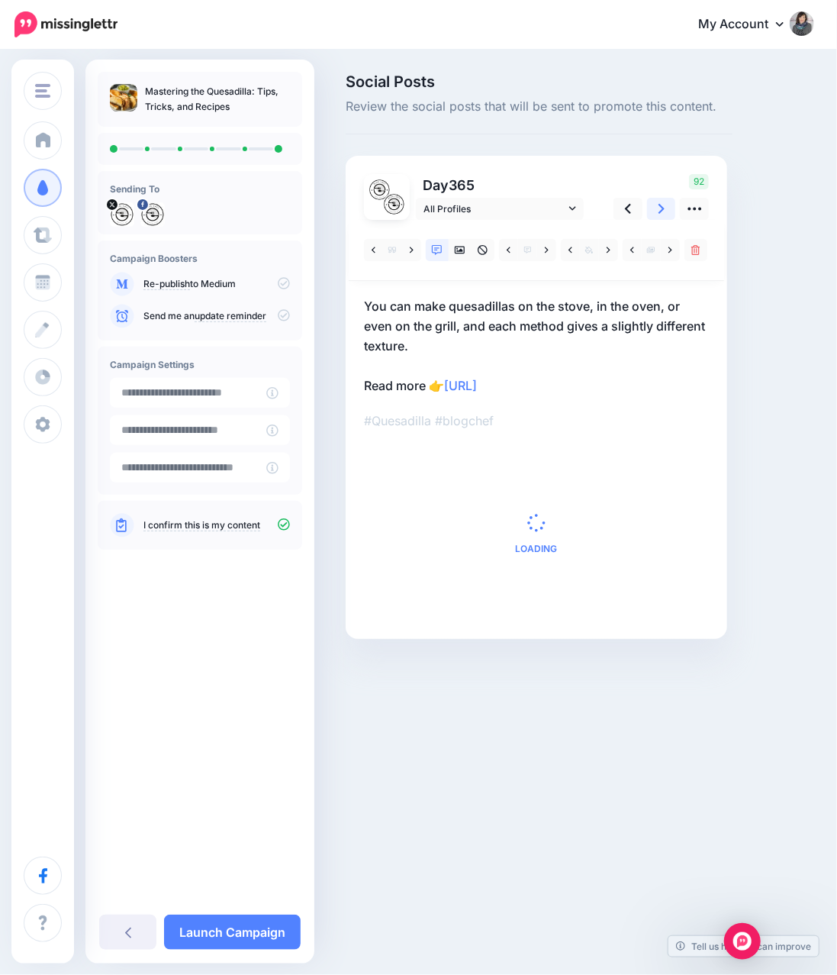
click at [662, 217] on icon at bounding box center [662, 209] width 6 height 16
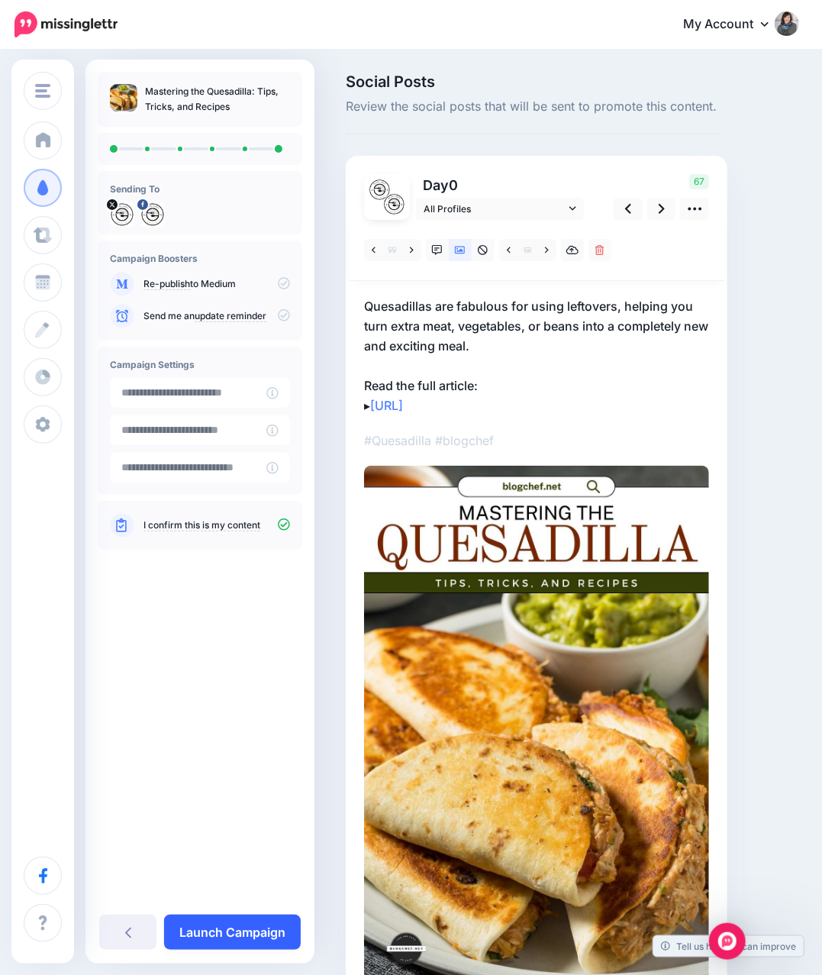
click at [224, 924] on link "Launch Campaign" at bounding box center [232, 931] width 137 height 35
